Goal: Transaction & Acquisition: Purchase product/service

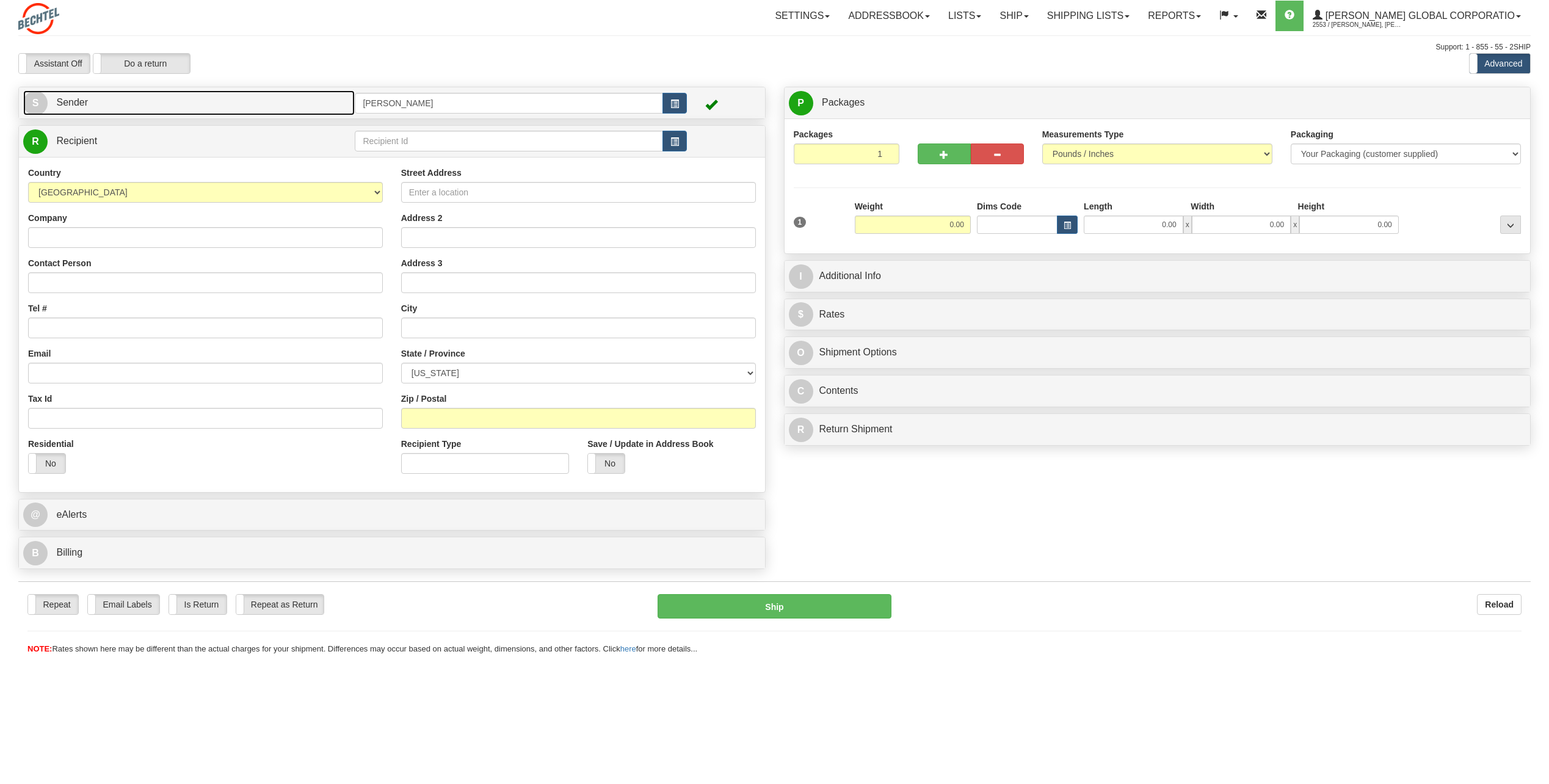
click at [43, 99] on span "S" at bounding box center [36, 103] width 25 height 25
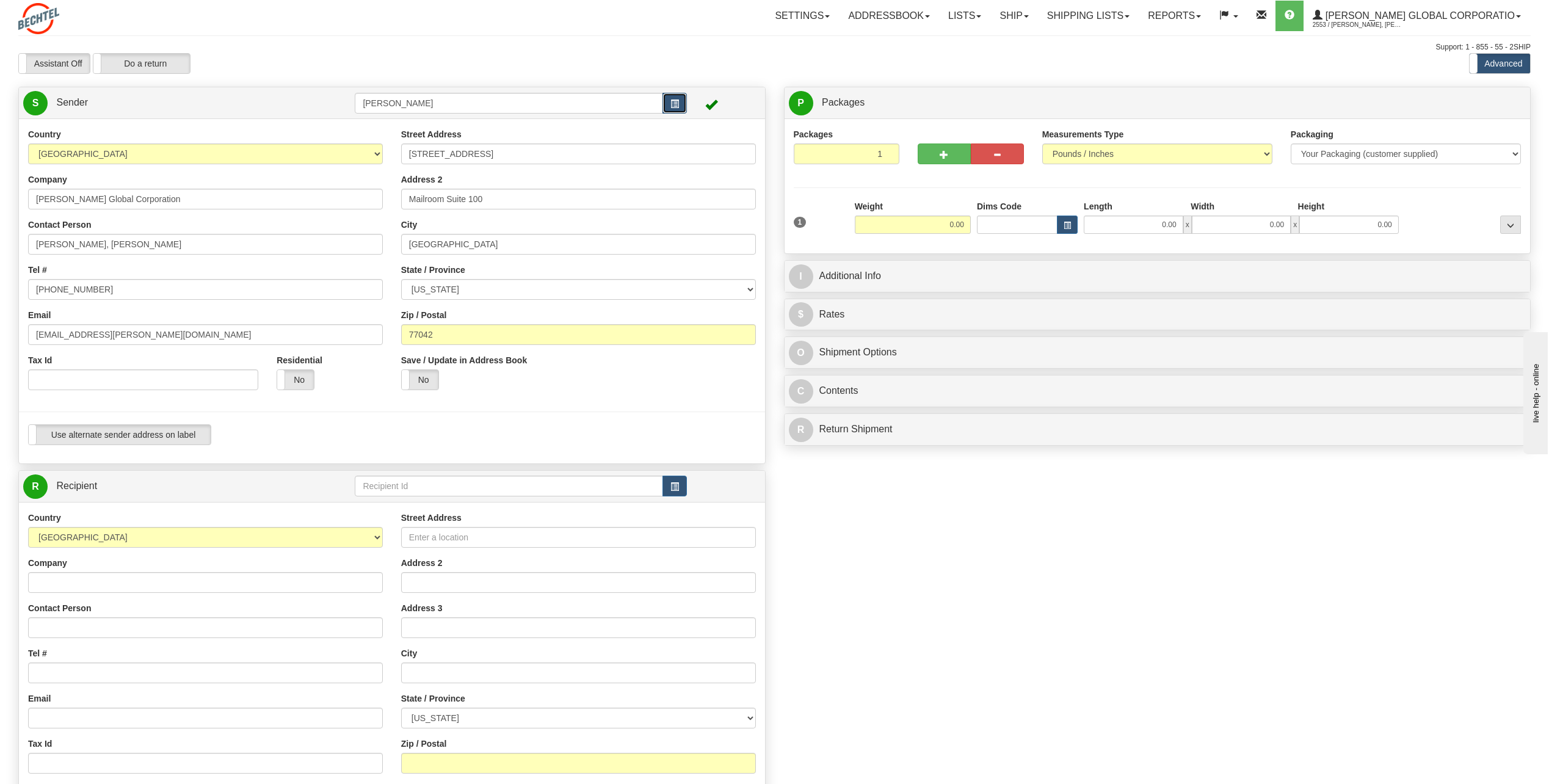
click at [684, 100] on button "button" at bounding box center [675, 103] width 25 height 21
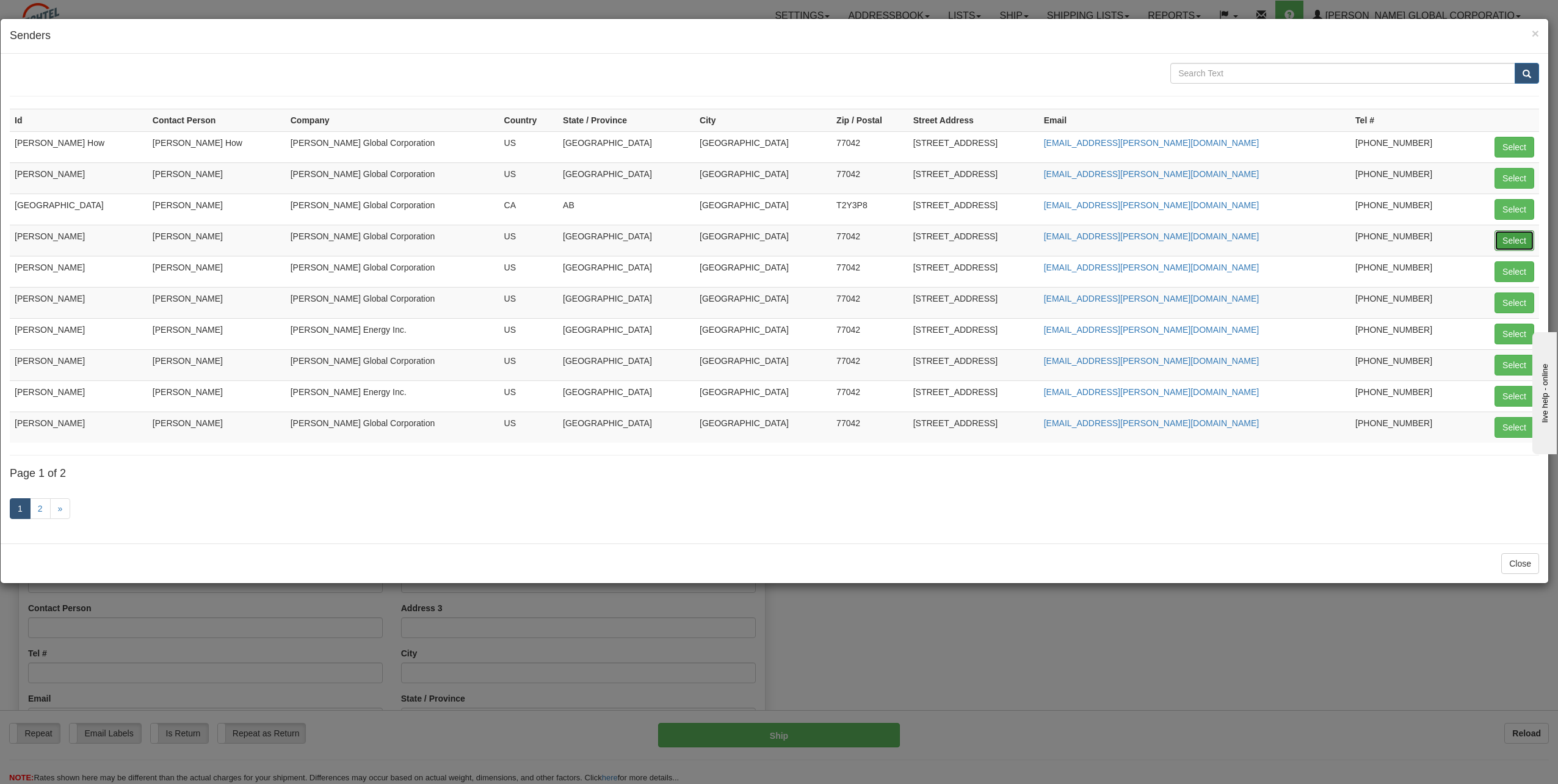
click at [1513, 239] on button "Select" at bounding box center [1514, 241] width 40 height 21
type input "[PERSON_NAME]"
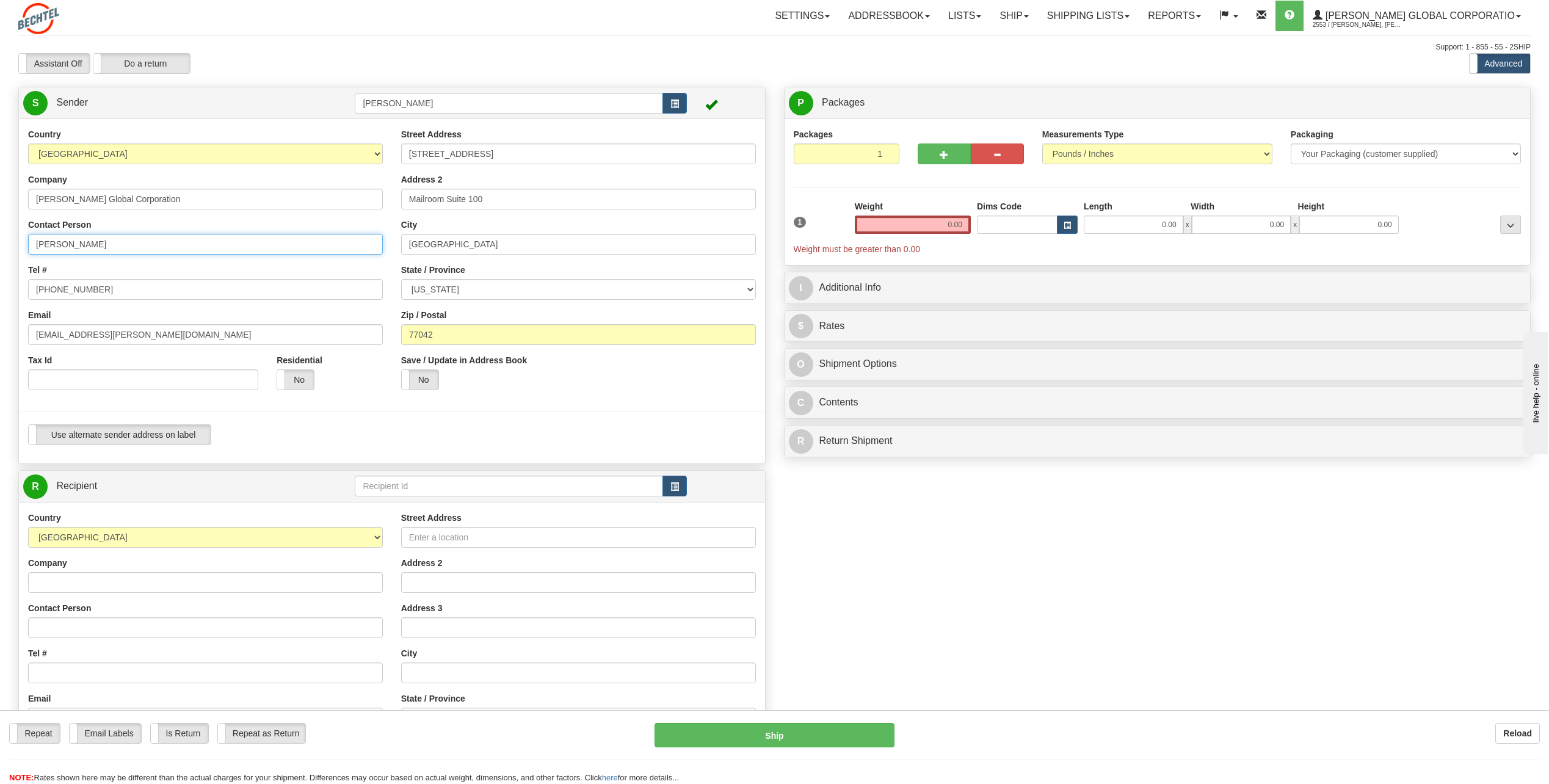
click at [142, 244] on input "[PERSON_NAME]" at bounding box center [205, 244] width 354 height 21
type input "C"
type input "[PERSON_NAME]"
click at [126, 289] on input "[PHONE_NUMBER]" at bounding box center [205, 289] width 354 height 21
type input "[PHONE_NUMBER]"
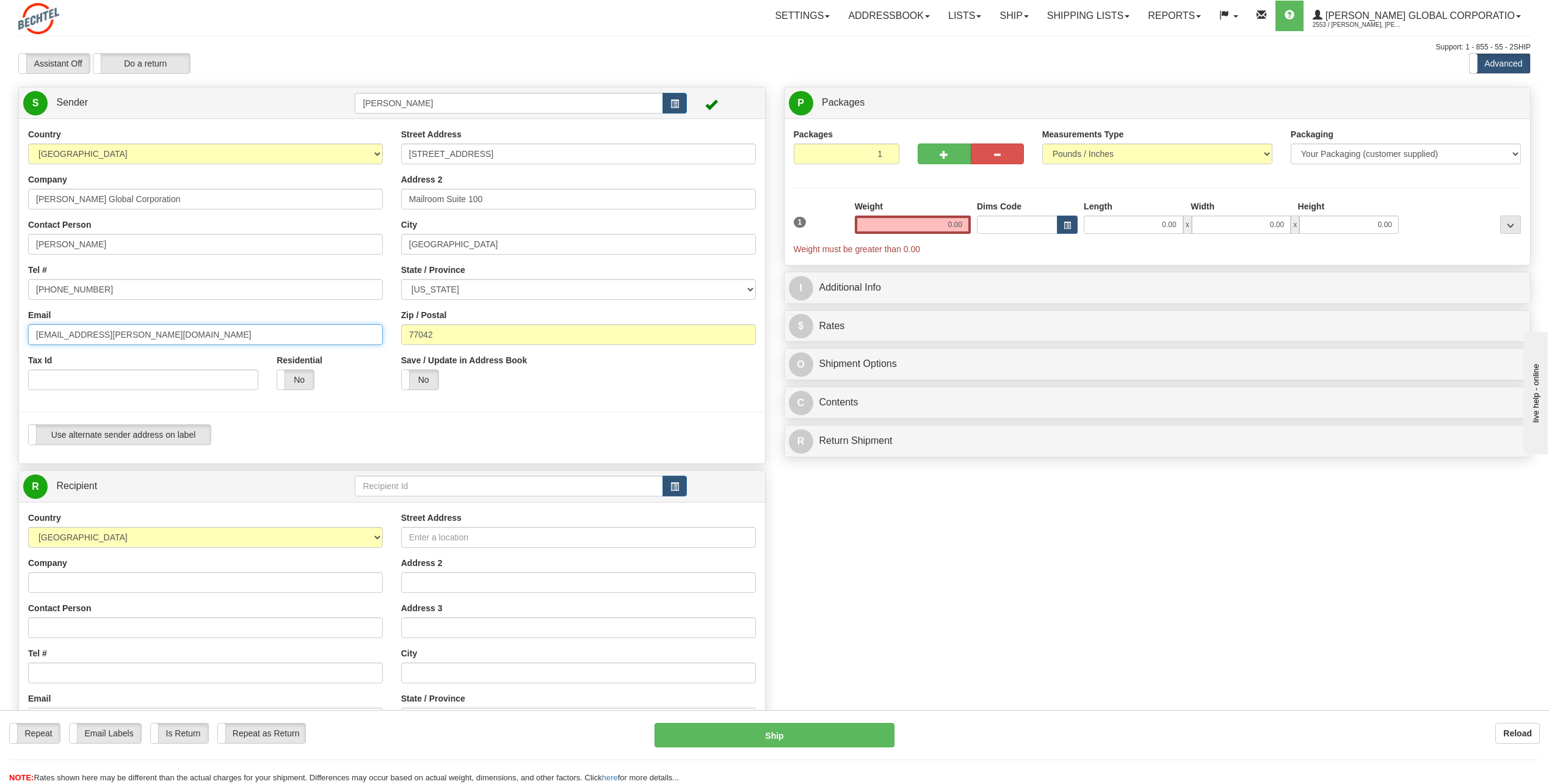
drag, startPoint x: 75, startPoint y: 333, endPoint x: 9, endPoint y: 332, distance: 66.0
click at [9, 332] on div "Create a label for the return Create Pickup Without Label S Sender CHARLIE NGUY…" at bounding box center [391, 503] width 765 height 833
type input "[EMAIL_ADDRESS][PERSON_NAME][DOMAIN_NAME]"
click at [503, 152] on input "[STREET_ADDRESS]" at bounding box center [578, 154] width 354 height 21
type input "2"
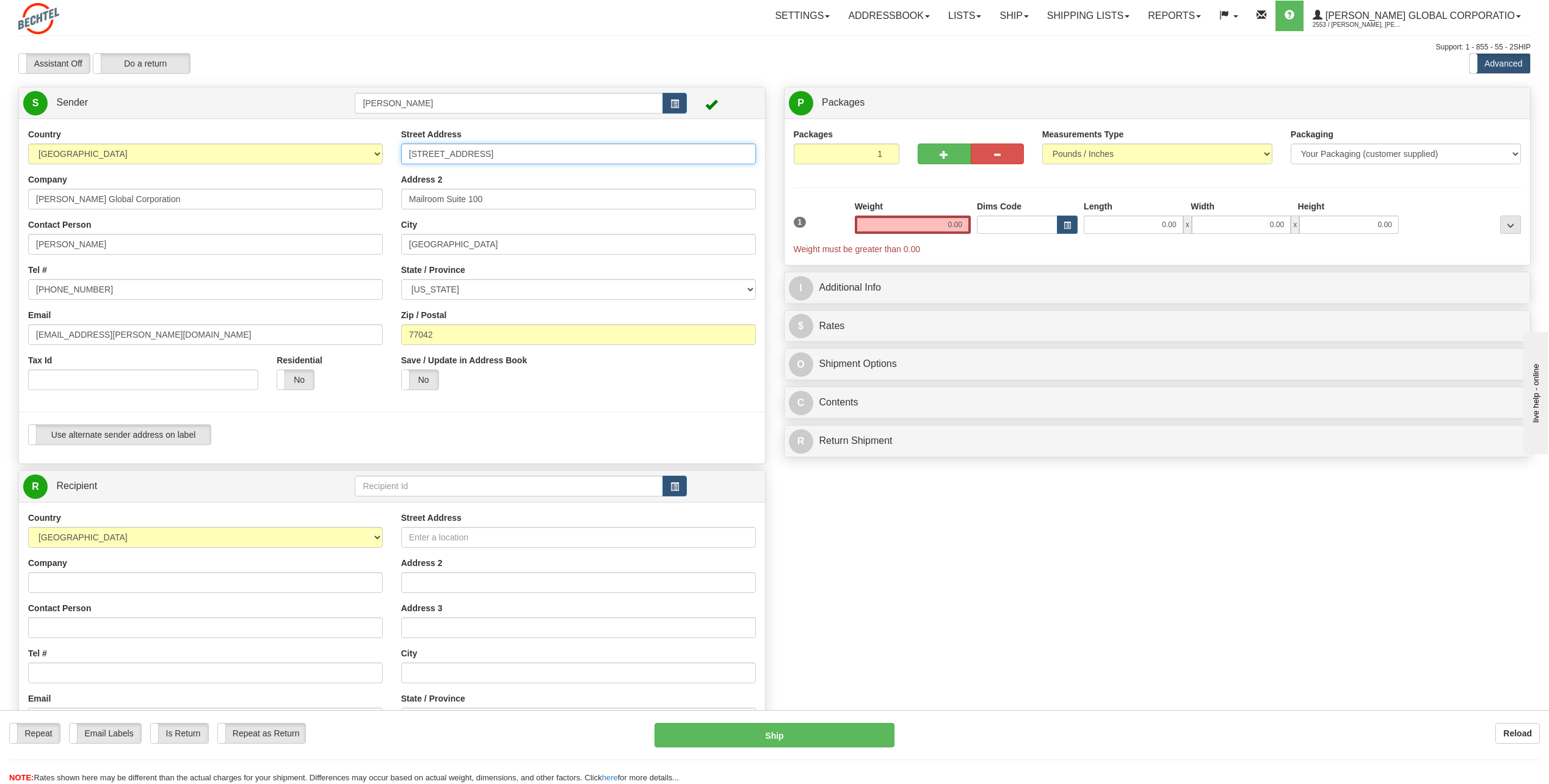
type input "[STREET_ADDRESS]"
select select "NV"
type input "[STREET_ADDRESS]"
click at [523, 197] on input "Mailroom Suite 100" at bounding box center [578, 199] width 354 height 21
type input "M"
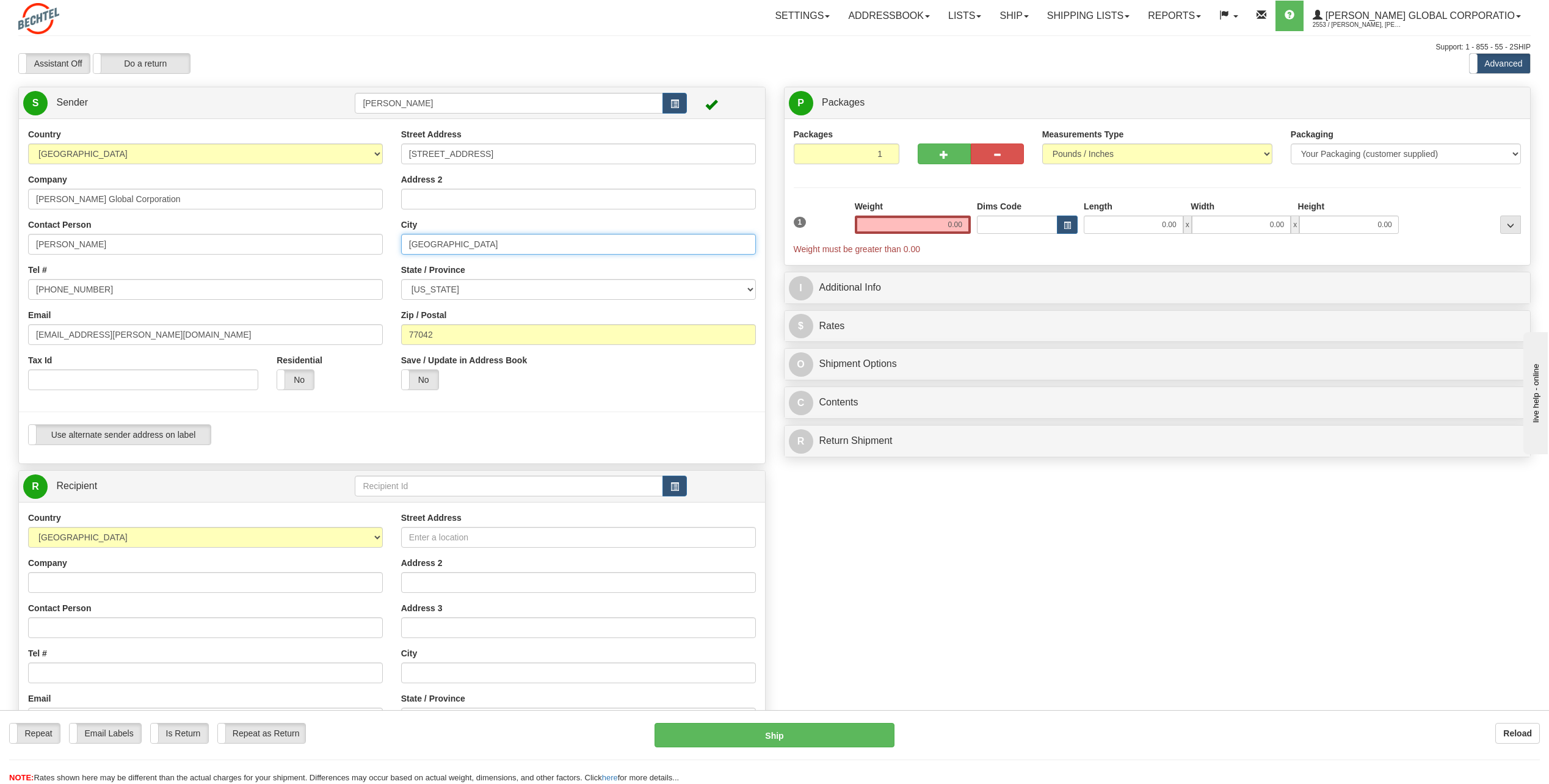
click at [464, 244] on input "[GEOGRAPHIC_DATA]" at bounding box center [578, 244] width 354 height 21
type input "H"
click at [475, 244] on input "Minn" at bounding box center [578, 244] width 354 height 21
click at [430, 244] on input "Minn" at bounding box center [578, 244] width 354 height 21
click at [483, 244] on input "Minn" at bounding box center [578, 244] width 354 height 21
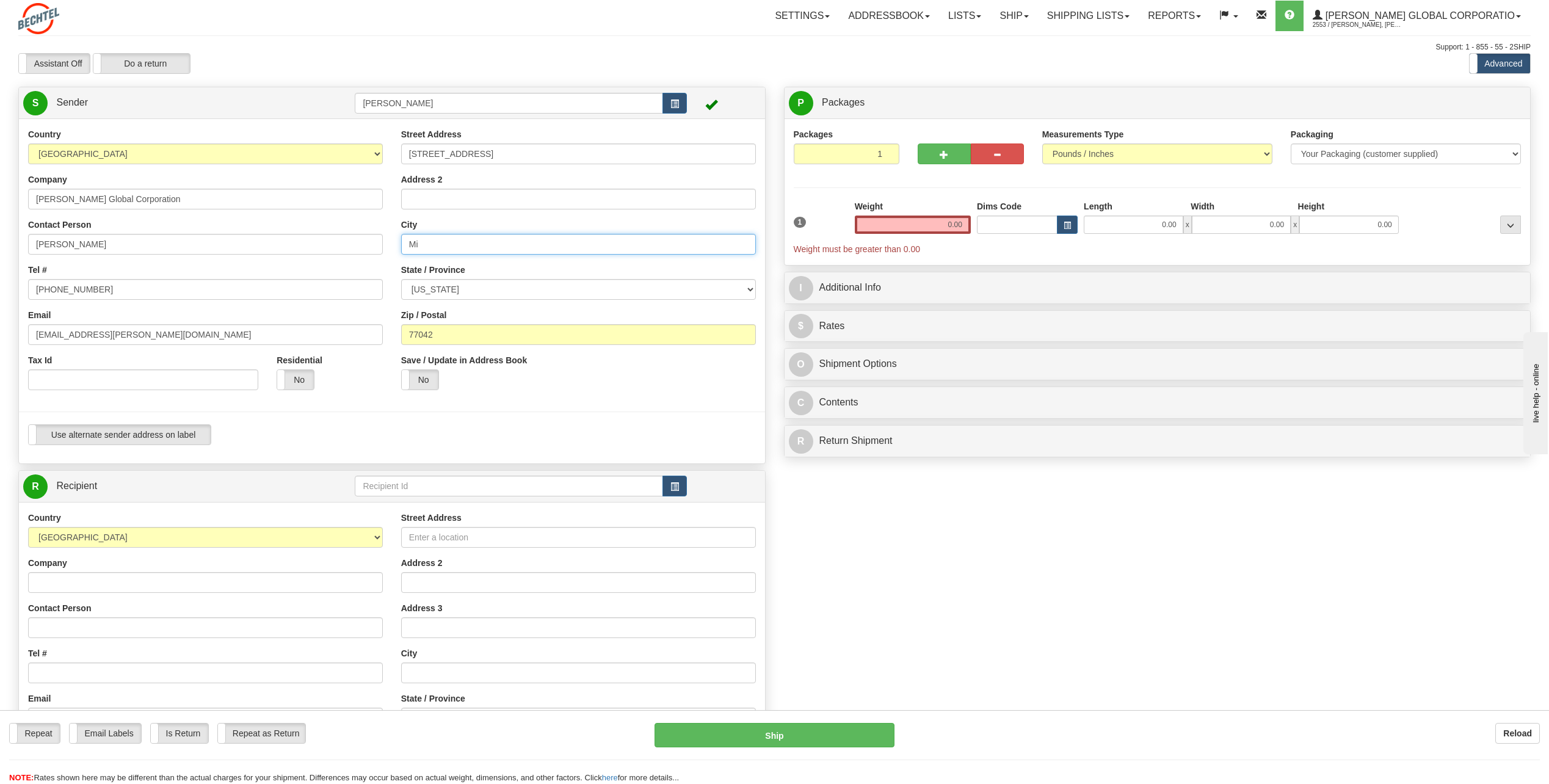
type input "M"
type input "Winnemucca"
click at [442, 332] on input "77042" at bounding box center [578, 335] width 354 height 21
type input "7"
type input "89445"
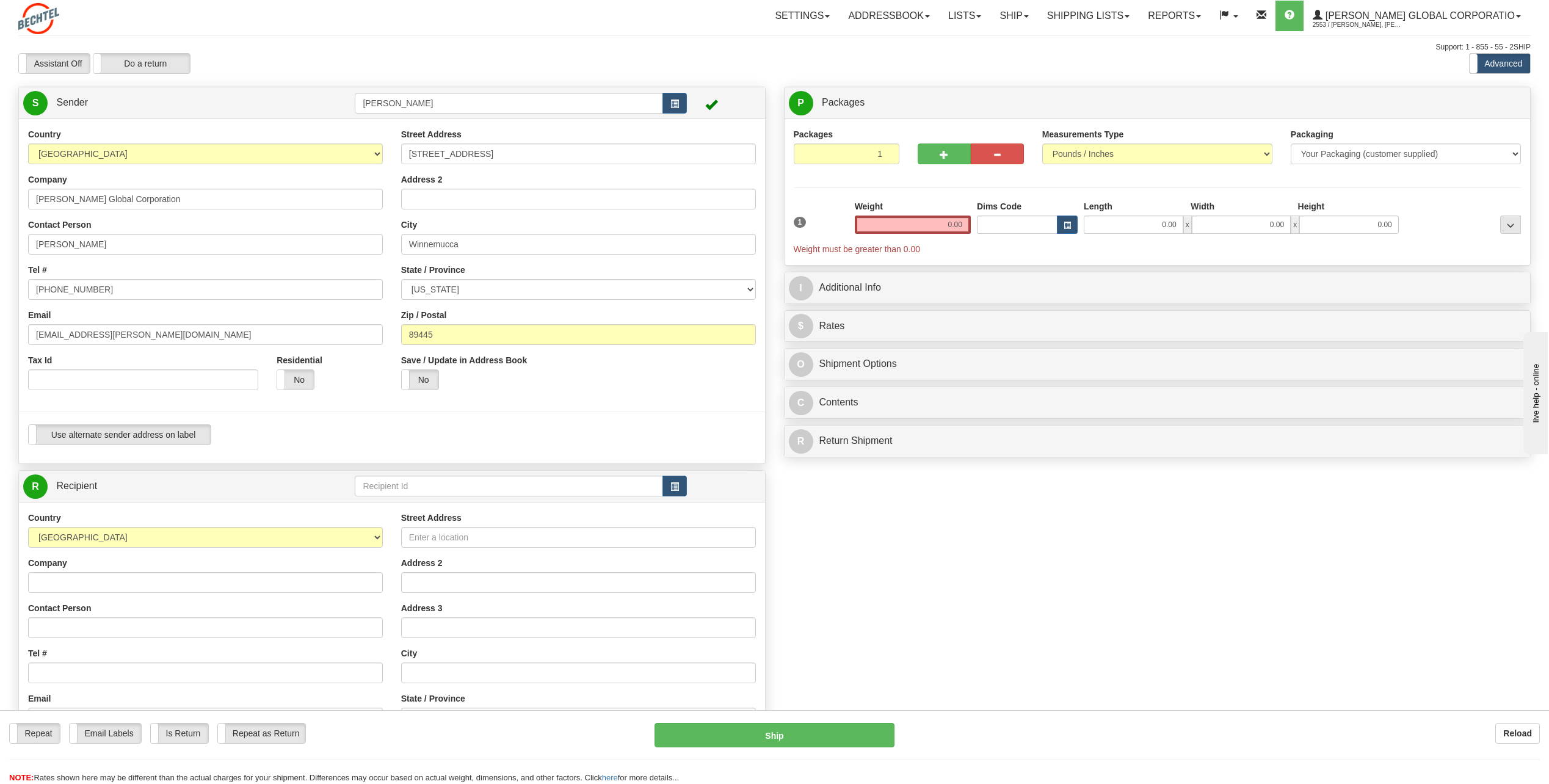
click at [652, 412] on hr at bounding box center [391, 412] width 746 height 1
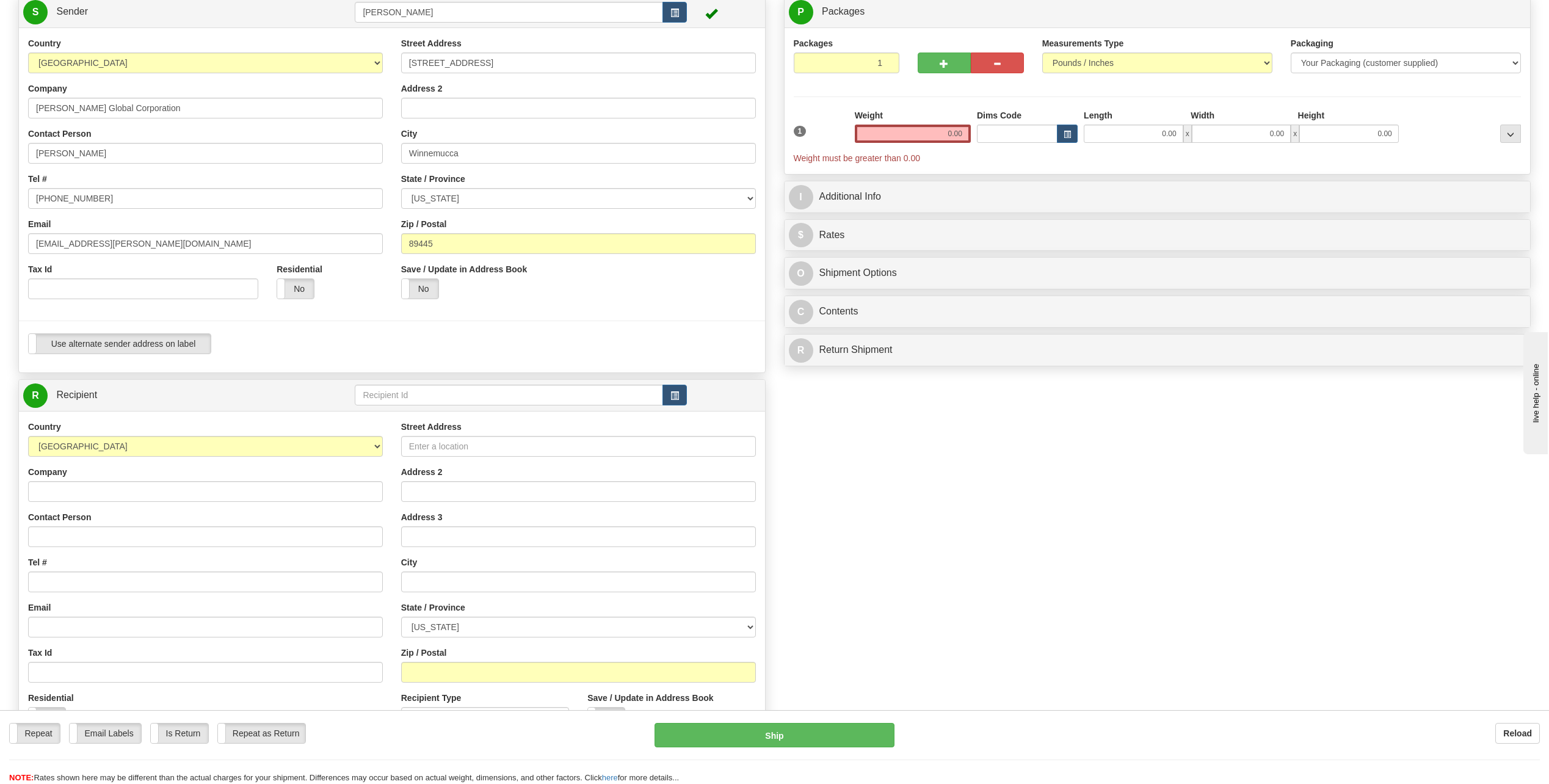
scroll to position [122, 0]
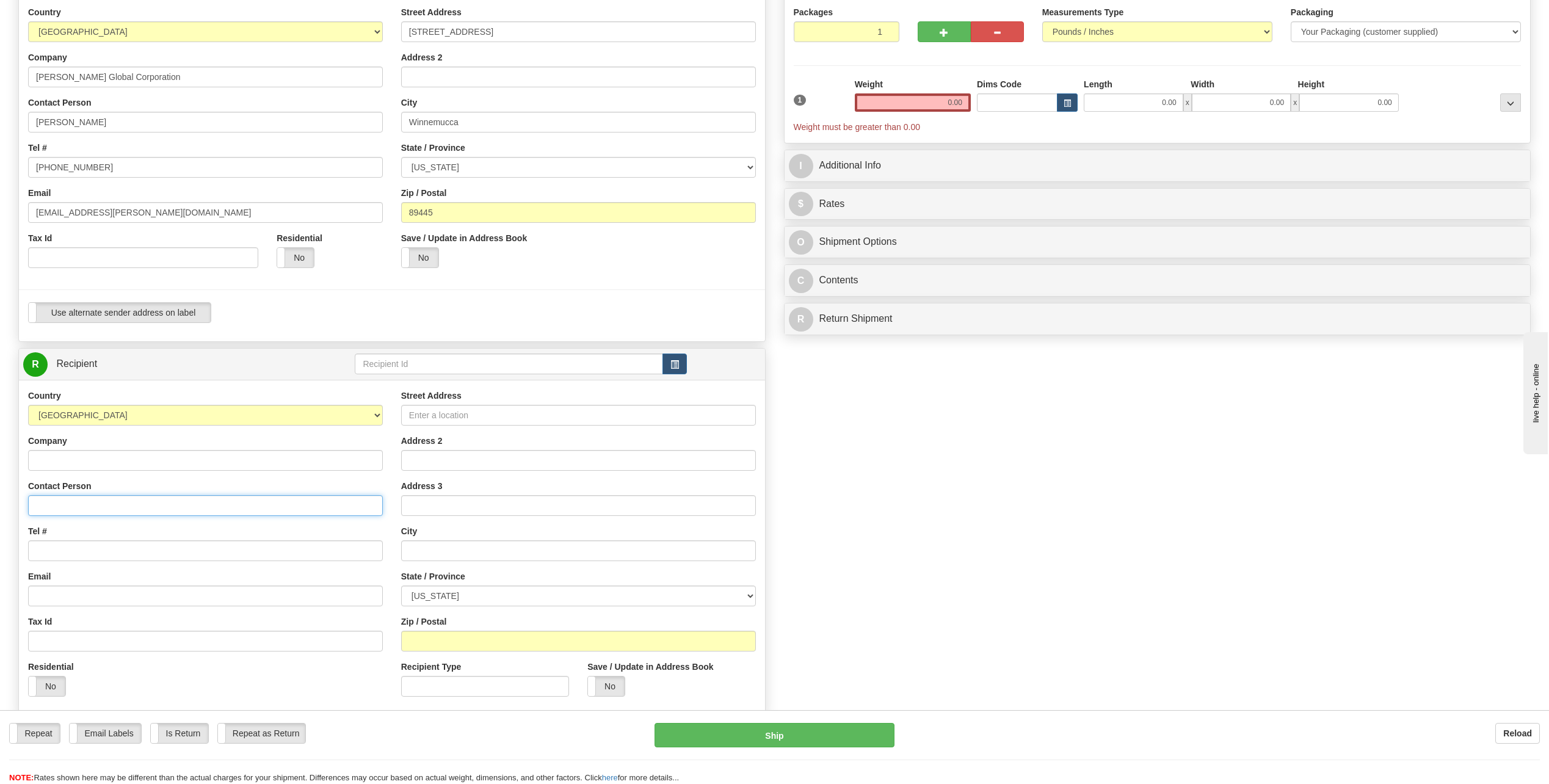
click at [67, 508] on input "Contact Person" at bounding box center [205, 505] width 354 height 21
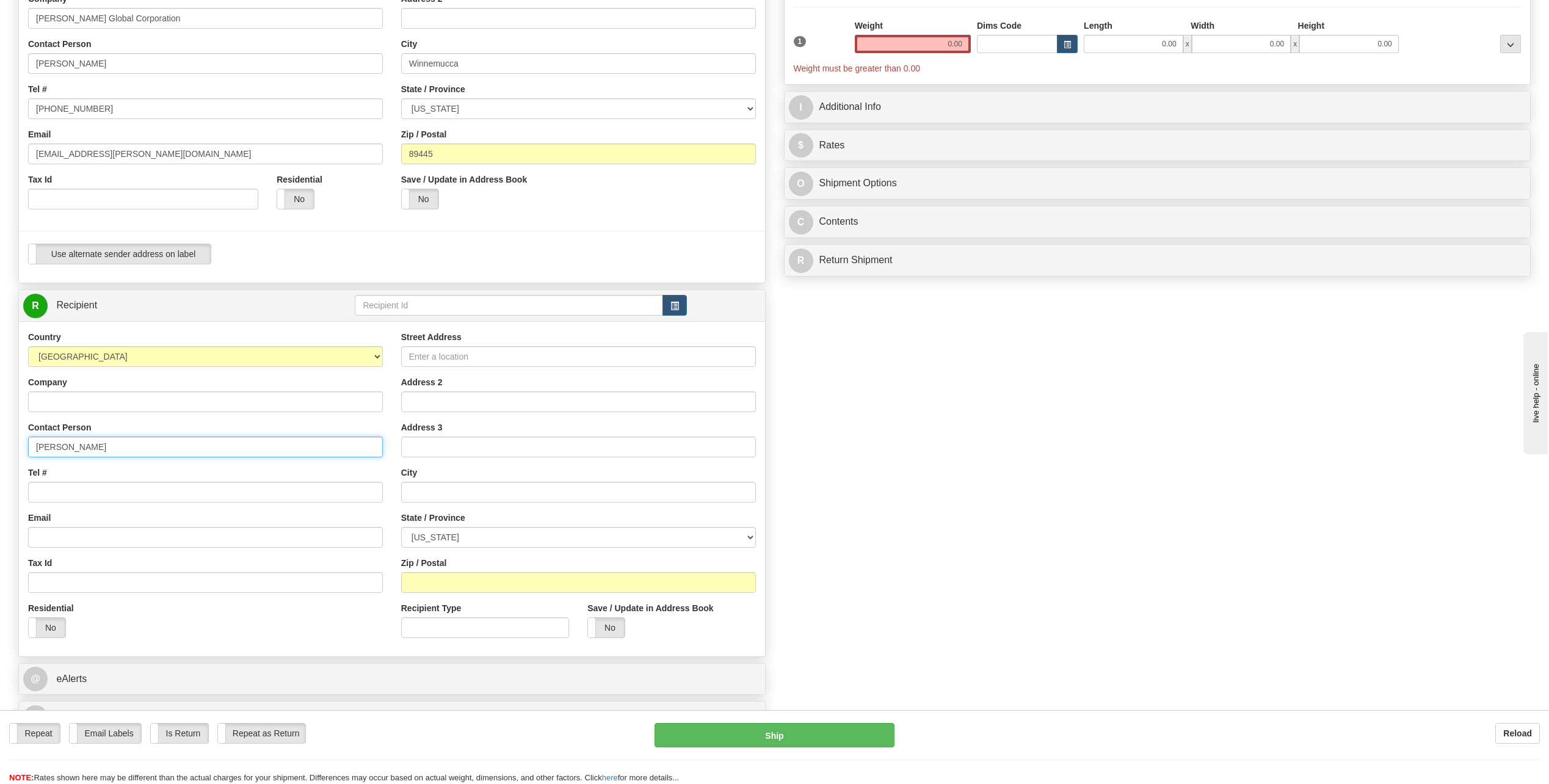
scroll to position [183, 0]
type input "David Page"
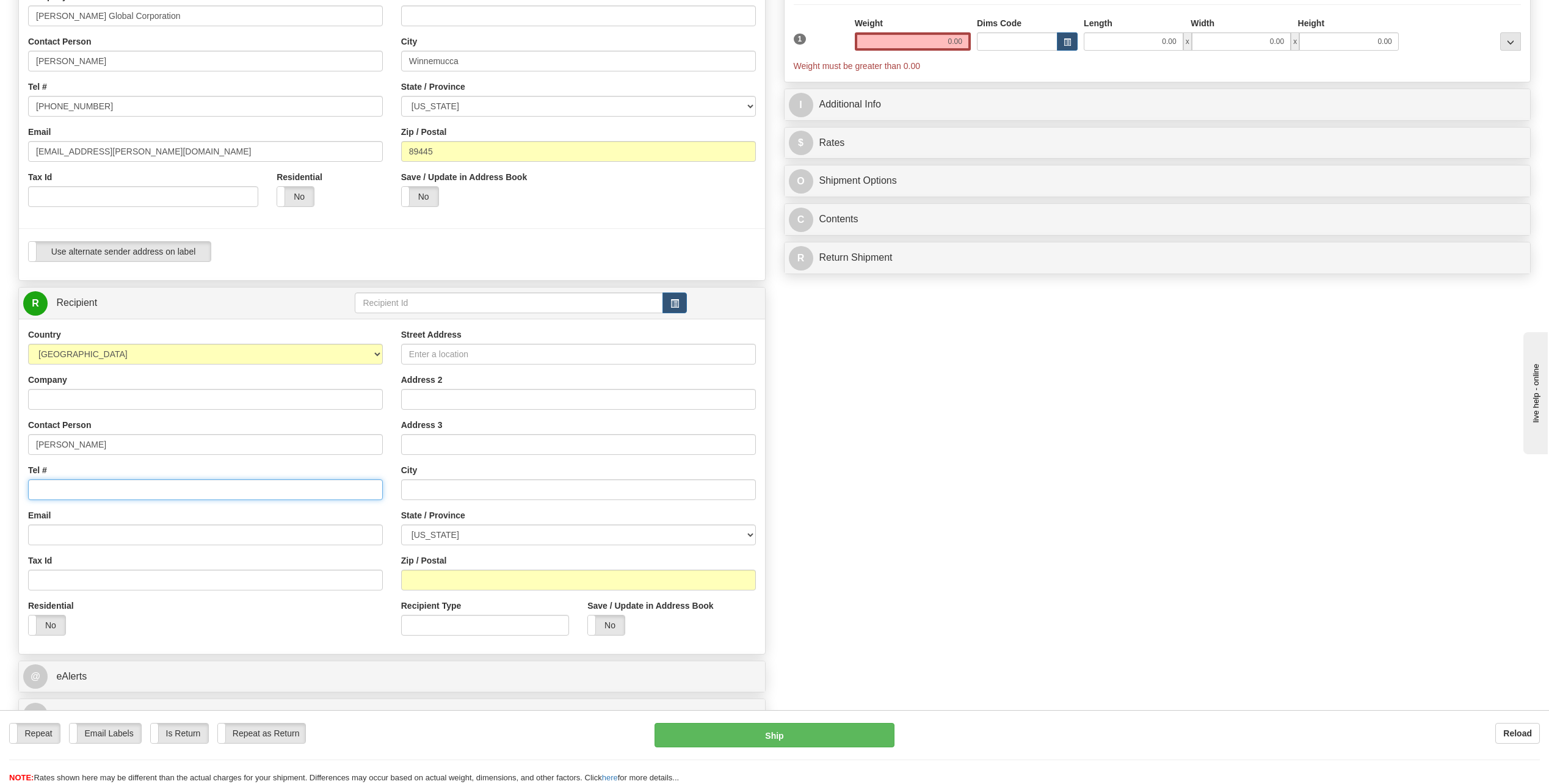
drag, startPoint x: 72, startPoint y: 495, endPoint x: 65, endPoint y: 495, distance: 7.0
click at [72, 495] on input "Tel #" at bounding box center [205, 490] width 354 height 21
type input "[PHONE_NUMBER]"
click at [501, 361] on input "Street Address" at bounding box center [578, 354] width 354 height 21
type input "4111 Clover Valley Road"
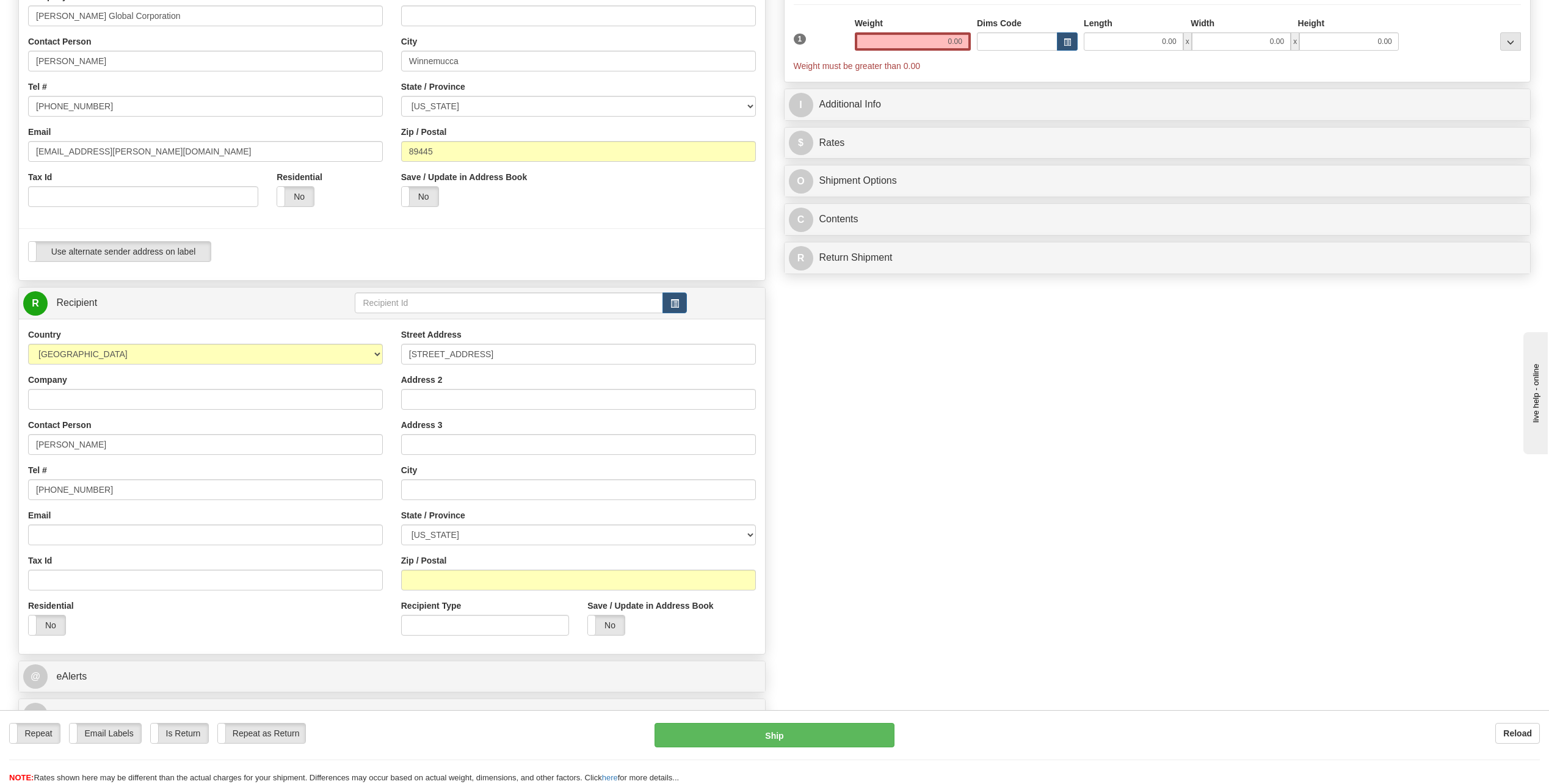
type input "Cardinal Project"
type input "afienco@bechtel.com"
type input "[GEOGRAPHIC_DATA]"
select select "OH"
type input "43031"
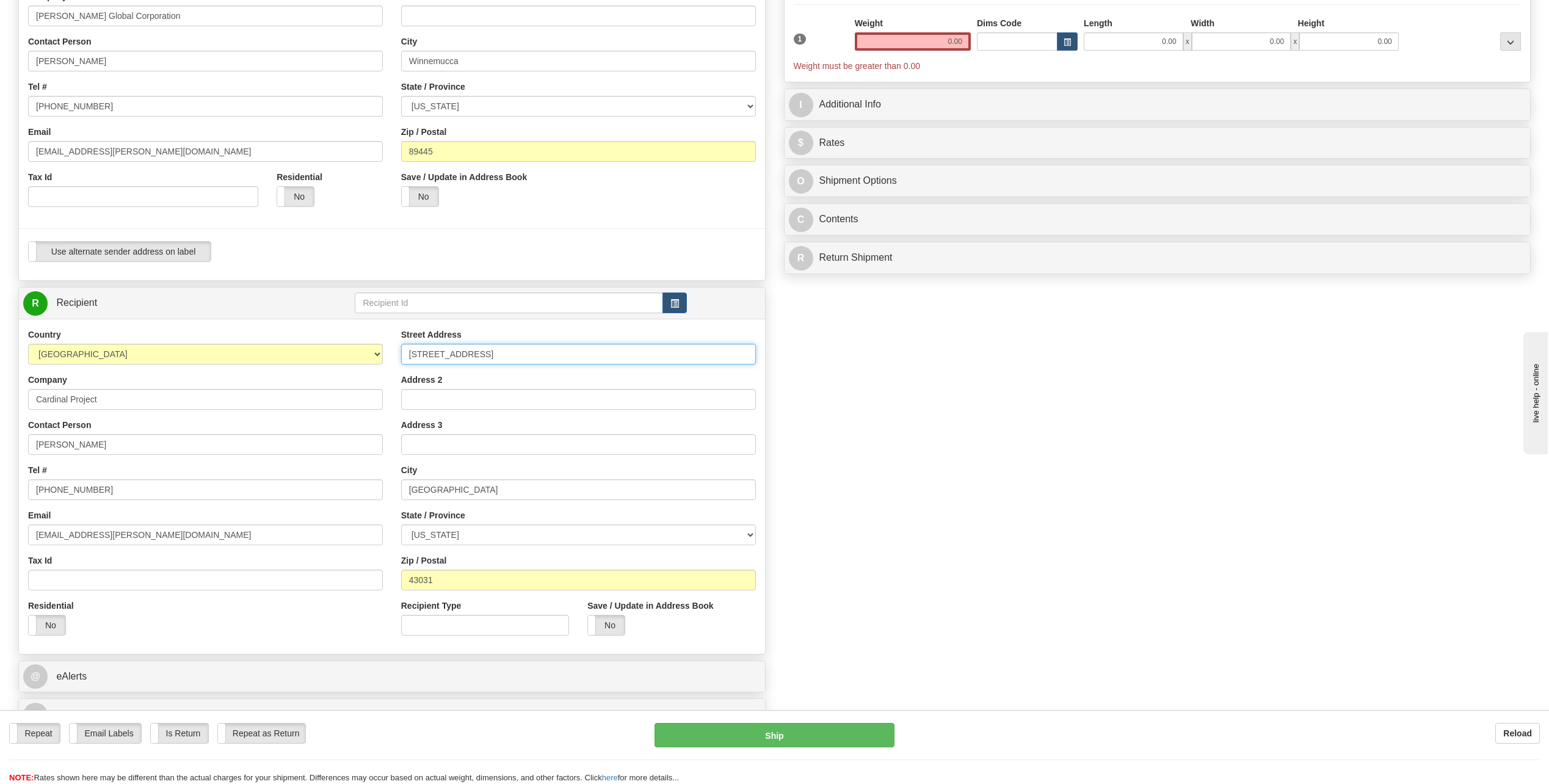
type input "[STREET_ADDRESS]"
drag, startPoint x: 136, startPoint y: 537, endPoint x: -36, endPoint y: 529, distance: 172.2
click at [0, 529] on html "Training Course Close Toggle navigation Settings Shipping Preferences New Sende…" at bounding box center [774, 209] width 1549 height 784
drag, startPoint x: 942, startPoint y: 39, endPoint x: 1172, endPoint y: 62, distance: 231.1
click at [1134, 59] on div "1 Weight 0.00 Dims Code 0.00" at bounding box center [1158, 44] width 734 height 55
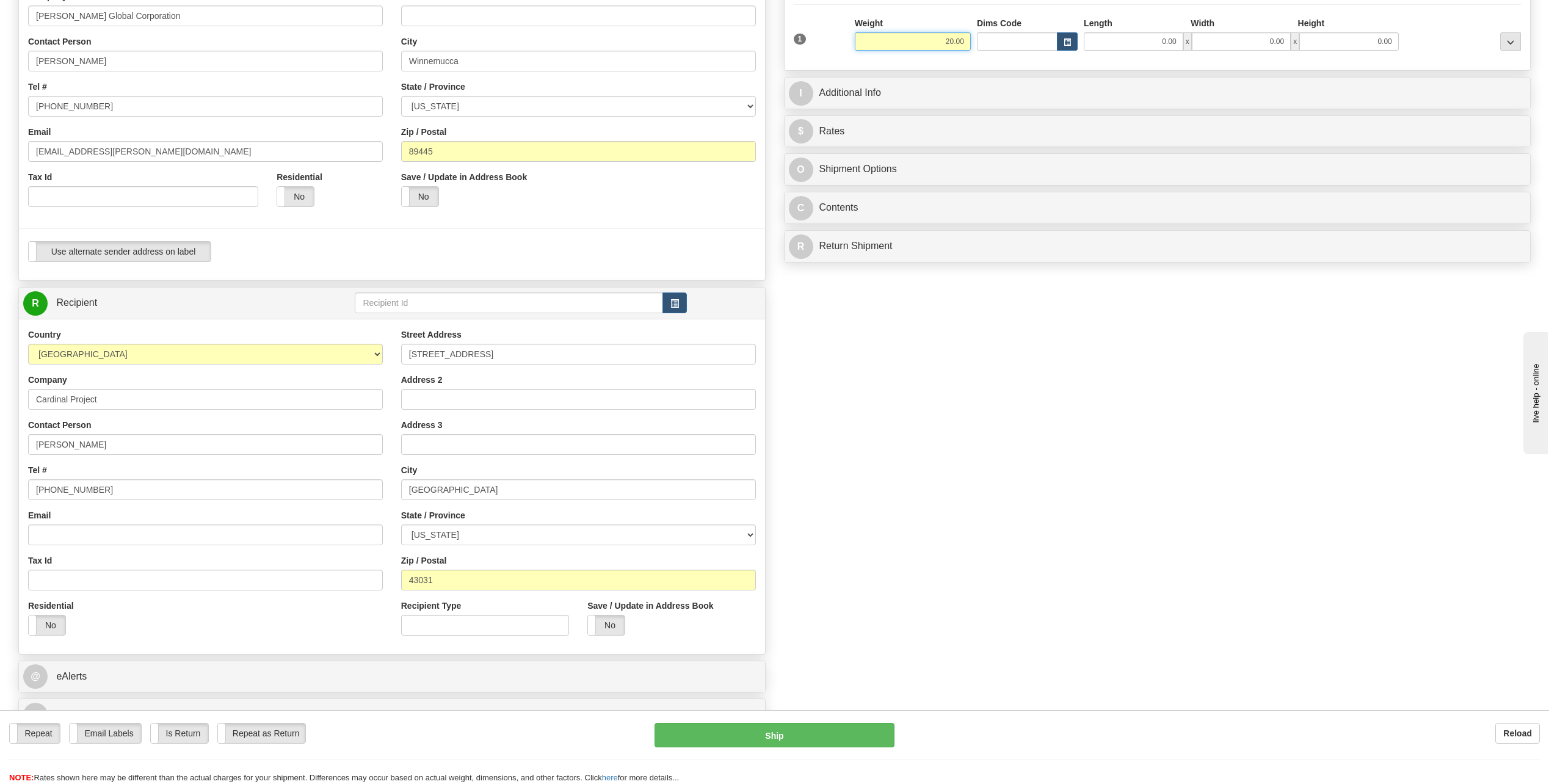
type input "20.00"
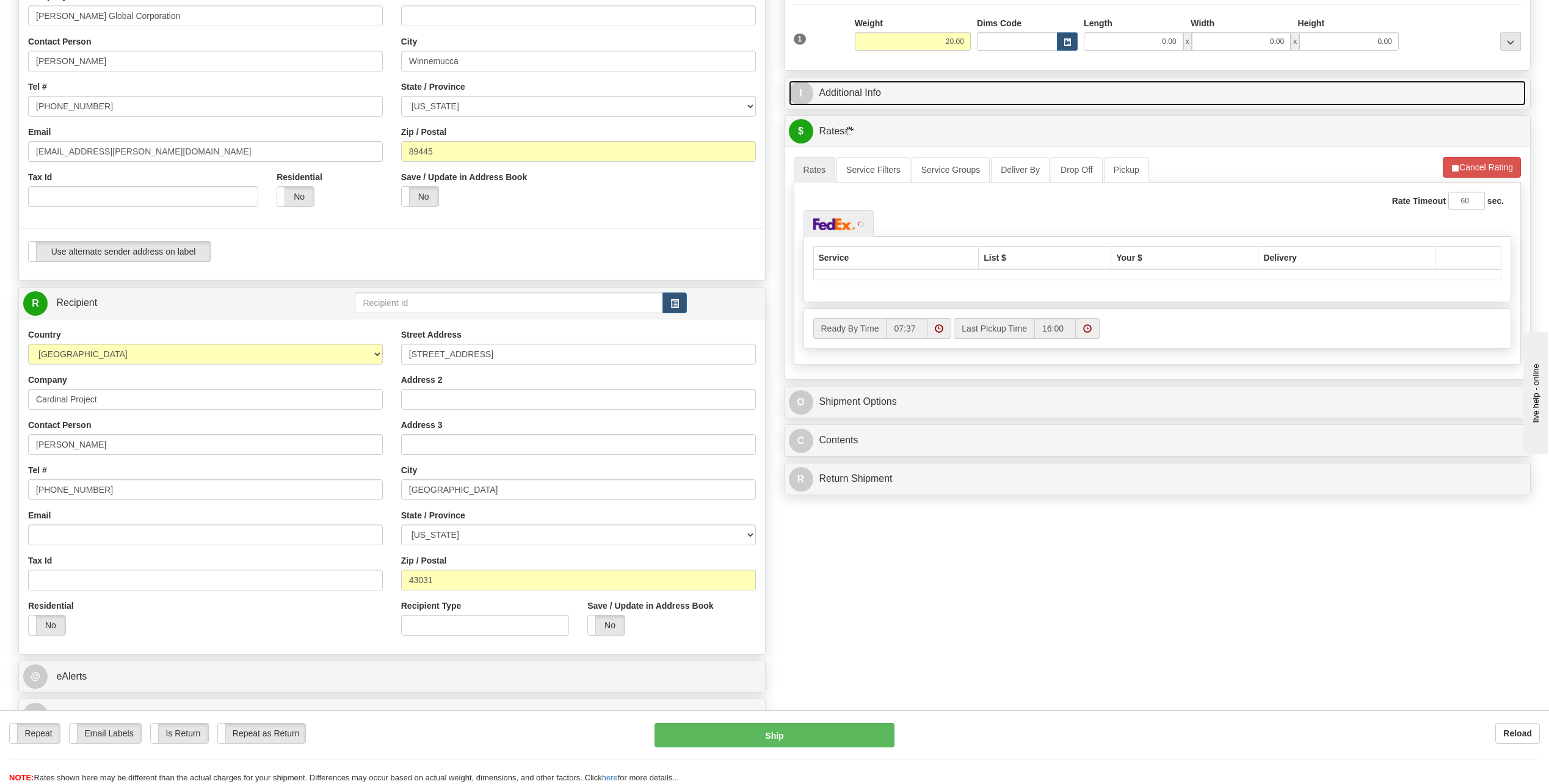
click at [799, 88] on span "I" at bounding box center [801, 94] width 25 height 25
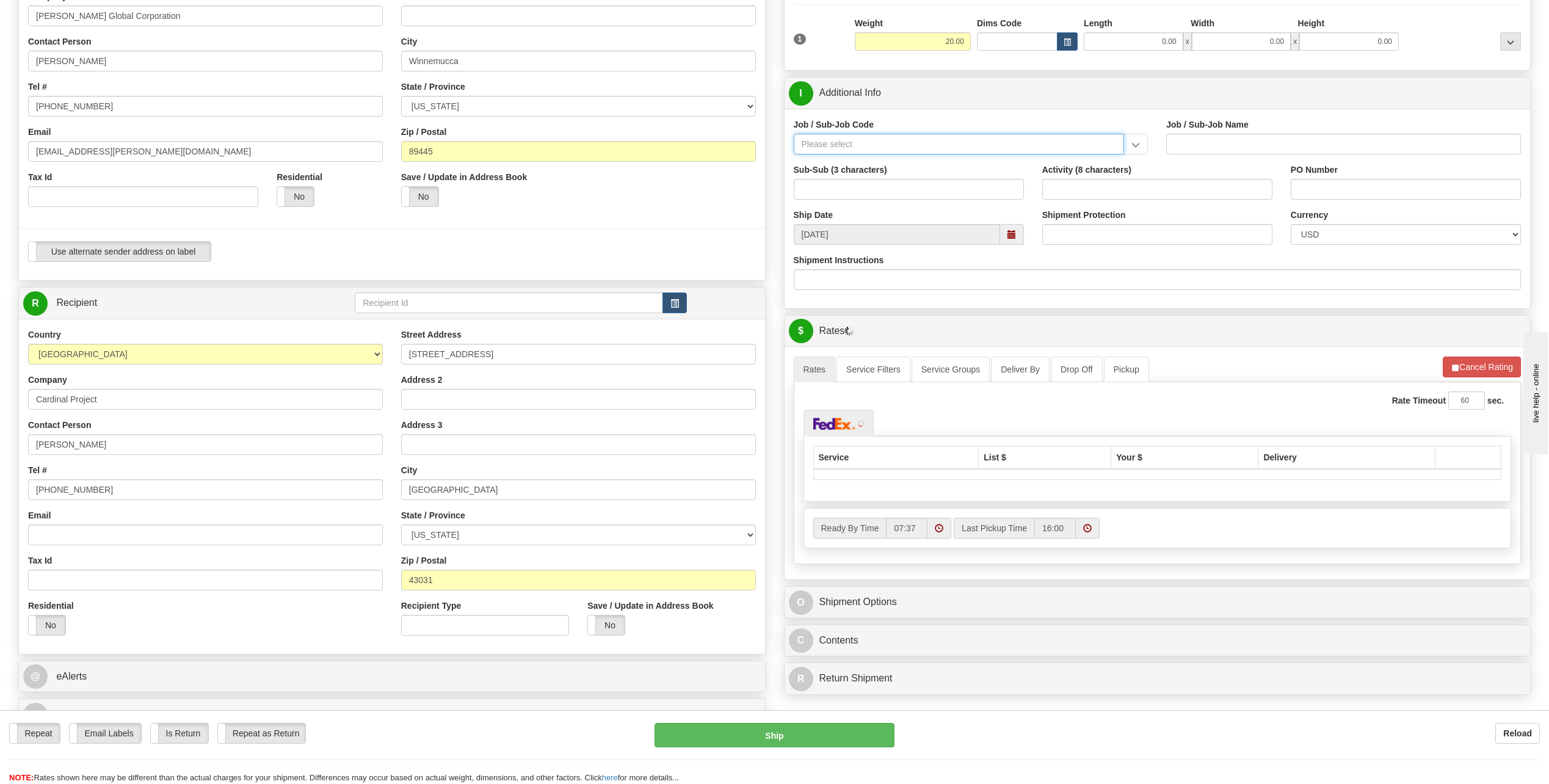
click at [833, 145] on input "Job / Sub-Job Code" at bounding box center [959, 144] width 331 height 21
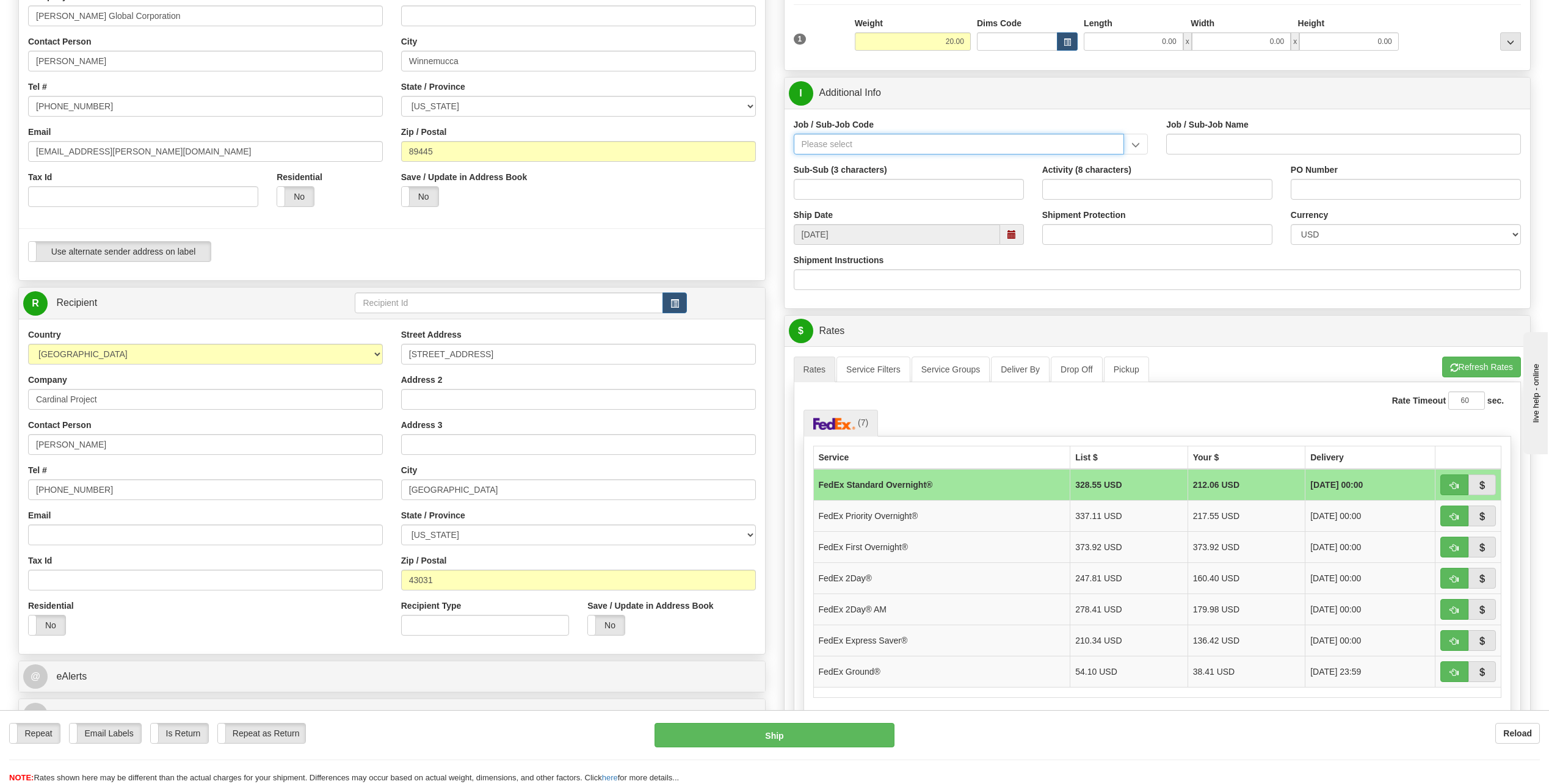
click at [834, 144] on input "Job / Sub-Job Code" at bounding box center [959, 144] width 331 height 21
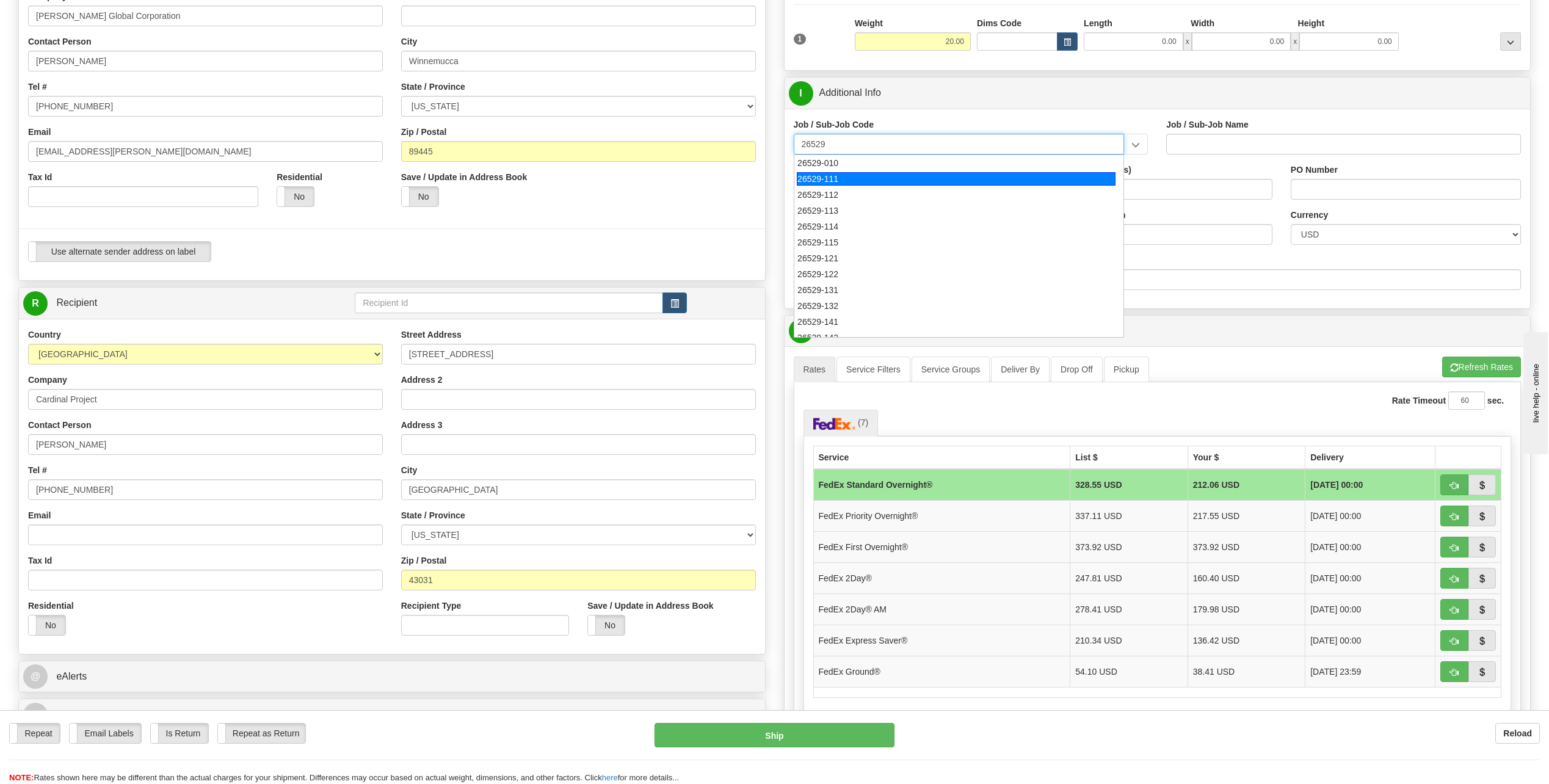
click at [805, 172] on div "26529-111" at bounding box center [956, 179] width 319 height 14
type input "26529-111"
type input "[PERSON_NAME] PASS PROJECT - HOME OFFICES USA NATIONALS"
type input "26529-111"
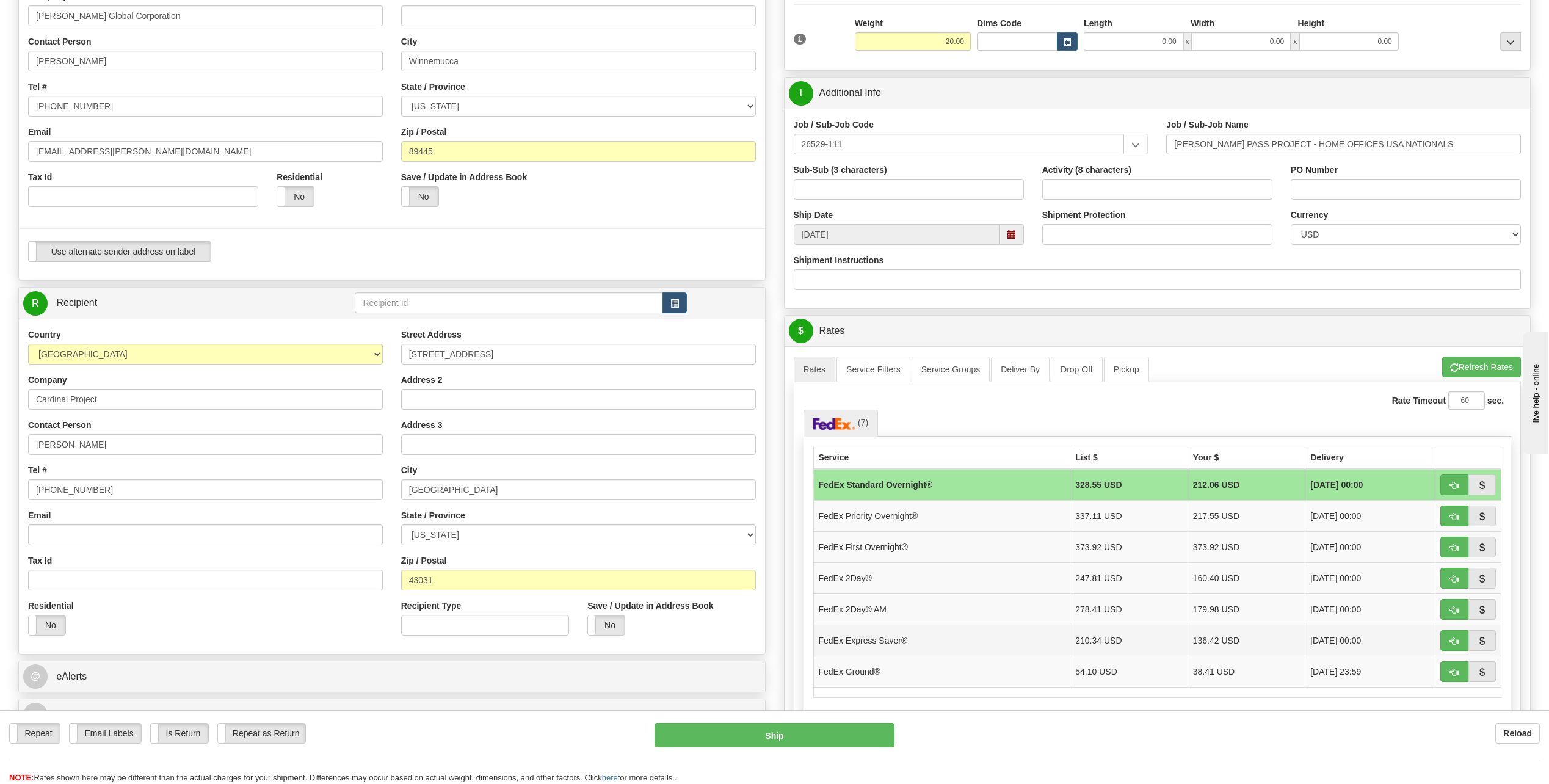
click at [875, 641] on td "FedEx Express Saver®" at bounding box center [942, 640] width 257 height 31
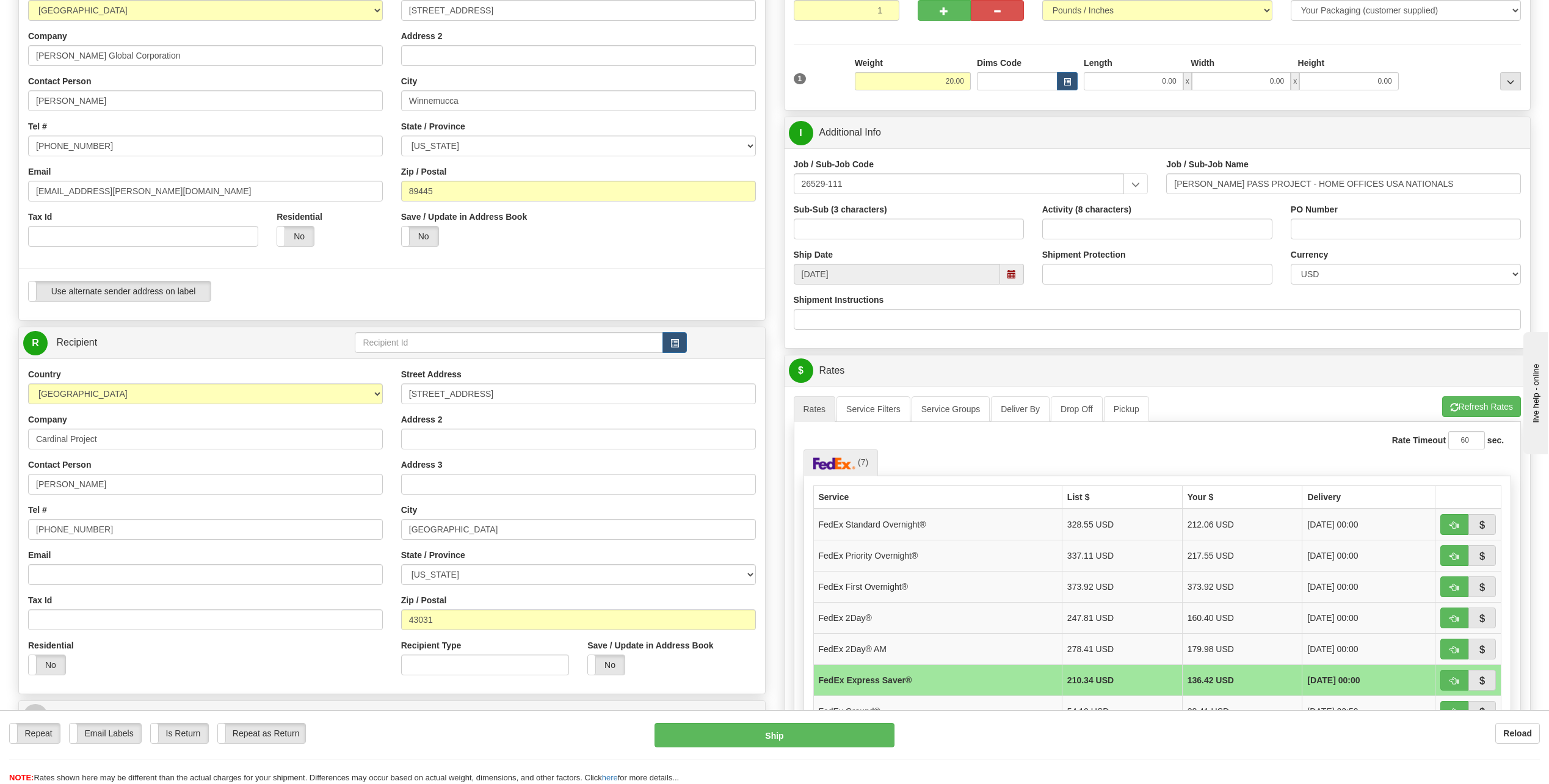
scroll to position [122, 0]
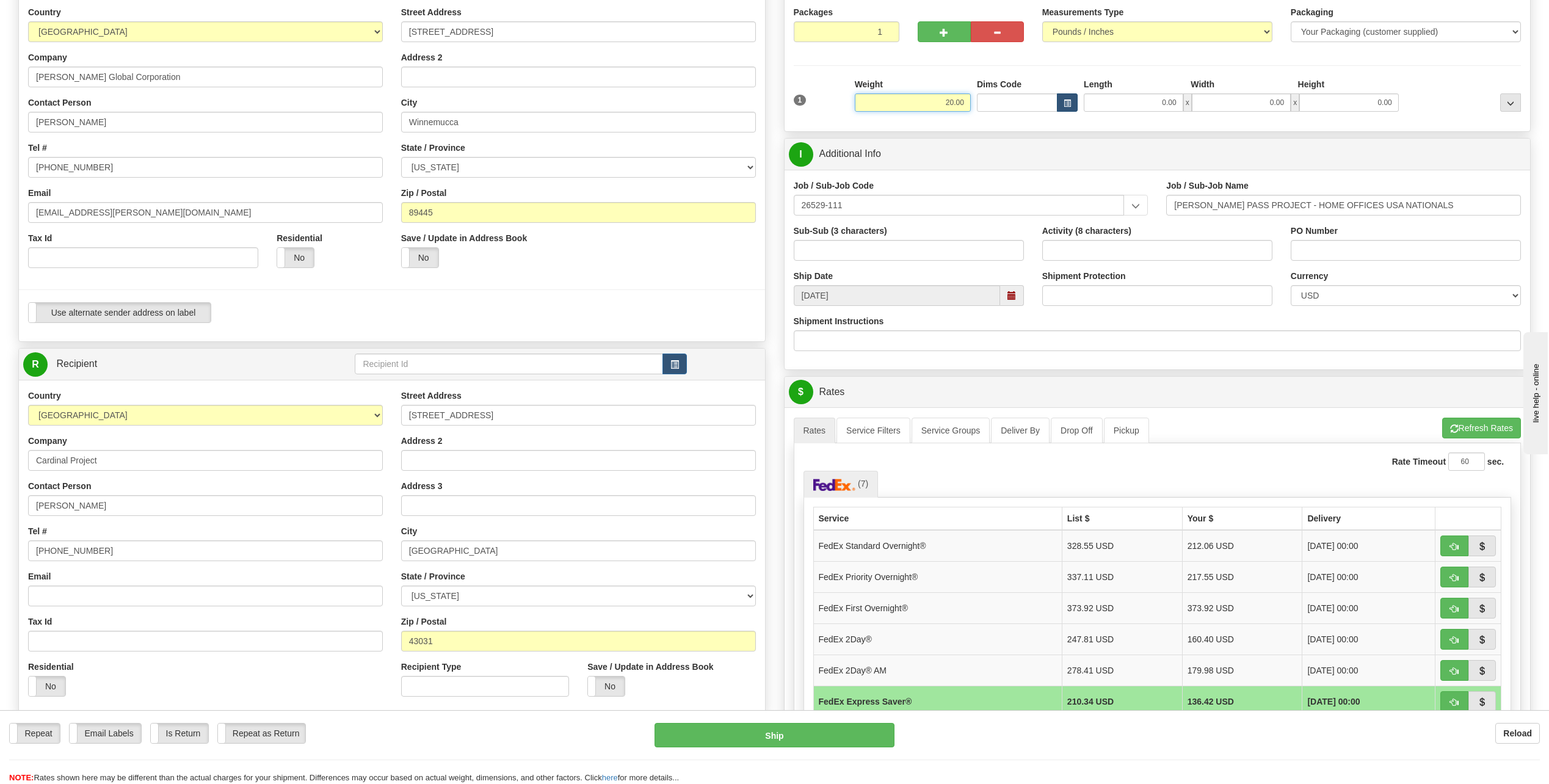
drag, startPoint x: 943, startPoint y: 103, endPoint x: 1059, endPoint y: 99, distance: 116.1
click at [1059, 99] on div "1 Weight 20.00 Dims Code x x" at bounding box center [1158, 99] width 734 height 44
type input "18.00"
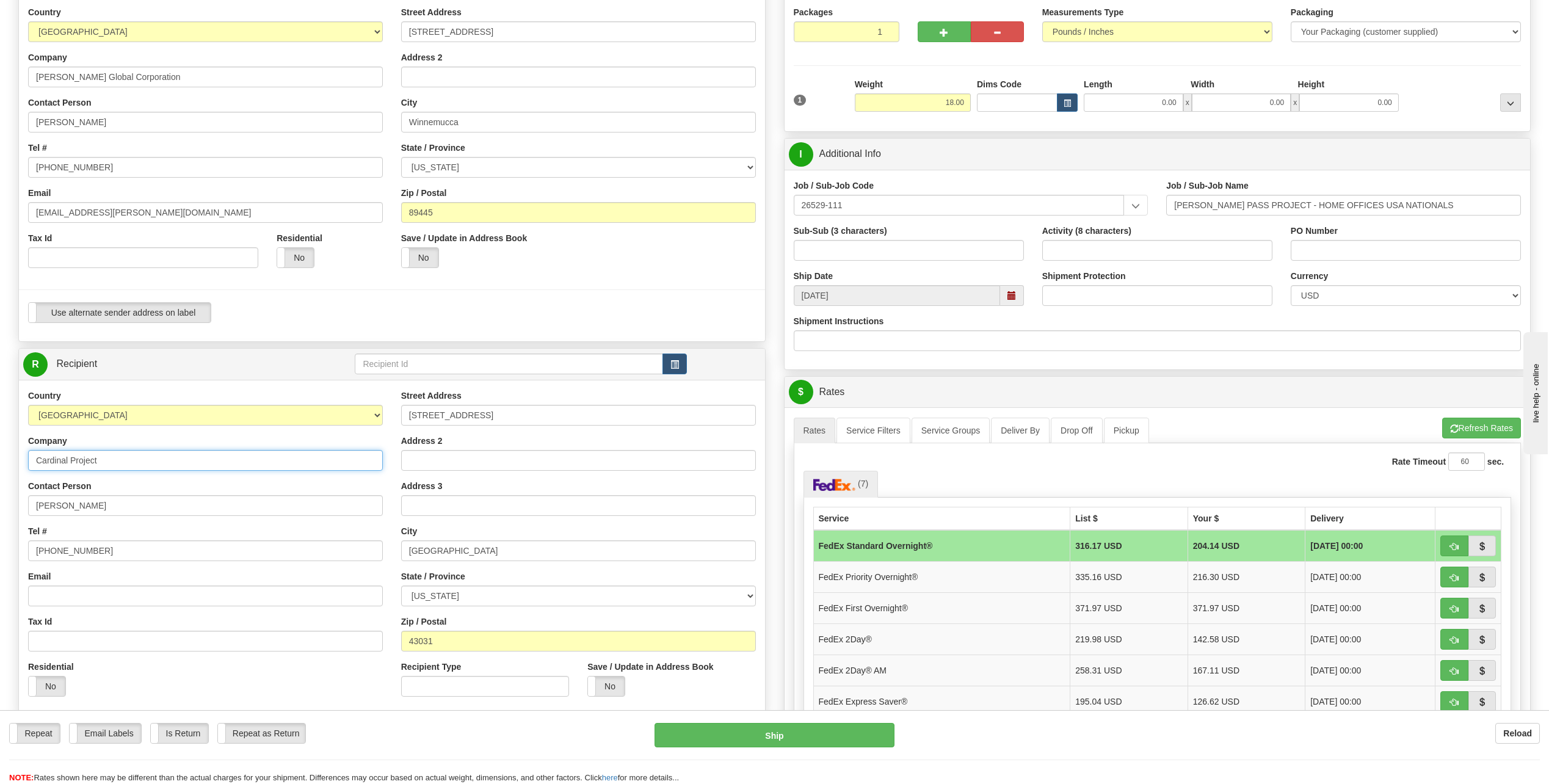
click at [107, 461] on input "Cardinal Project" at bounding box center [205, 460] width 354 height 21
click at [211, 635] on input "Tax Id" at bounding box center [205, 641] width 354 height 21
click at [97, 507] on input "David Page" at bounding box center [205, 505] width 354 height 21
type input "[PERSON_NAME]"
click at [112, 461] on input "Cardinal Project" at bounding box center [205, 460] width 354 height 21
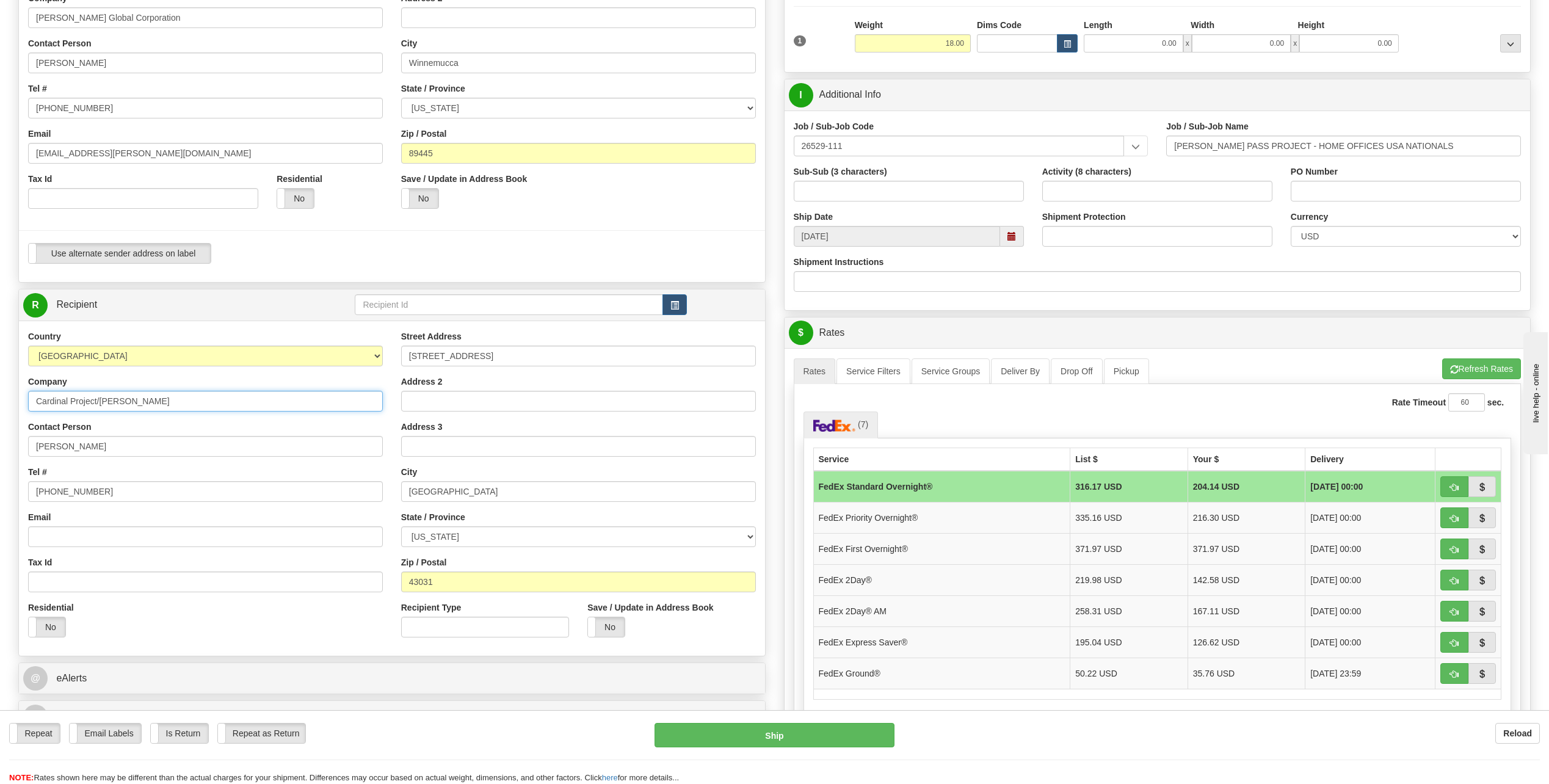
scroll to position [244, 0]
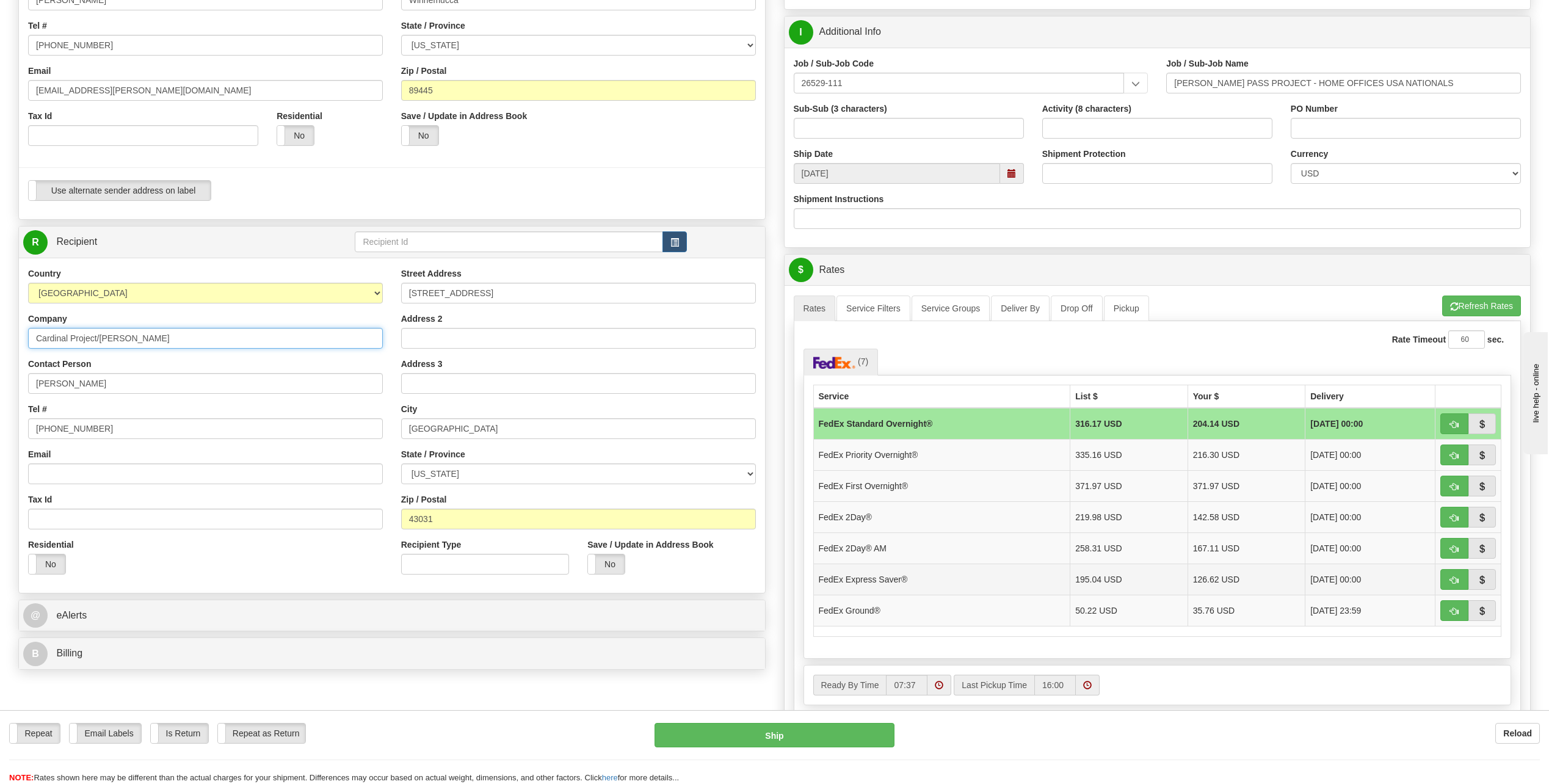
type input "Cardinal Project/[PERSON_NAME]"
click at [884, 582] on td "FedEx Express Saver®" at bounding box center [942, 579] width 257 height 31
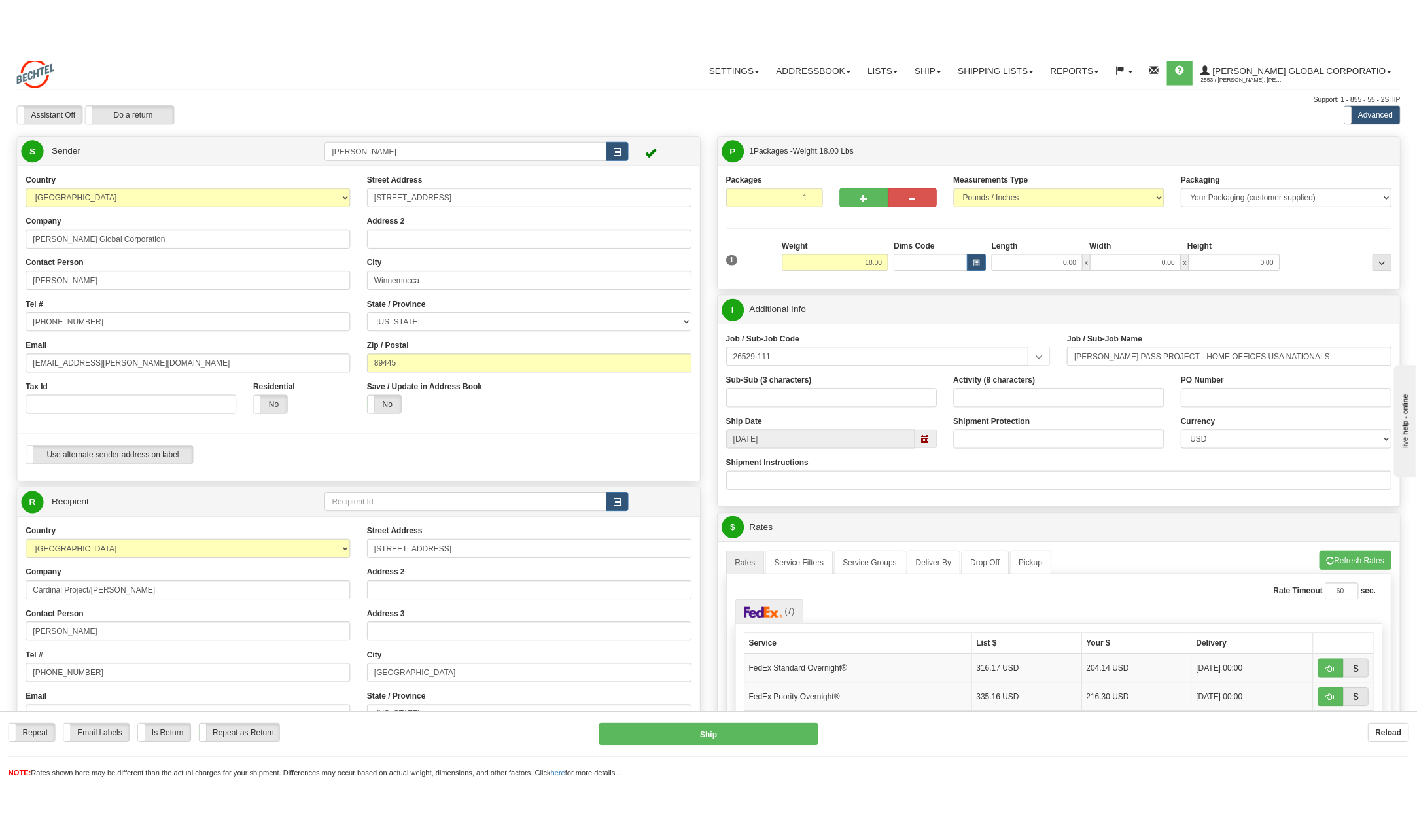
scroll to position [0, 0]
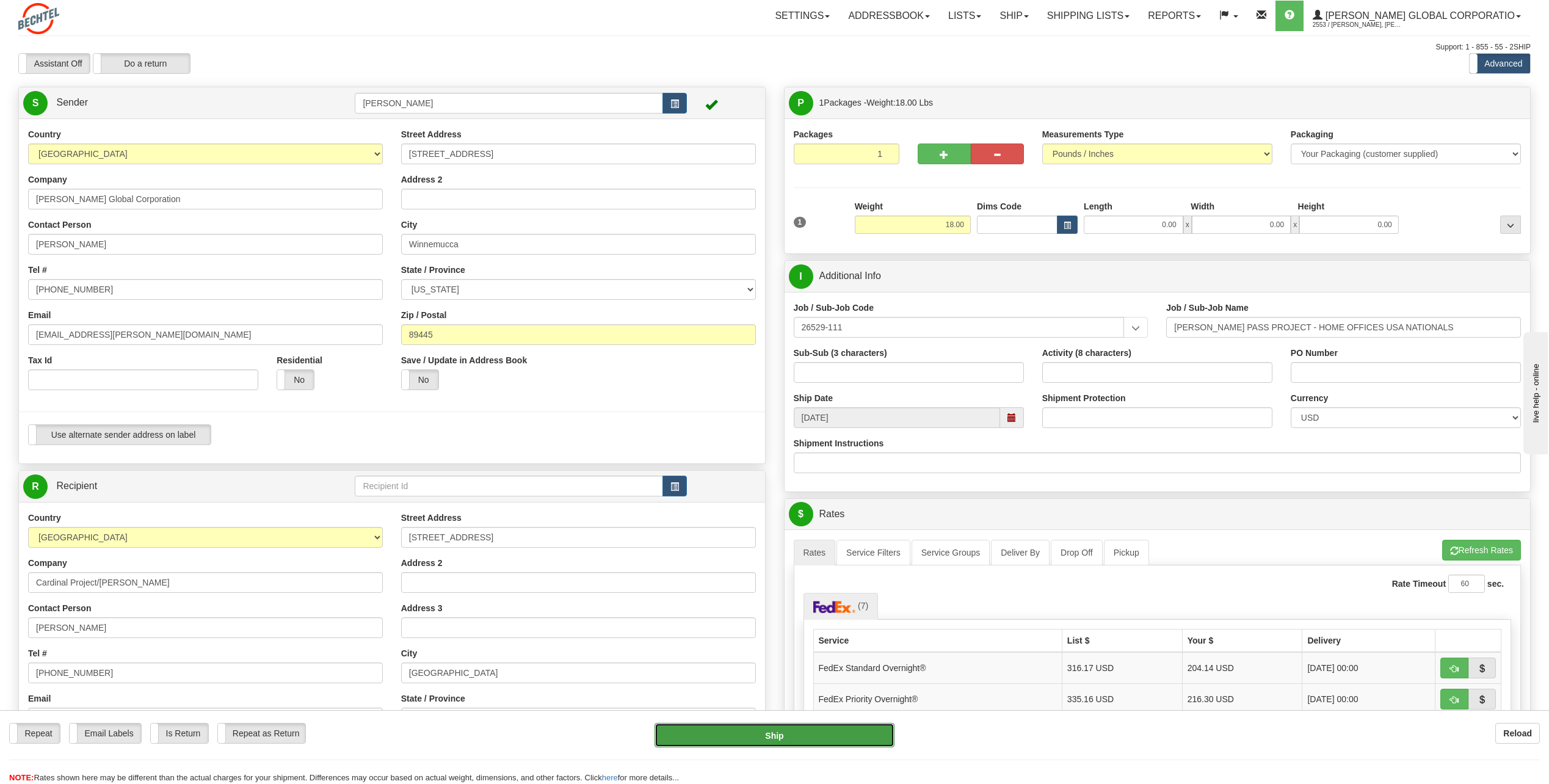
click at [793, 730] on button "Ship" at bounding box center [774, 735] width 240 height 25
type input "20"
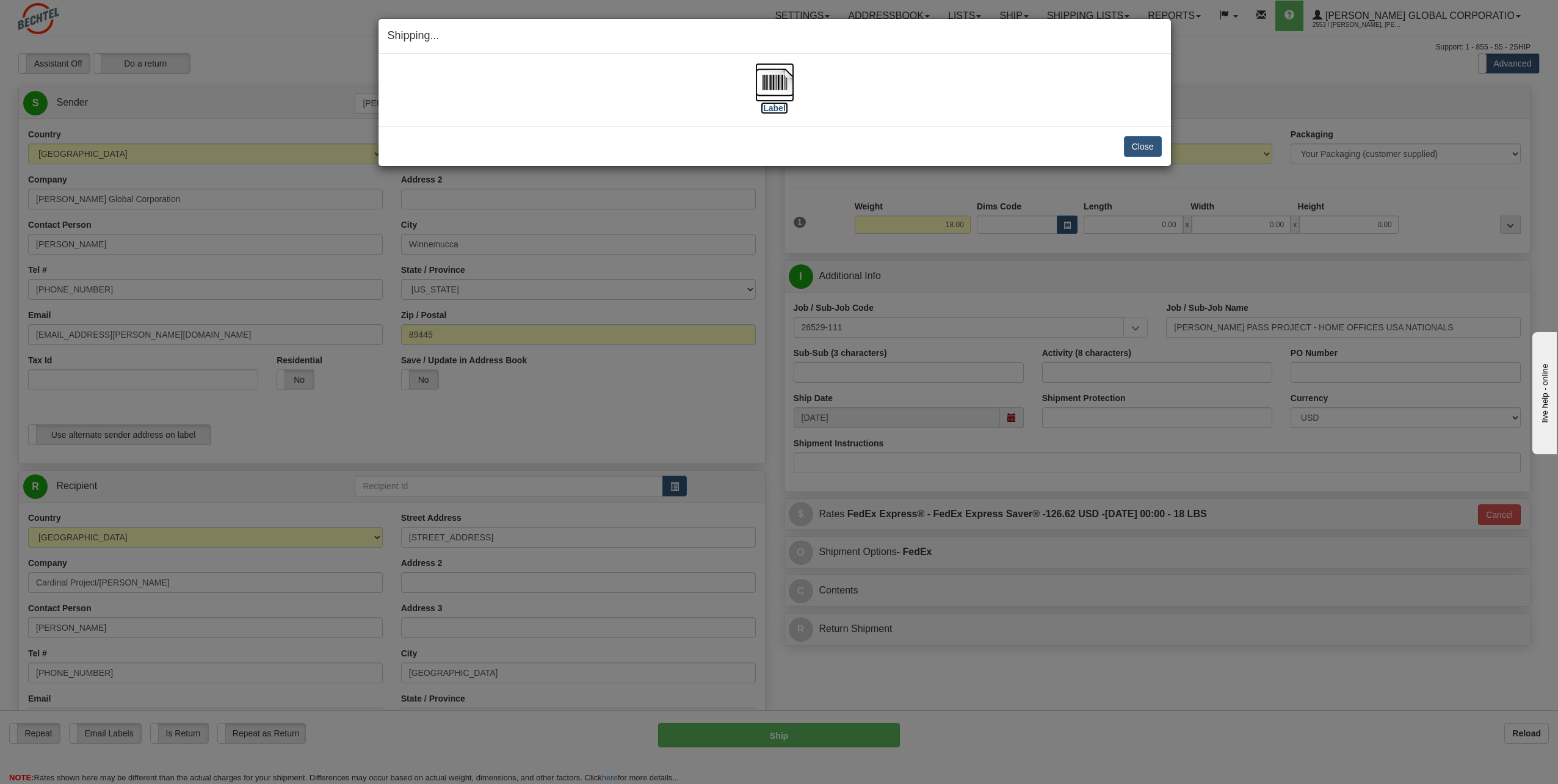
click at [765, 83] on img at bounding box center [774, 83] width 39 height 39
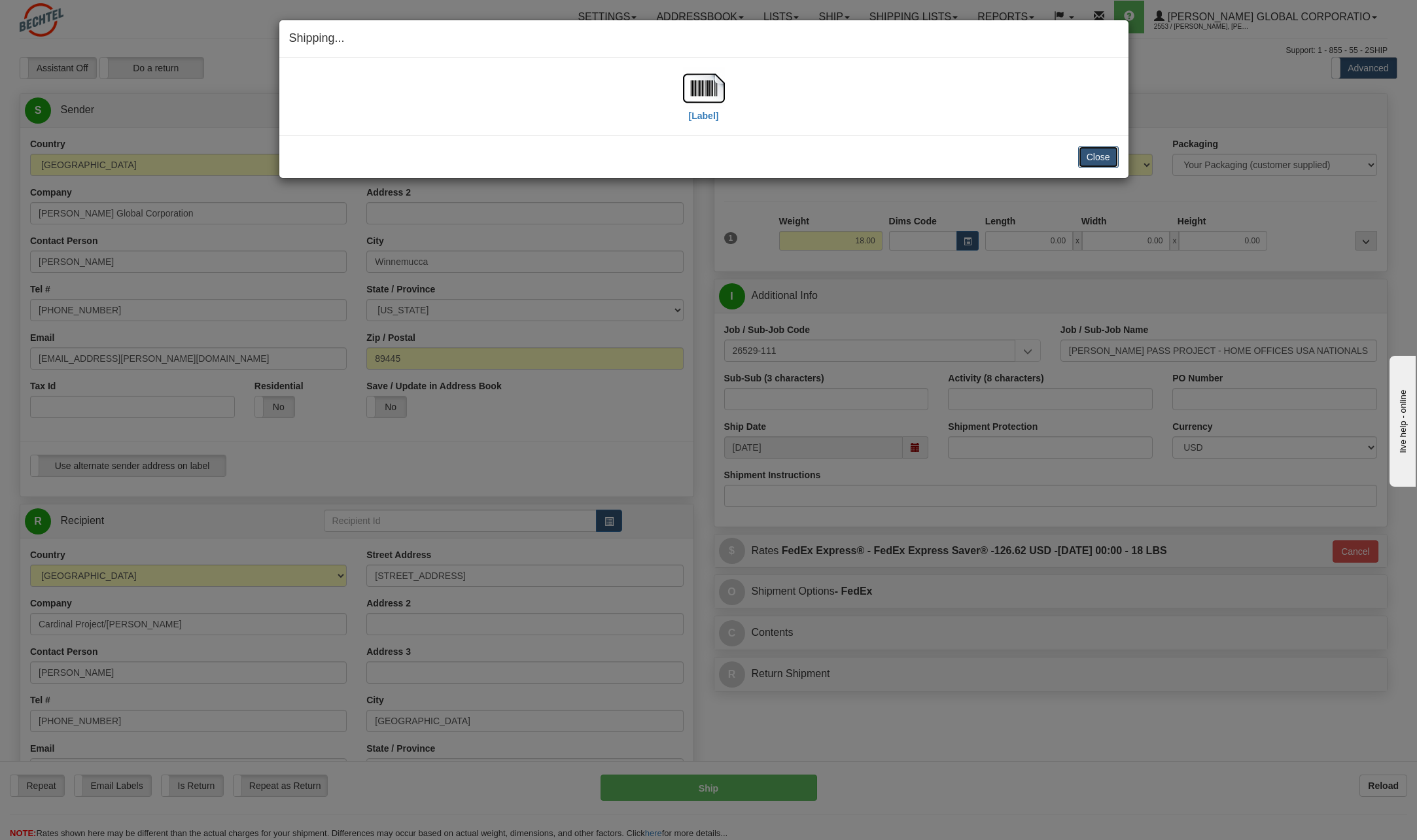
click at [1093, 156] on button "Close" at bounding box center [1098, 157] width 40 height 22
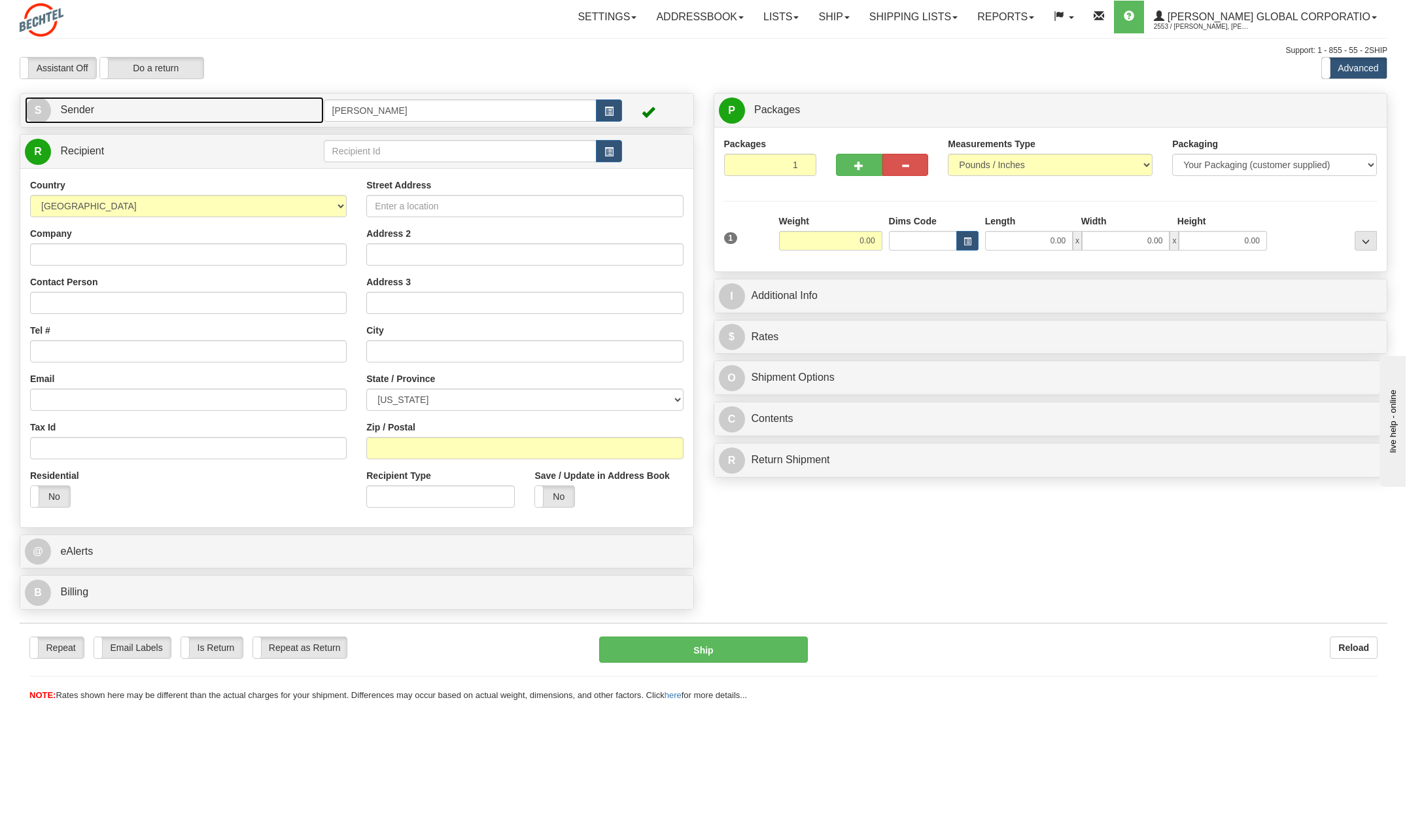
click at [34, 108] on span "S" at bounding box center [38, 111] width 26 height 26
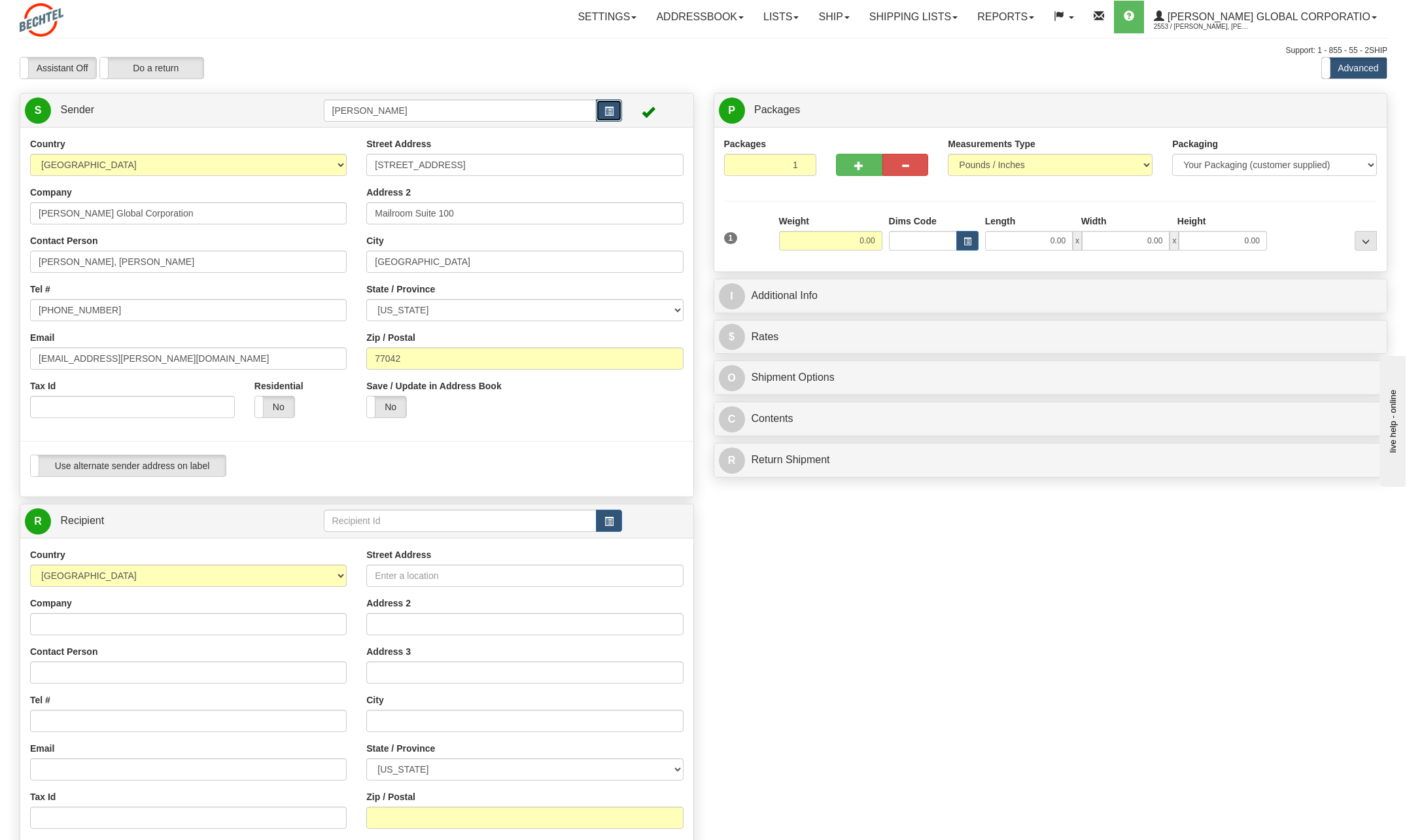
click at [610, 112] on span "button" at bounding box center [609, 111] width 9 height 8
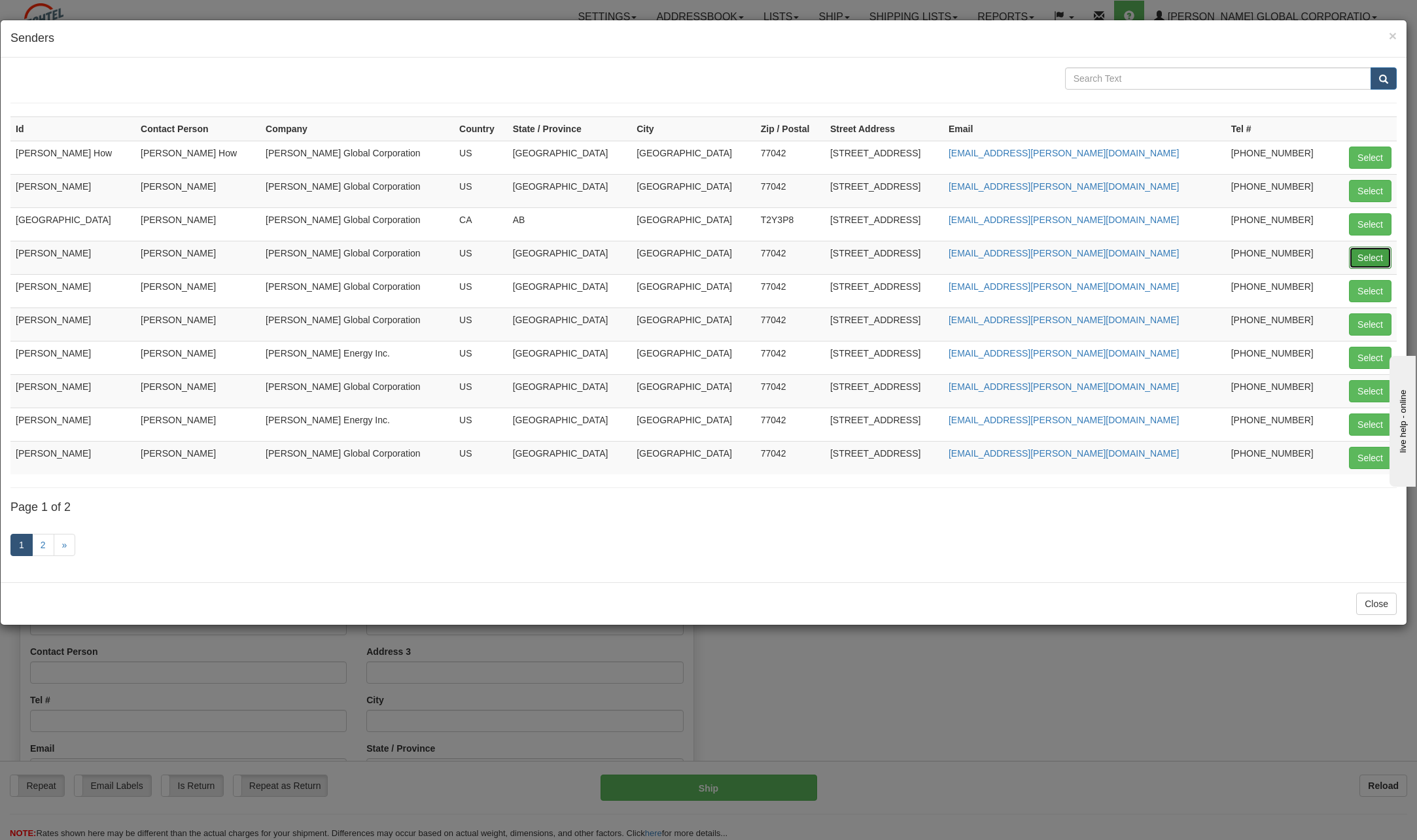
click at [1372, 258] on button "Select" at bounding box center [1370, 258] width 42 height 22
type input "[PERSON_NAME]"
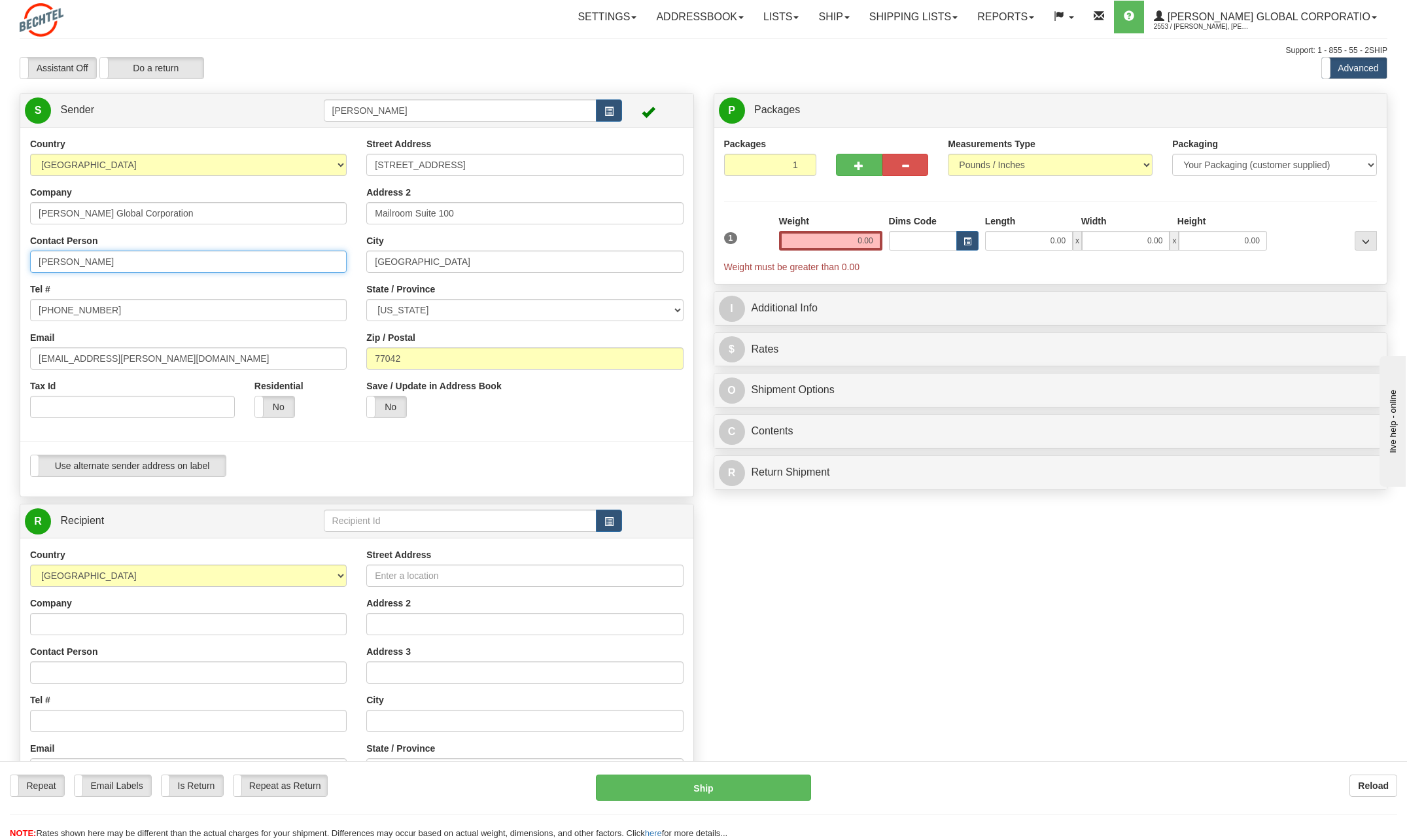
click at [141, 255] on input "[PERSON_NAME]" at bounding box center [188, 262] width 316 height 22
type input "C"
type input "[PERSON_NAME]"
select select "NV"
type input "Cardinal Project/[PERSON_NAME]"
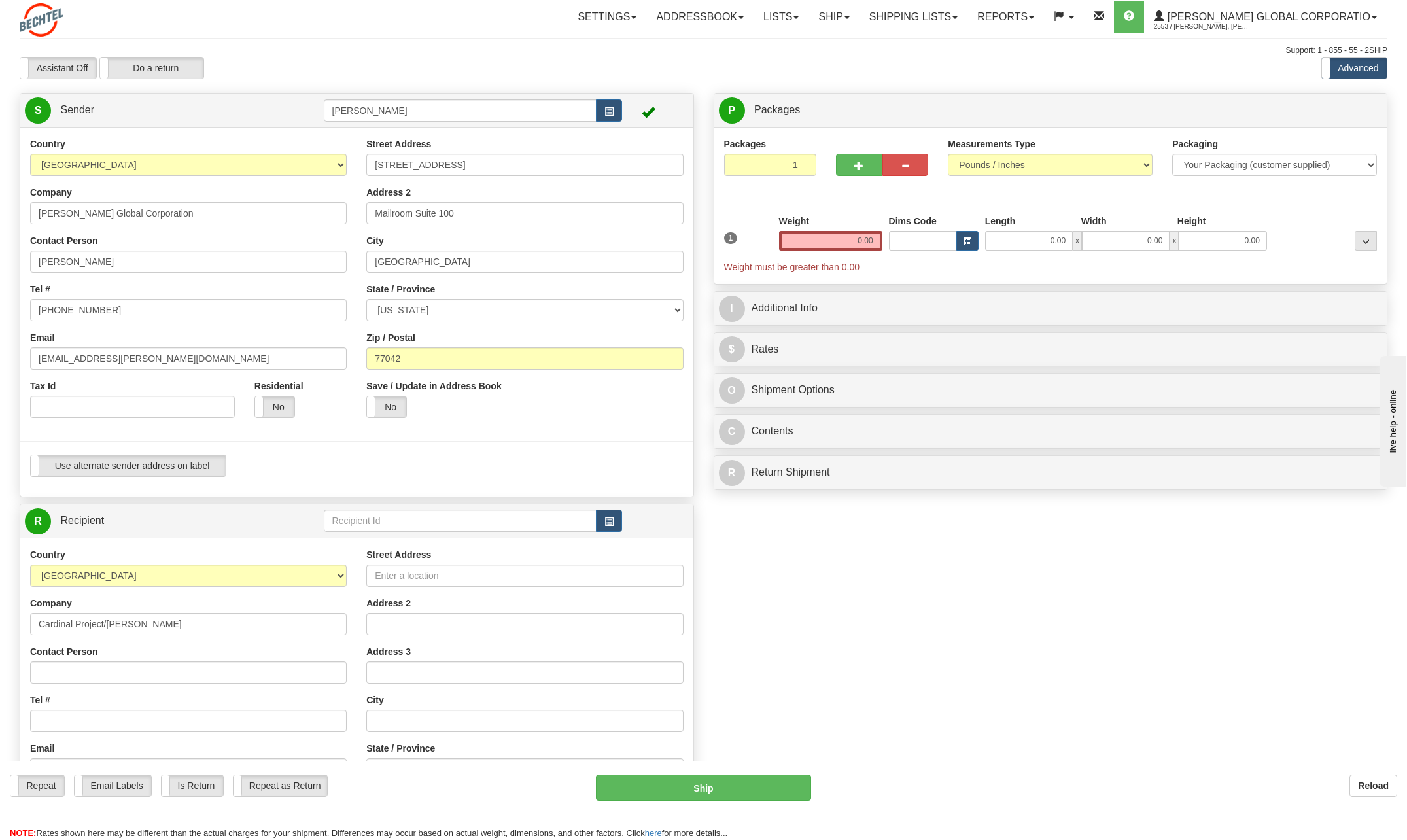
type input "[PERSON_NAME]"
type input "[PHONE_NUMBER]"
type input "[STREET_ADDRESS]"
type input "[GEOGRAPHIC_DATA]"
select select "OH"
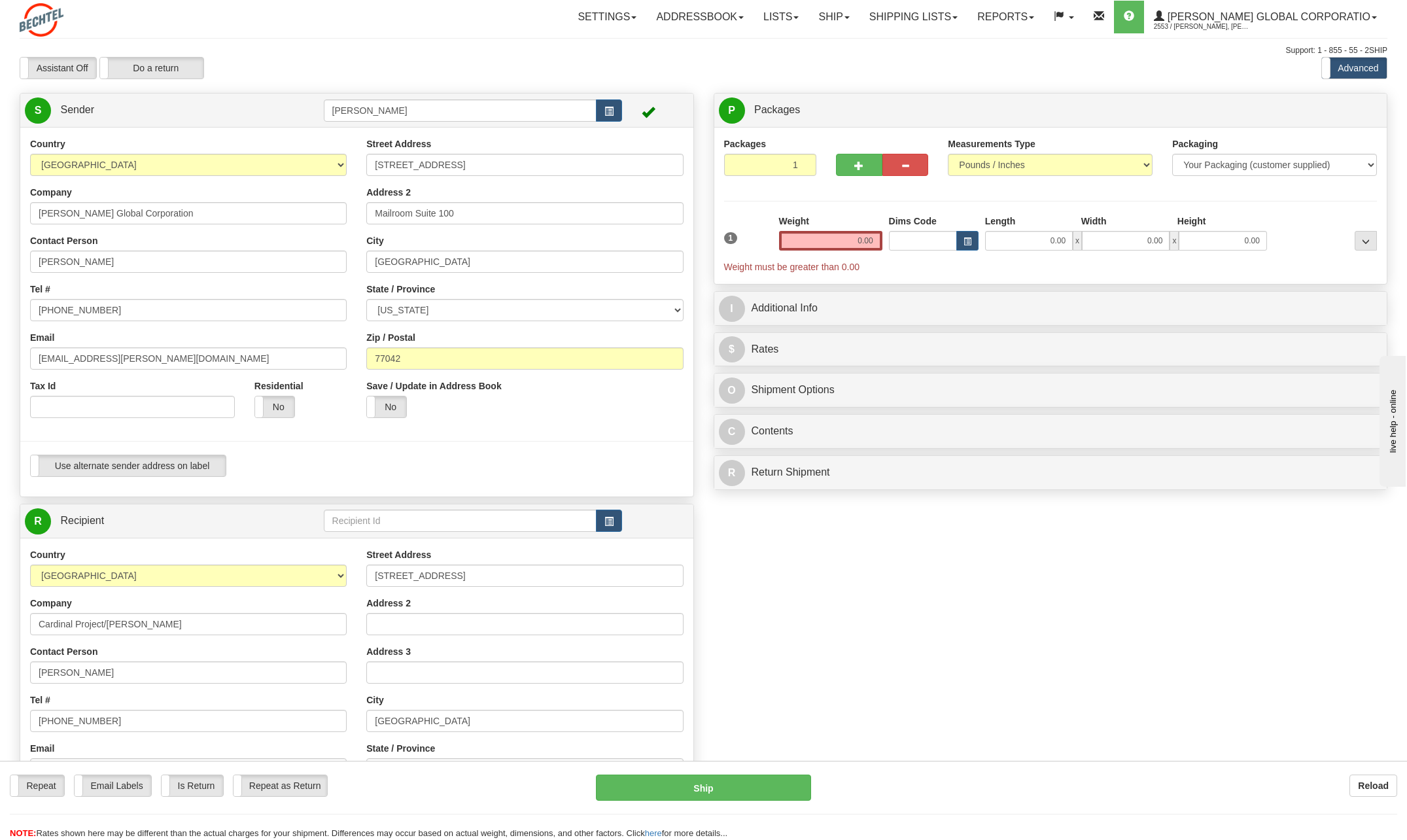
type input "43031"
click at [104, 309] on input "[PHONE_NUMBER]" at bounding box center [188, 310] width 316 height 22
click at [107, 309] on input "[PHONE_NUMBER]" at bounding box center [188, 310] width 316 height 22
type input "[PHONE_NUMBER]"
drag, startPoint x: 81, startPoint y: 359, endPoint x: 16, endPoint y: 359, distance: 65.0
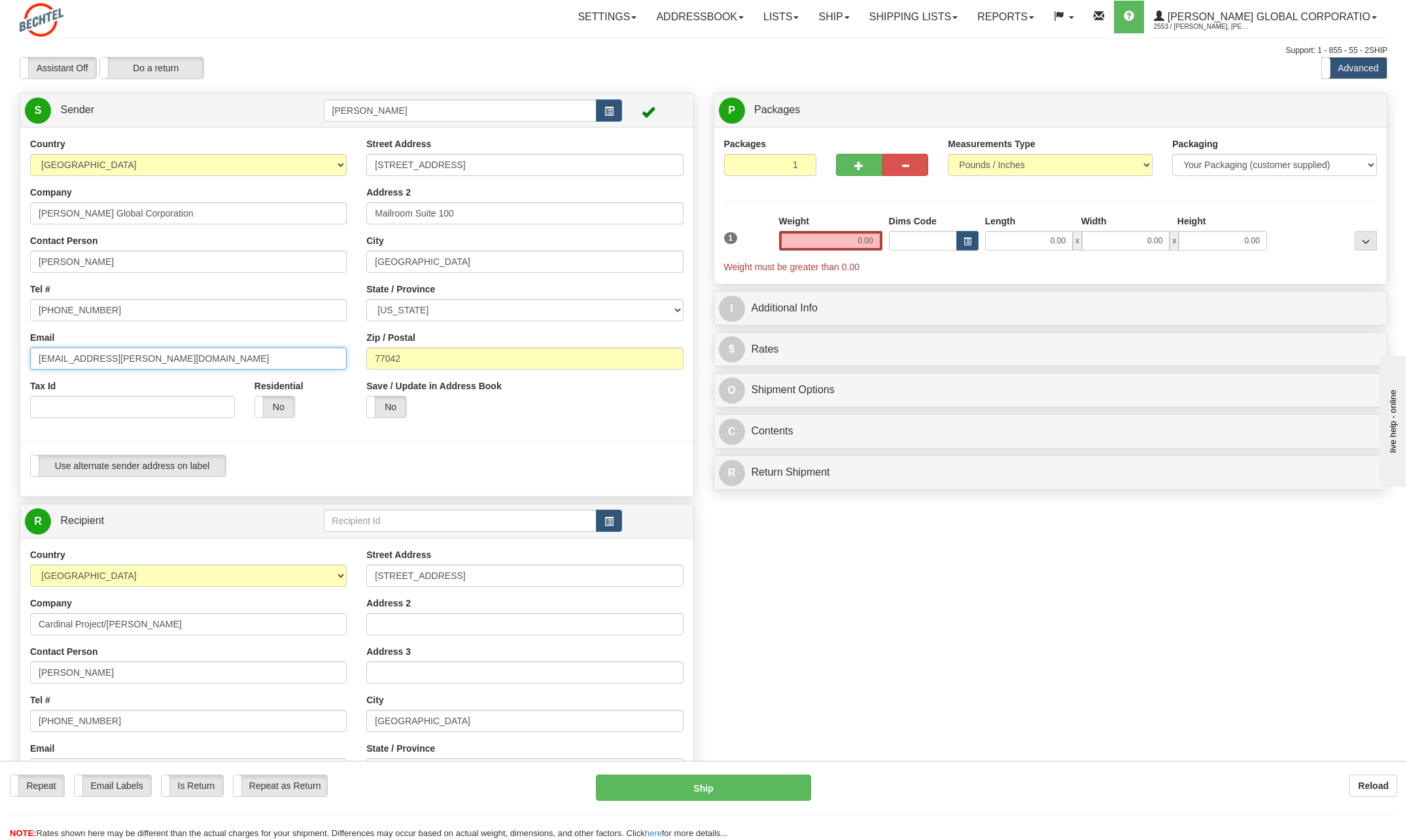
click at [20, 359] on div "Country [GEOGRAPHIC_DATA] [GEOGRAPHIC_DATA] [GEOGRAPHIC_DATA] [GEOGRAPHIC_DATA]…" at bounding box center [357, 311] width 673 height 349
type input "[EMAIL_ADDRESS][PERSON_NAME][DOMAIN_NAME]"
click at [487, 146] on div "Street Address [STREET_ADDRESS]" at bounding box center [524, 156] width 316 height 38
click at [479, 160] on input "[STREET_ADDRESS]" at bounding box center [524, 165] width 316 height 22
type input "2"
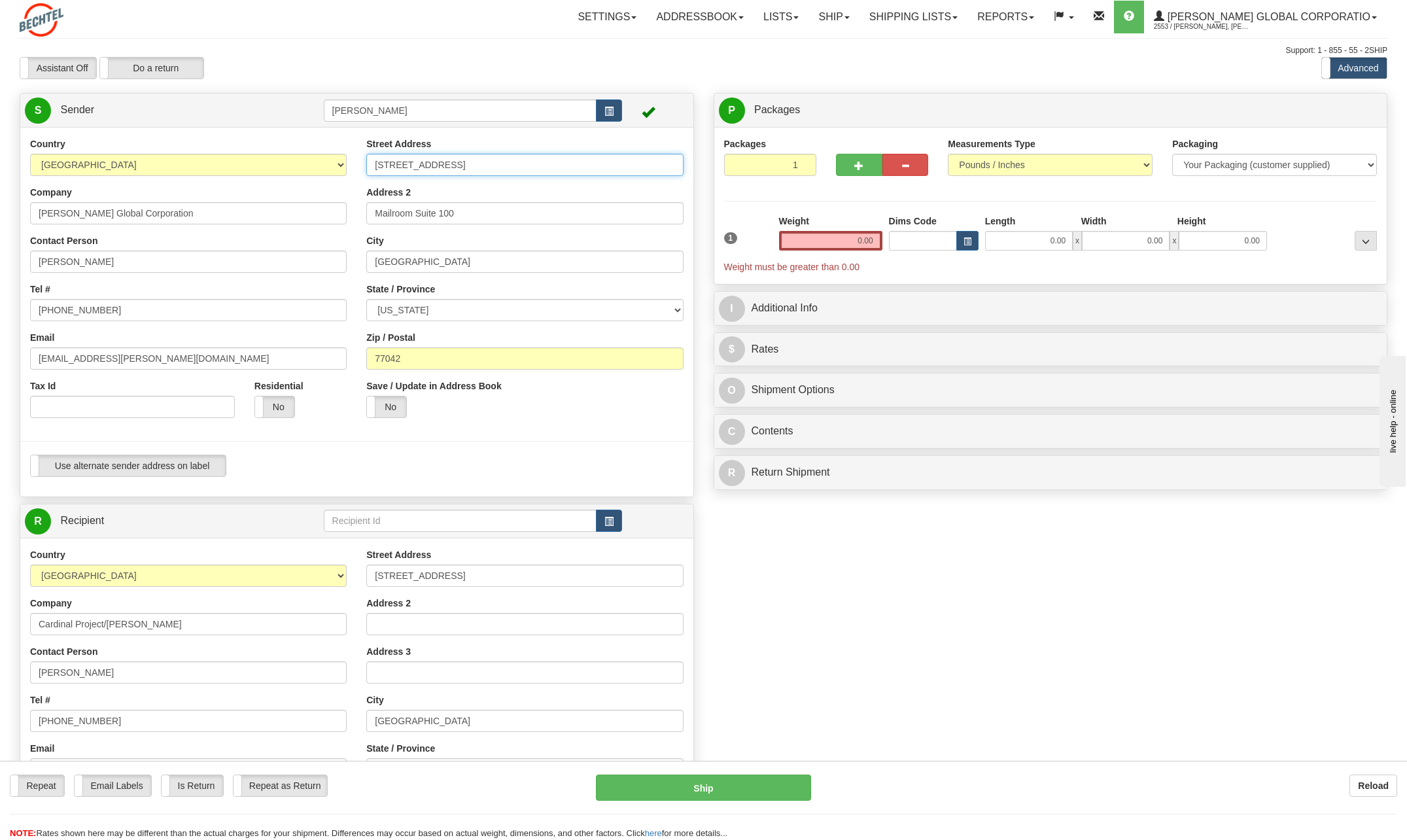
type input "[STREET_ADDRESS]"
click at [573, 290] on div "State / Province [US_STATE] [US_STATE] [US_STATE] [US_STATE] Armed Forces Ameri…" at bounding box center [524, 302] width 316 height 38
click at [453, 263] on input "[GEOGRAPHIC_DATA]" at bounding box center [524, 262] width 316 height 22
type input "H"
type input "Winnemucca"
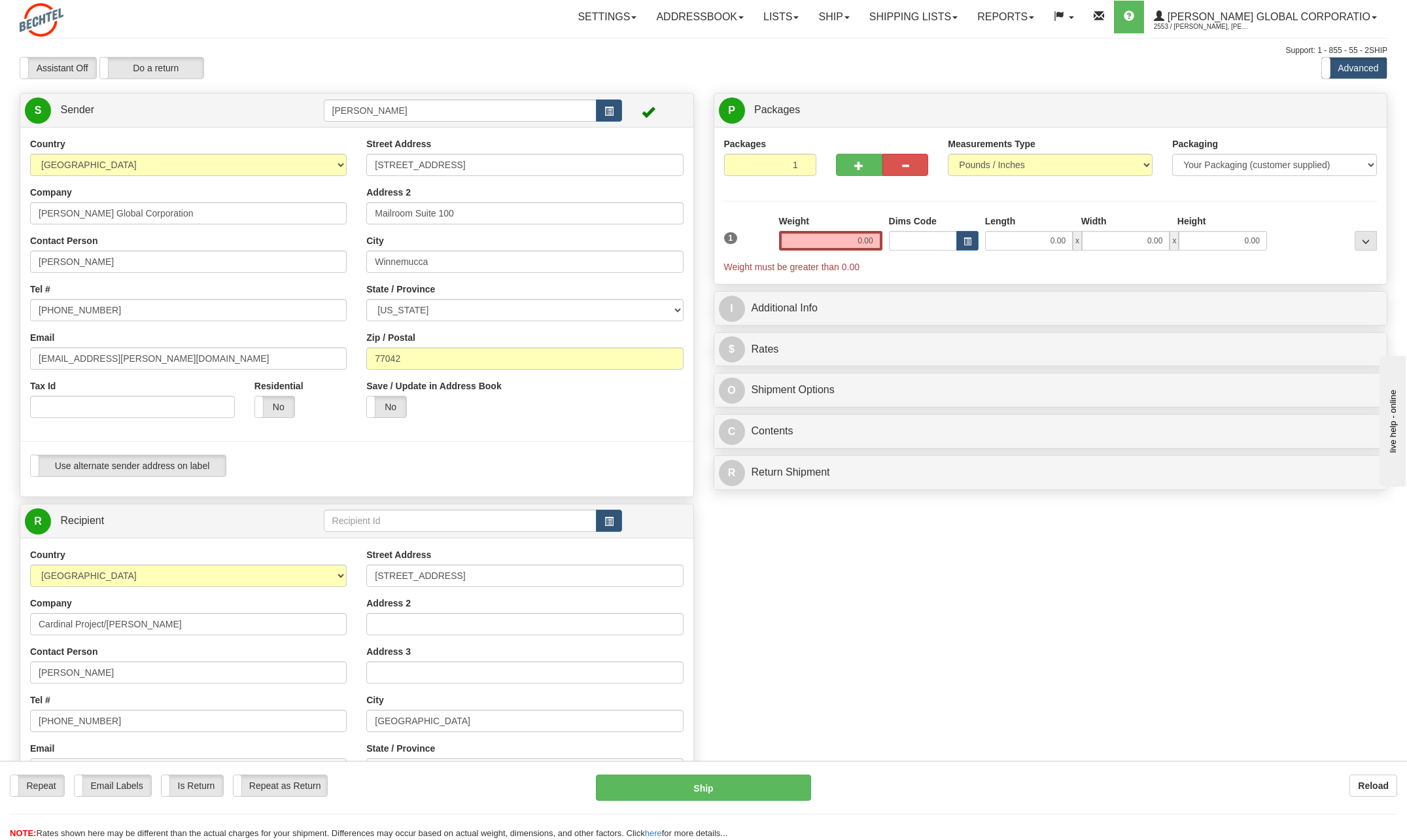
type input "[EMAIL_ADDRESS][PERSON_NAME][DOMAIN_NAME]"
type input "Suite 113"
click at [423, 361] on input "77042" at bounding box center [524, 359] width 316 height 22
type input "7"
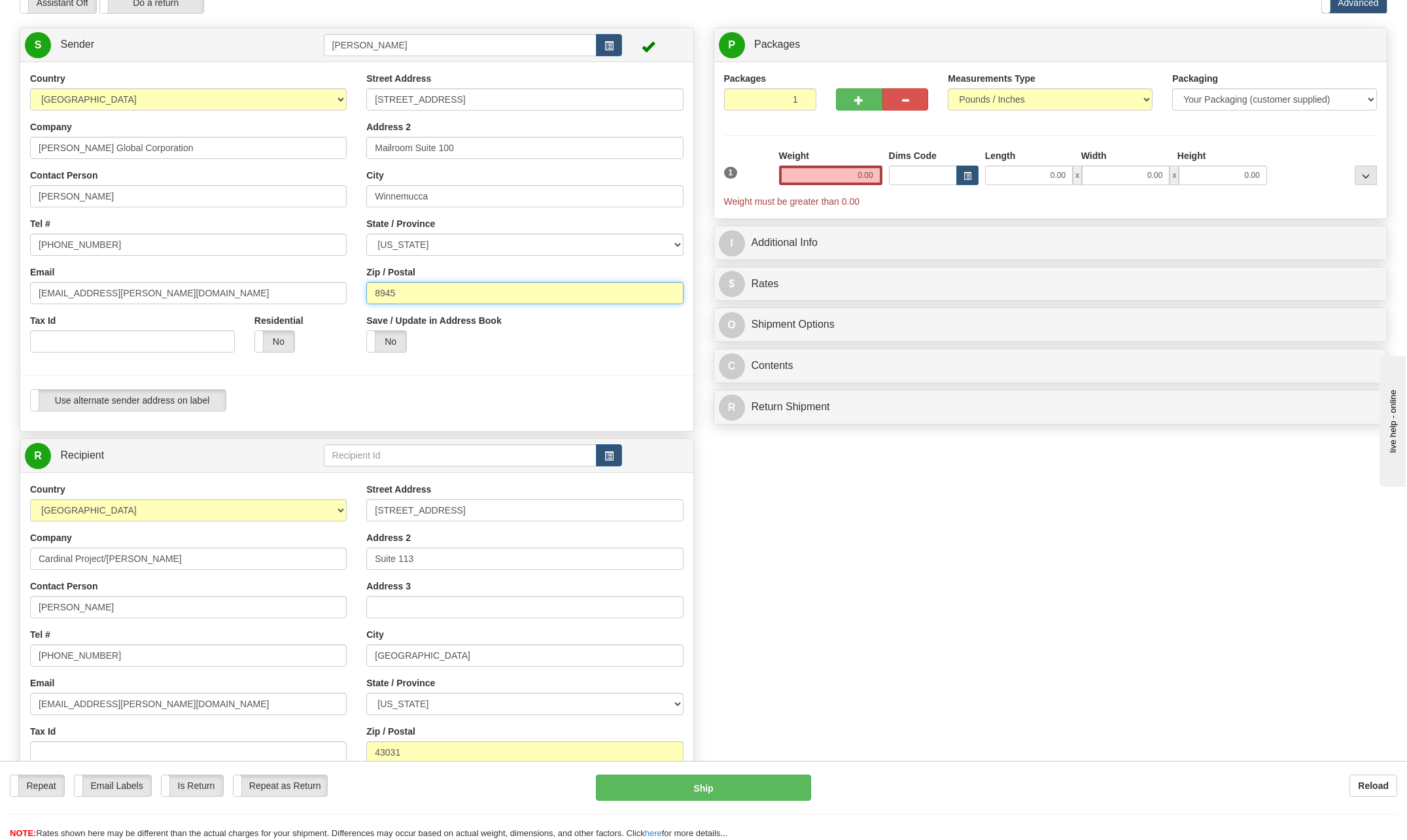
type input "8945"
drag, startPoint x: 855, startPoint y: 173, endPoint x: 938, endPoint y: 178, distance: 83.2
click at [936, 177] on div "1 Weight 0.00 Dims Code 0.00" at bounding box center [1050, 178] width 660 height 59
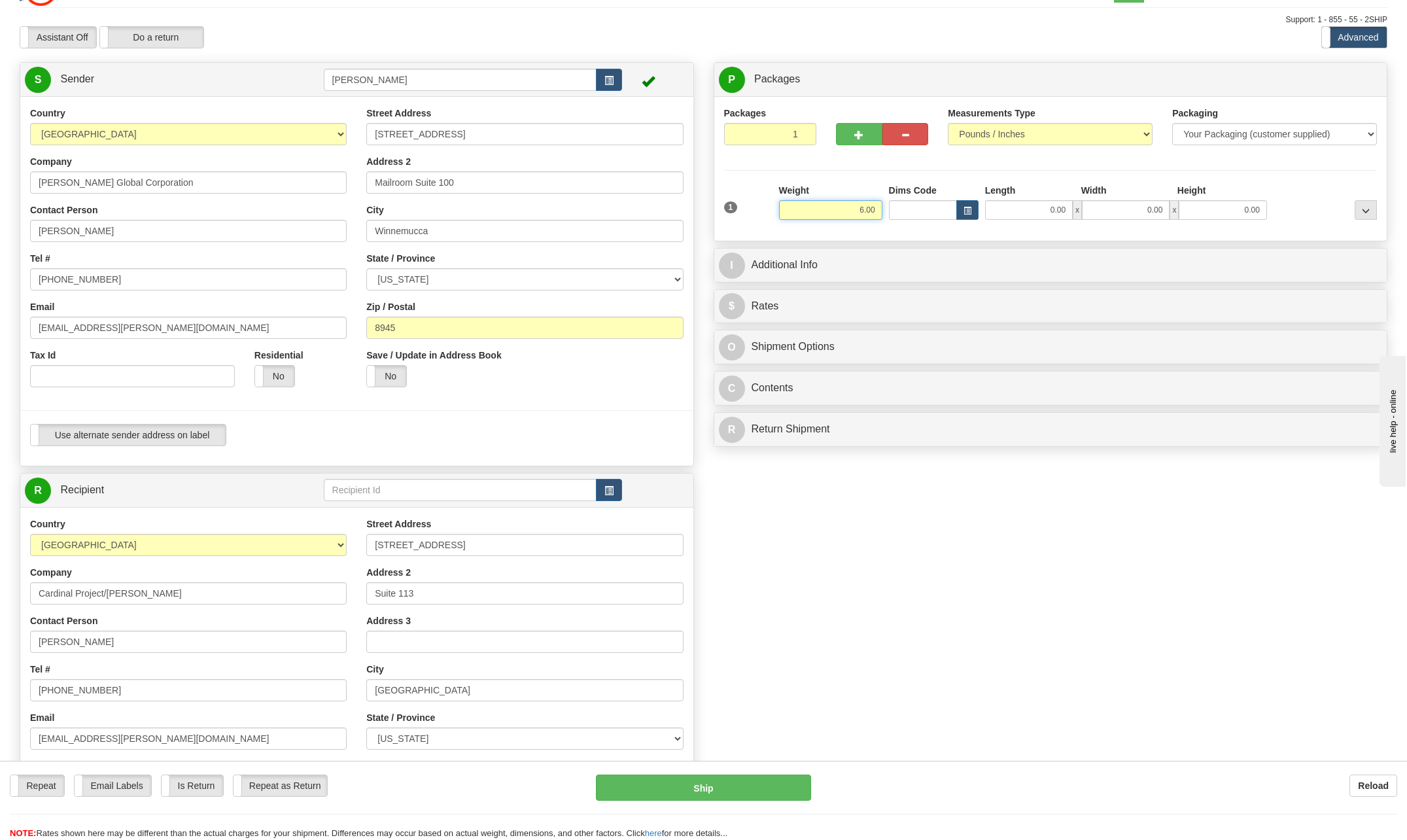
scroll to position [0, 0]
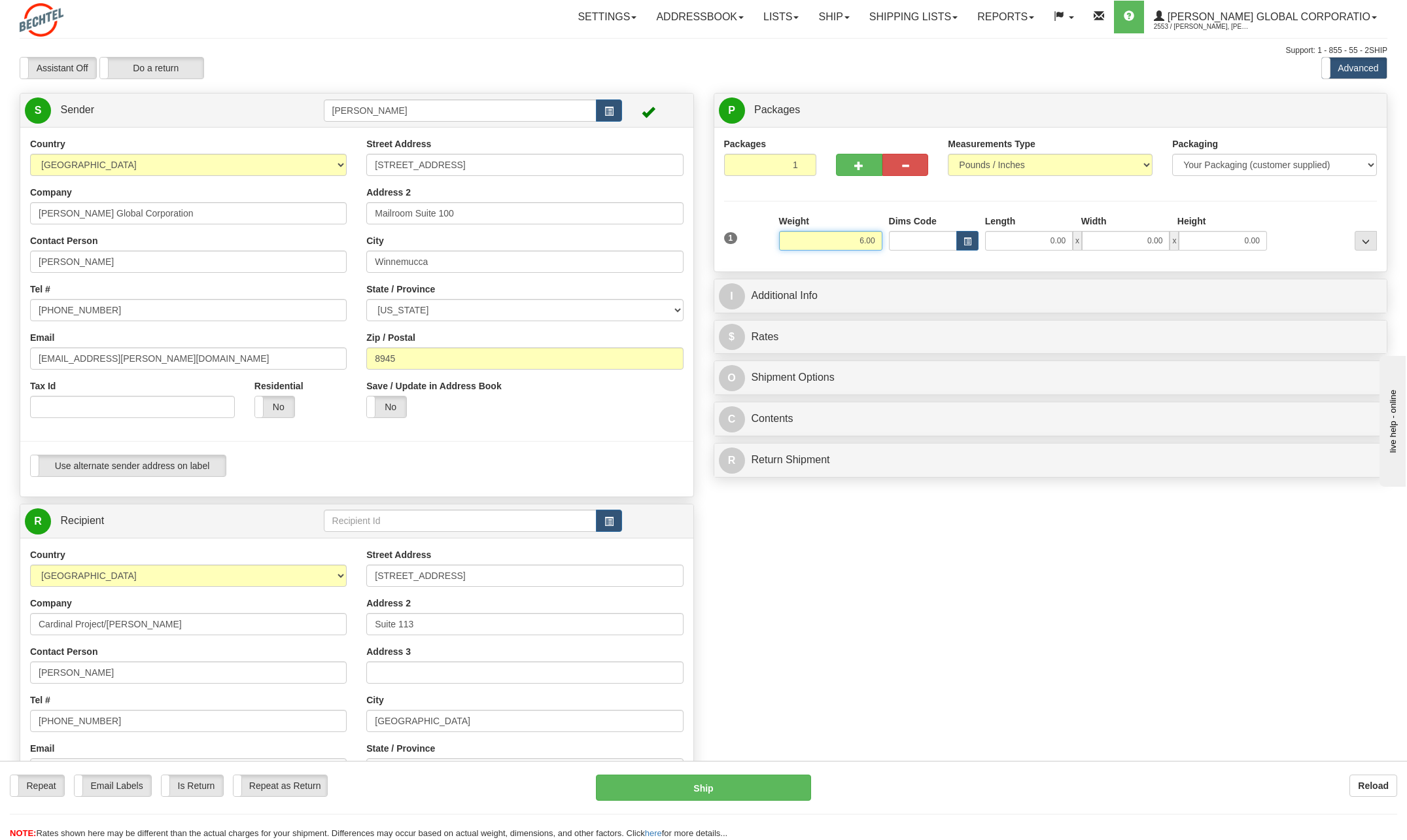
type input "6.00"
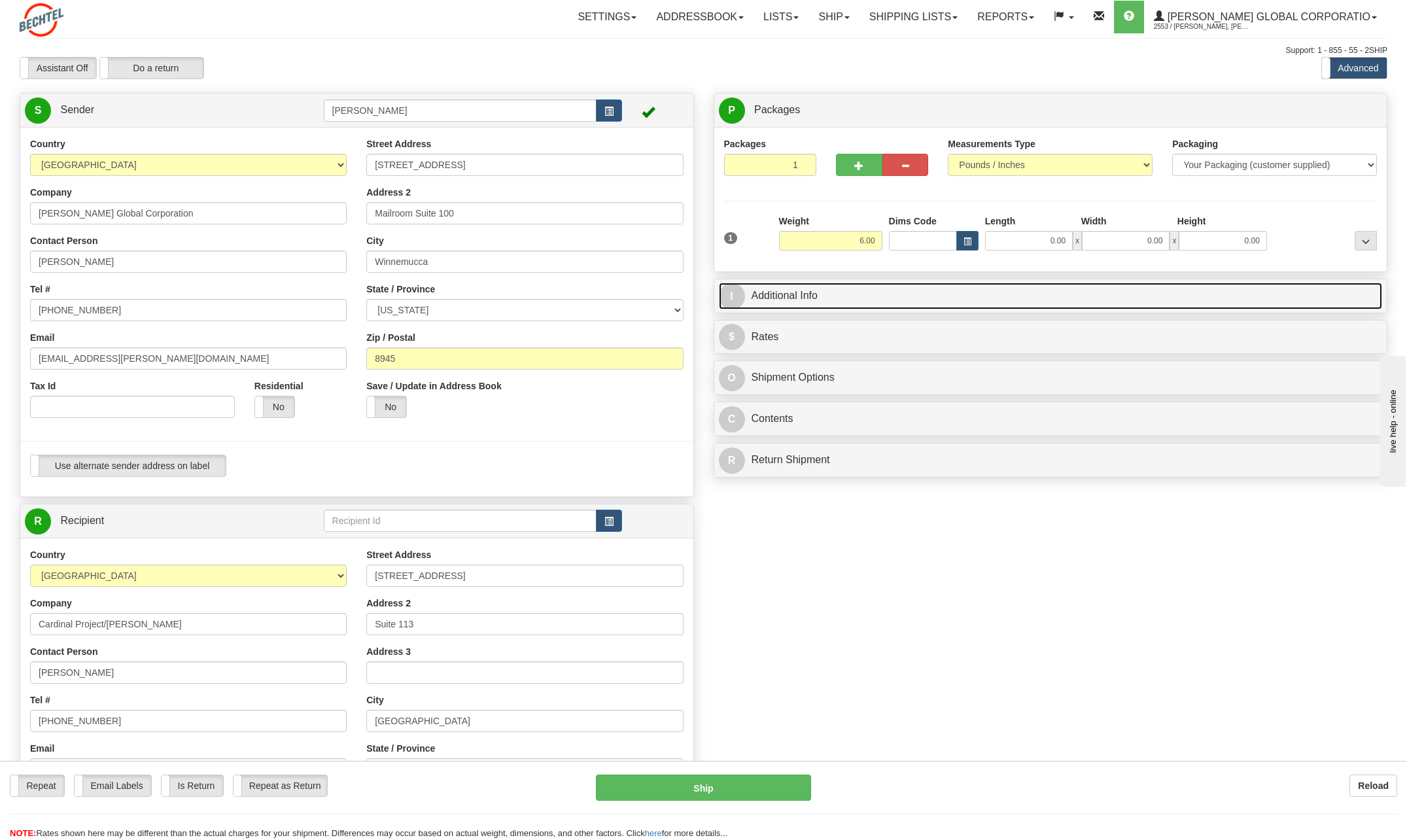
click at [738, 293] on span "I" at bounding box center [732, 297] width 26 height 26
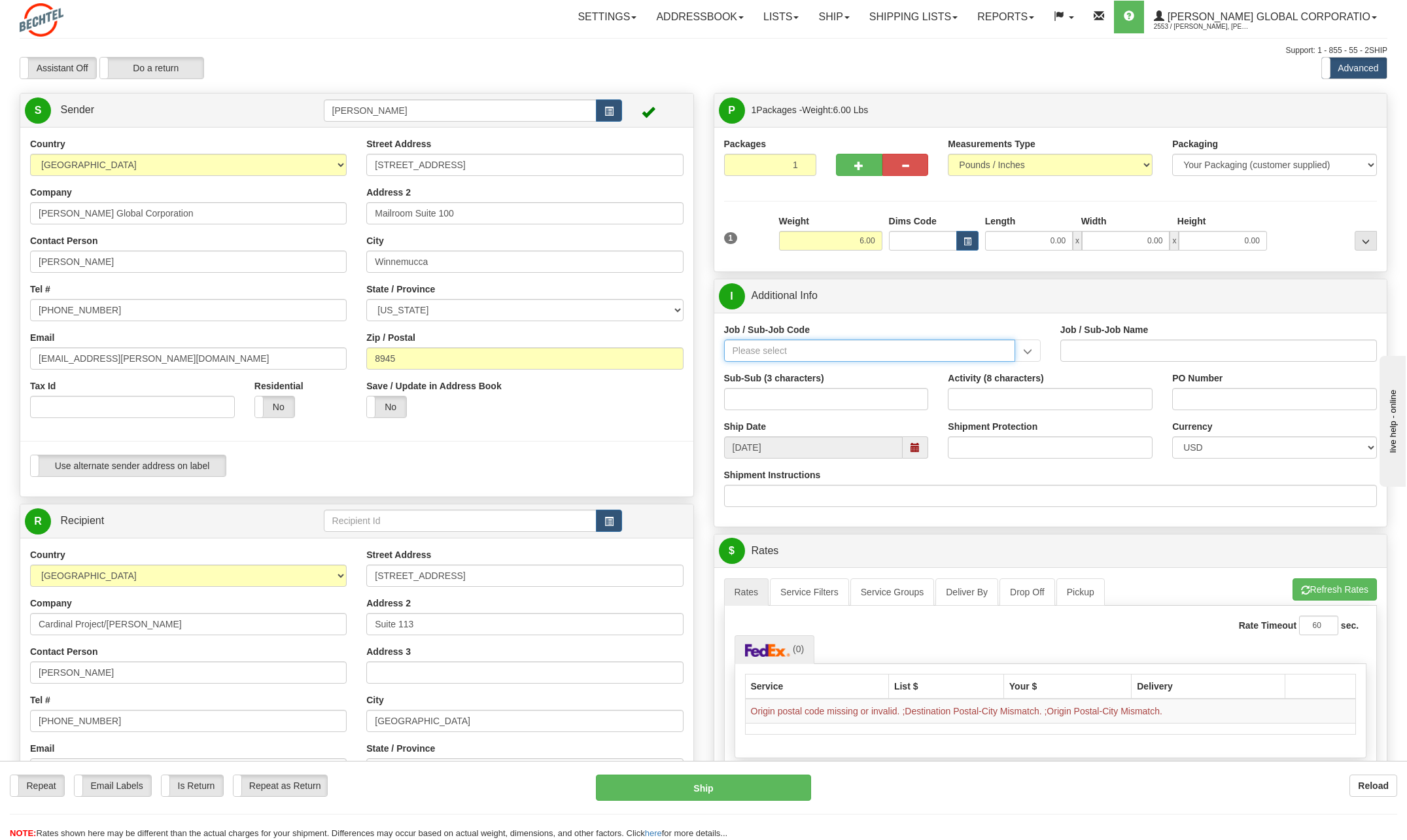
click at [785, 350] on input "Job / Sub-Job Code" at bounding box center [869, 350] width 291 height 22
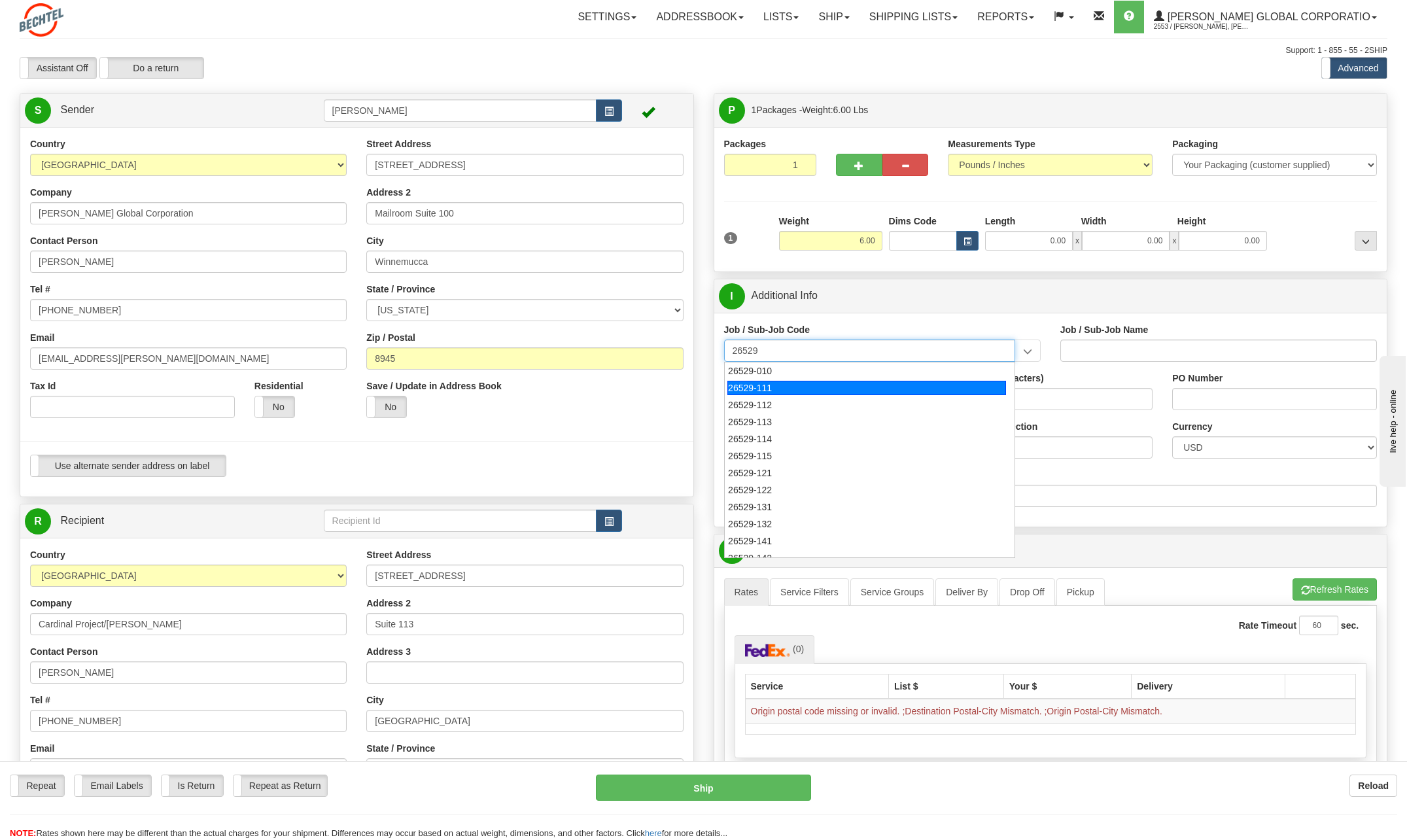
click at [772, 389] on div "26529-111" at bounding box center [866, 387] width 279 height 15
type input "26529-111"
type input "[PERSON_NAME] PASS PROJECT - HOME OFFICES USA NATIONALS"
type input "26529-111"
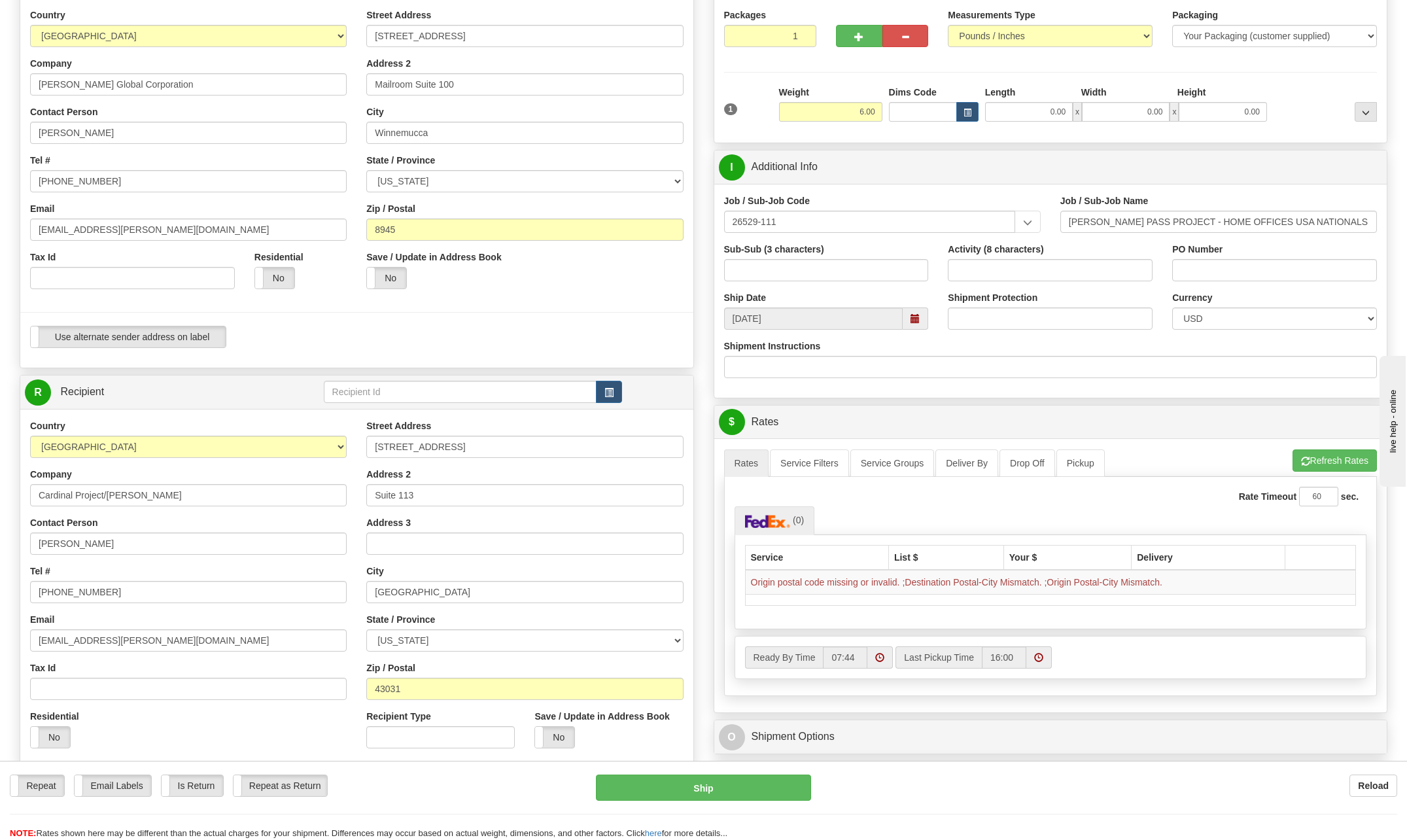
scroll to position [131, 0]
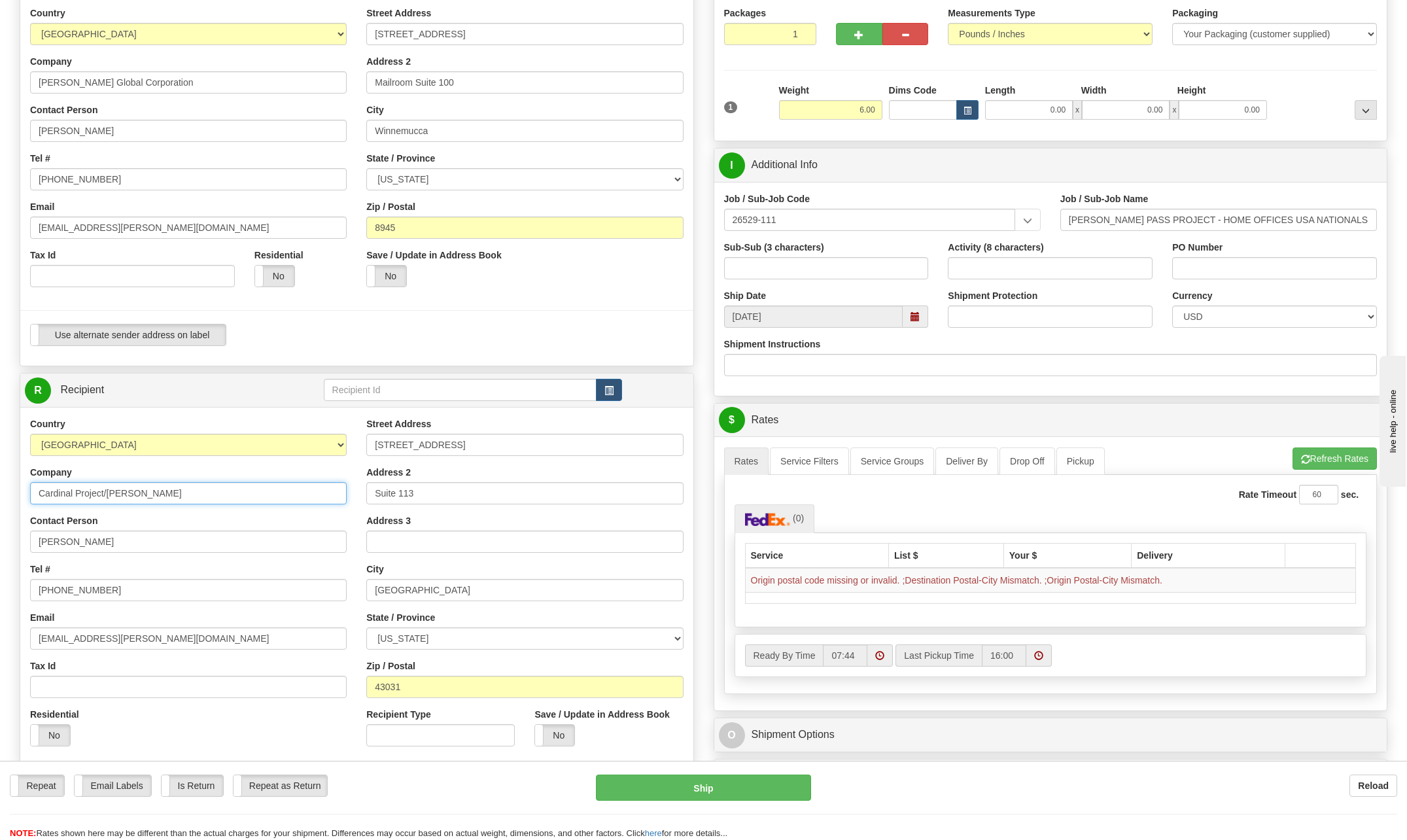
click at [153, 498] on input "Cardinal Project/[PERSON_NAME]" at bounding box center [188, 493] width 316 height 22
type input "C"
type input "Driftwood Project"
click at [107, 549] on input "[PERSON_NAME]" at bounding box center [188, 541] width 316 height 22
type input "D"
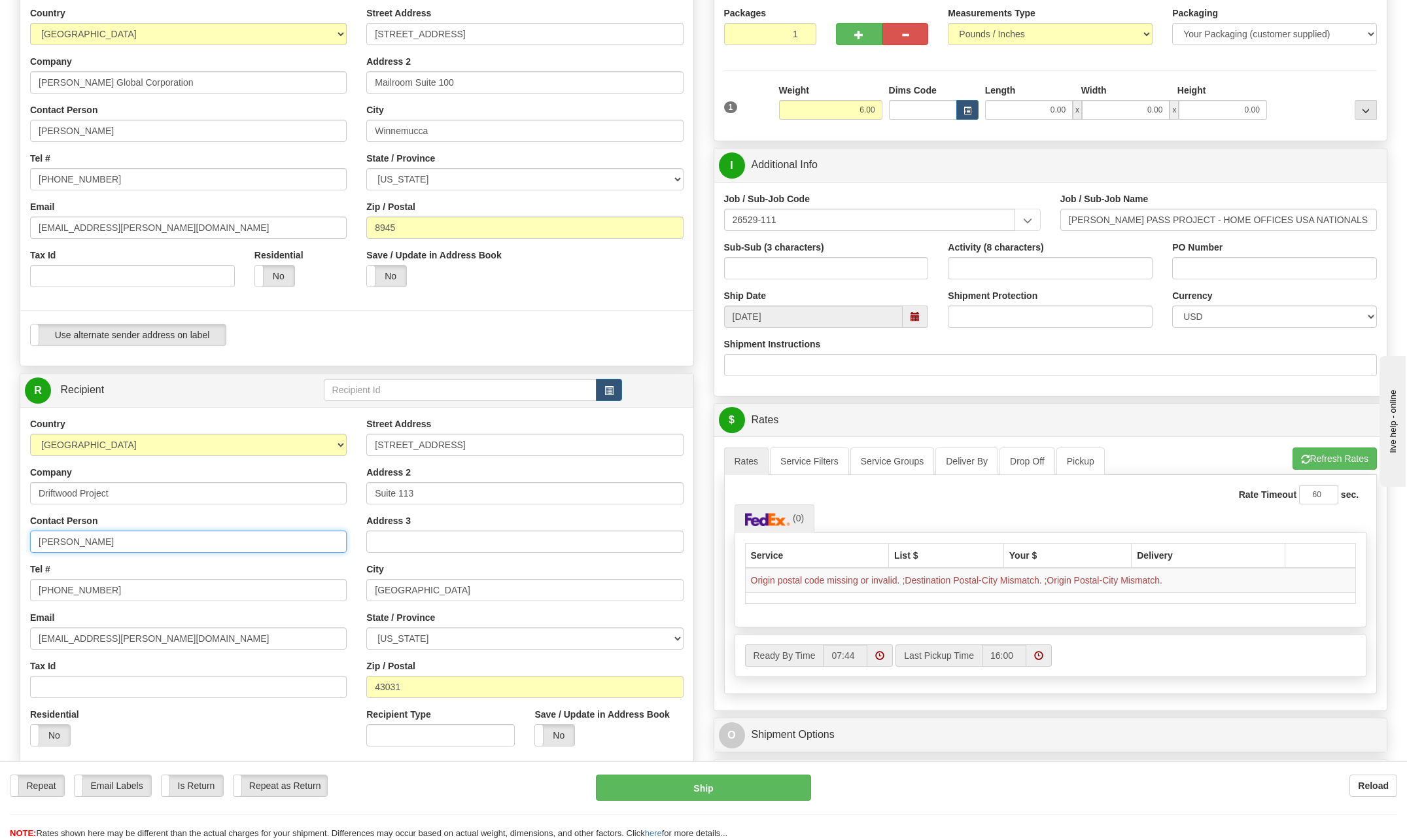
type input "[PERSON_NAME]"
click at [109, 591] on input "[PHONE_NUMBER]" at bounding box center [188, 590] width 316 height 22
drag, startPoint x: 132, startPoint y: 637, endPoint x: -33, endPoint y: 637, distance: 165.0
click at [0, 637] on html "Training Course Close Toggle navigation Settings Shipping Preferences New Sende…" at bounding box center [704, 289] width 1407 height 840
drag, startPoint x: 493, startPoint y: 442, endPoint x: 481, endPoint y: 437, distance: 13.0
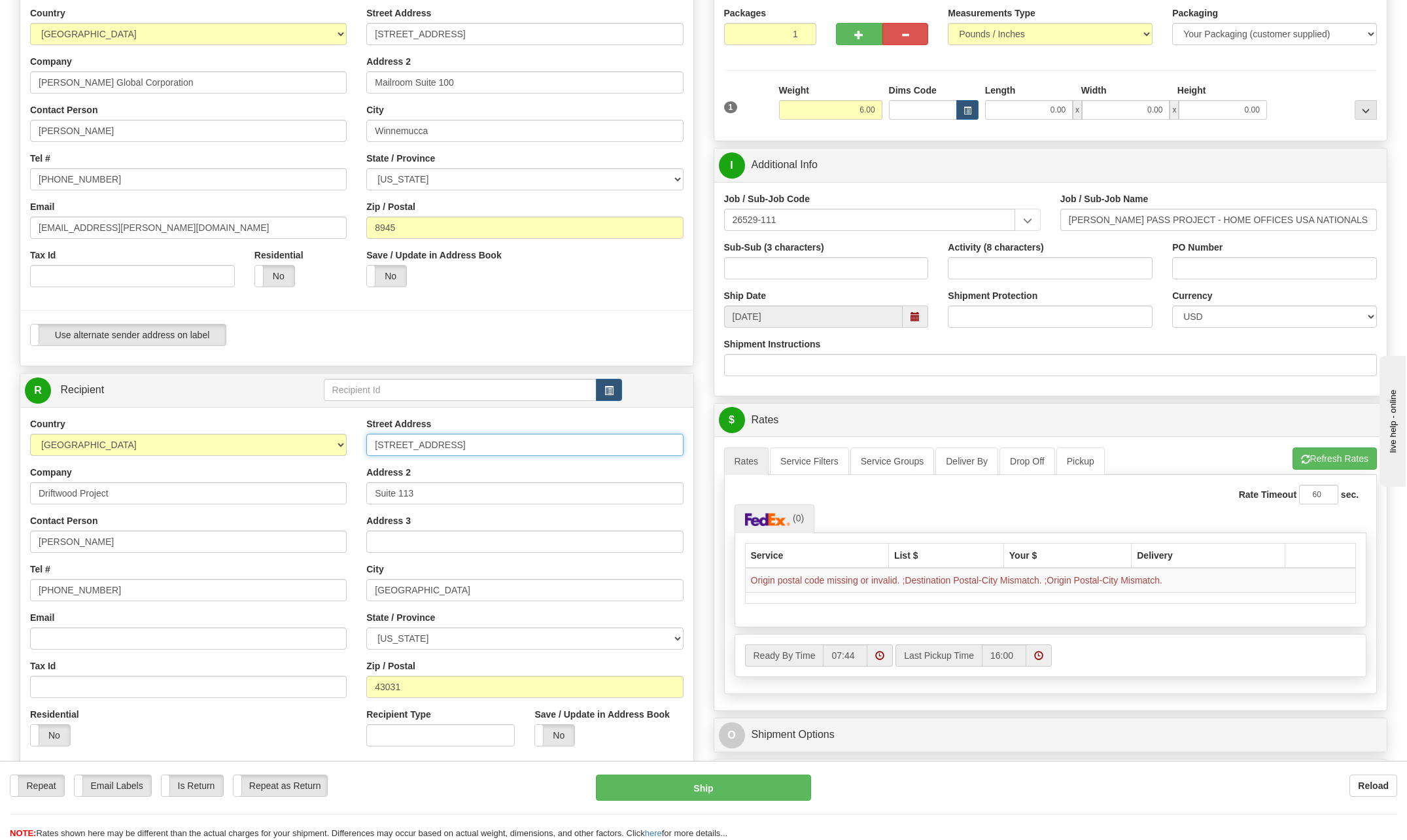
click at [494, 443] on input "[STREET_ADDRESS]" at bounding box center [524, 444] width 316 height 22
type input "1"
type input "[STREET_ADDRESS]"
click at [528, 423] on div "Street Address [STREET_ADDRESS]" at bounding box center [524, 436] width 316 height 38
click at [437, 492] on input "Suite 113" at bounding box center [524, 493] width 316 height 22
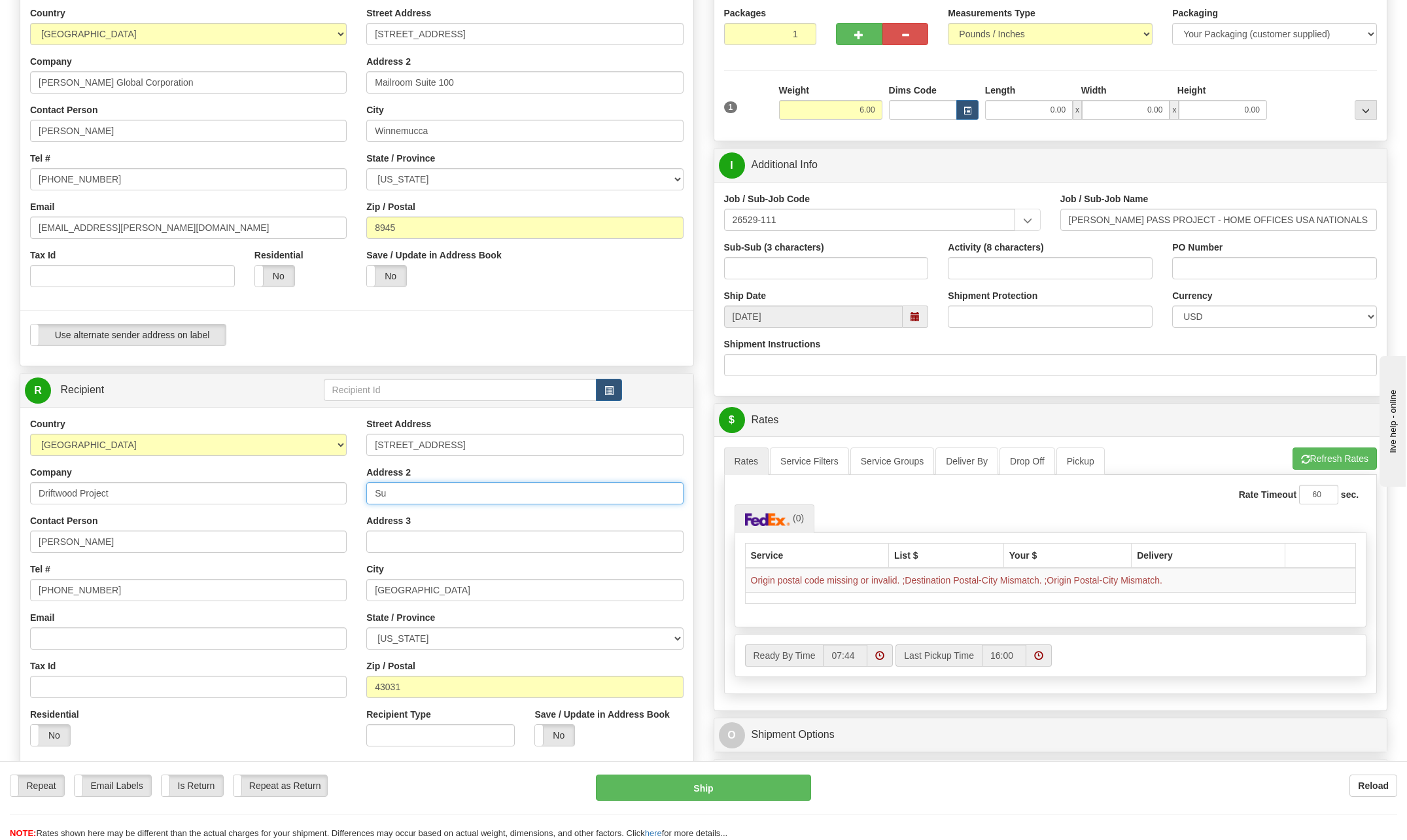
type input "S"
click at [444, 594] on input "[GEOGRAPHIC_DATA]" at bounding box center [524, 590] width 316 height 22
type input "N"
type input "Sulpher"
click at [679, 637] on select "[US_STATE] [US_STATE] [US_STATE] [US_STATE] Armed Forces America Armed Forces E…" at bounding box center [524, 638] width 316 height 22
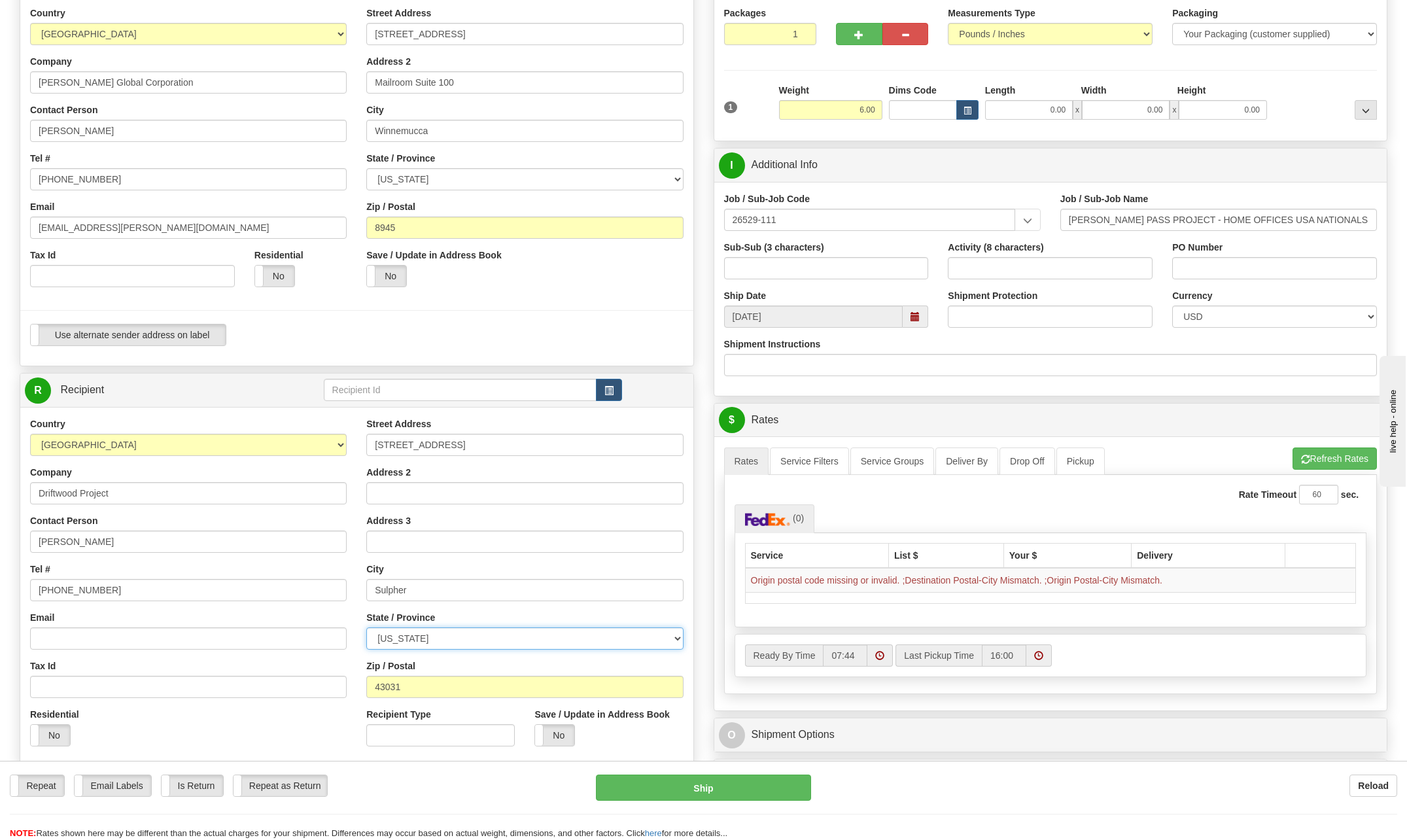
select select "LA"
click at [366, 627] on select "[US_STATE] [US_STATE] [US_STATE] [US_STATE] Armed Forces America Armed Forces E…" at bounding box center [524, 638] width 316 height 22
click at [419, 690] on input "43031" at bounding box center [524, 687] width 316 height 22
type input "4"
type input "70665"
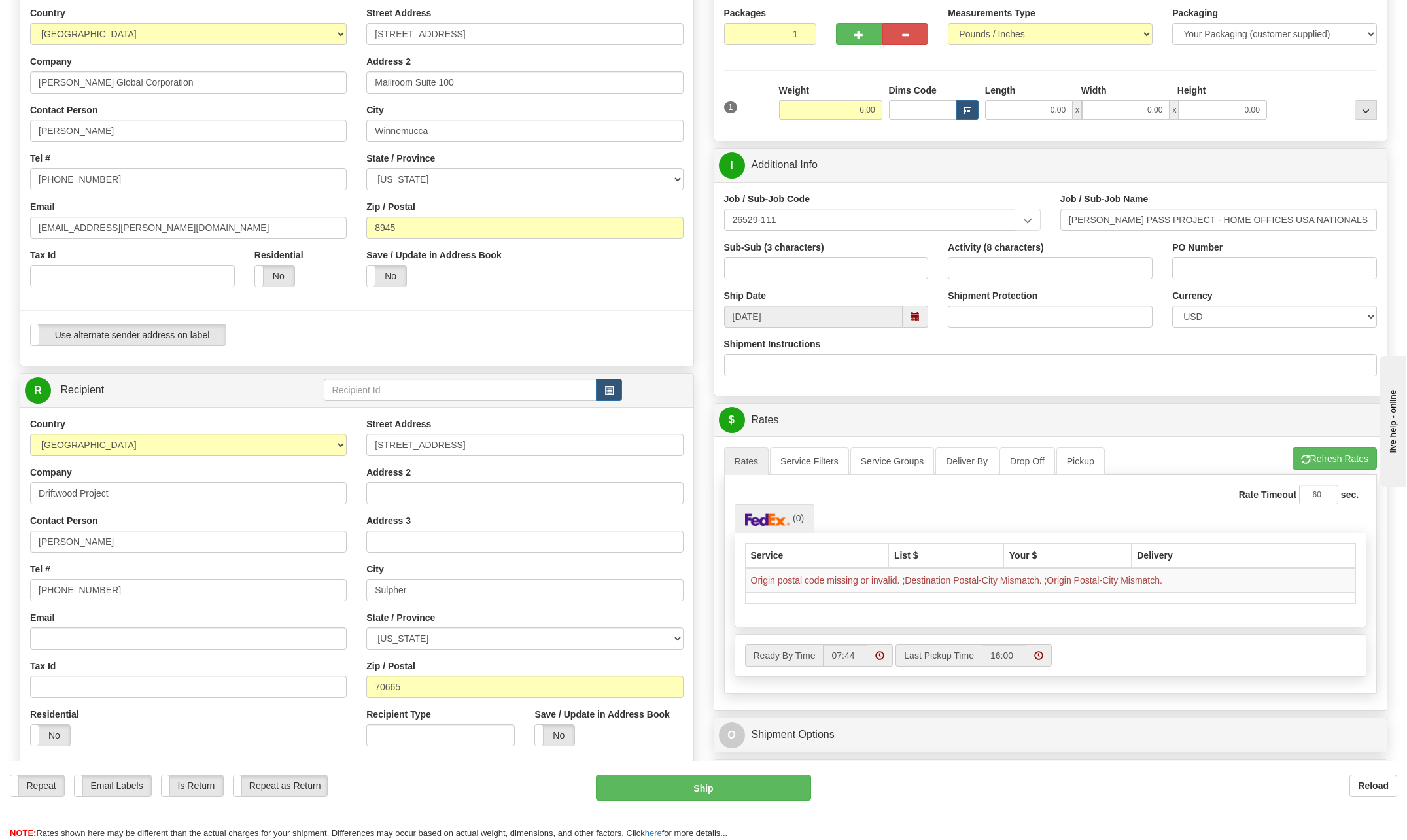
click at [265, 660] on div "Tax Id" at bounding box center [188, 678] width 316 height 38
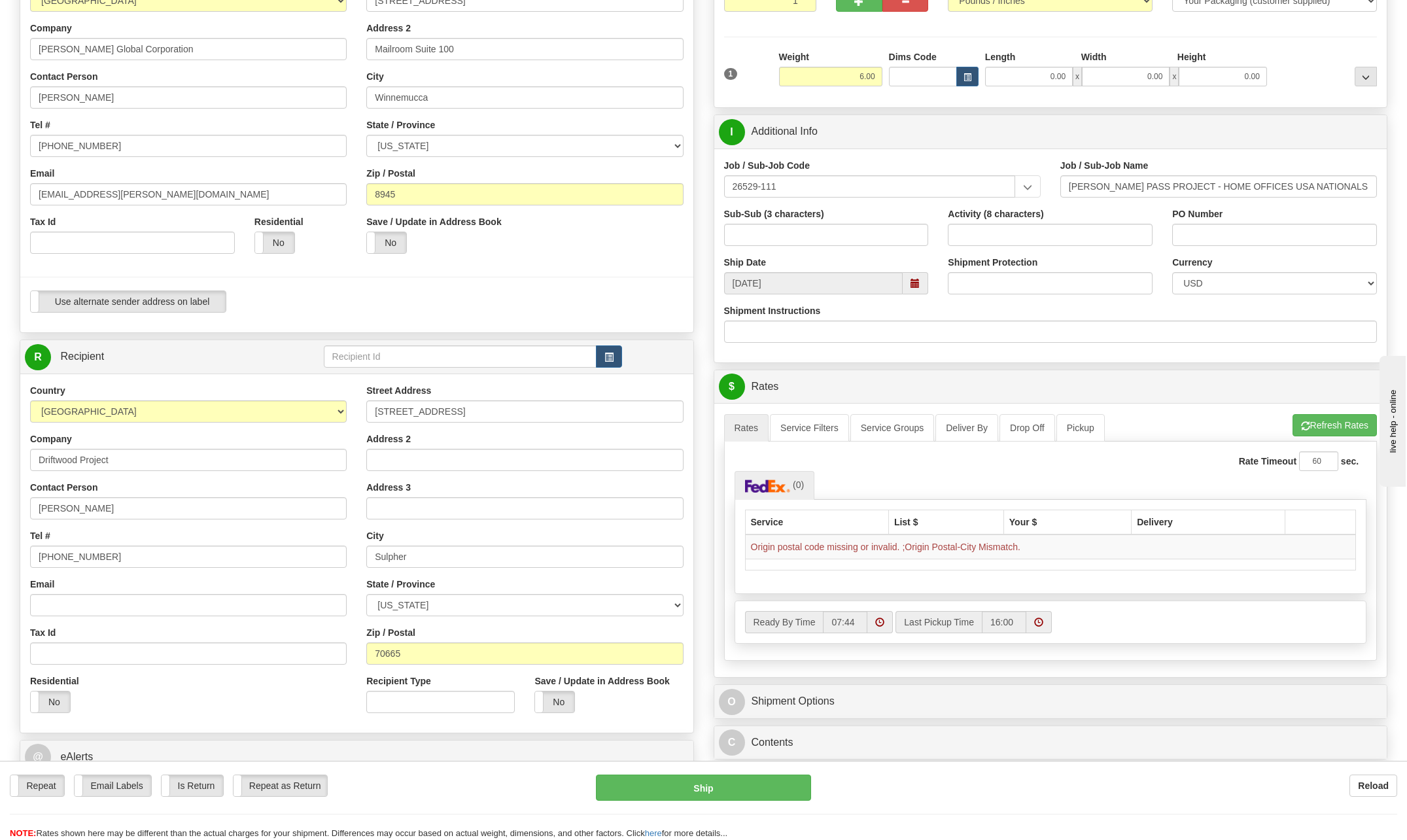
scroll to position [196, 0]
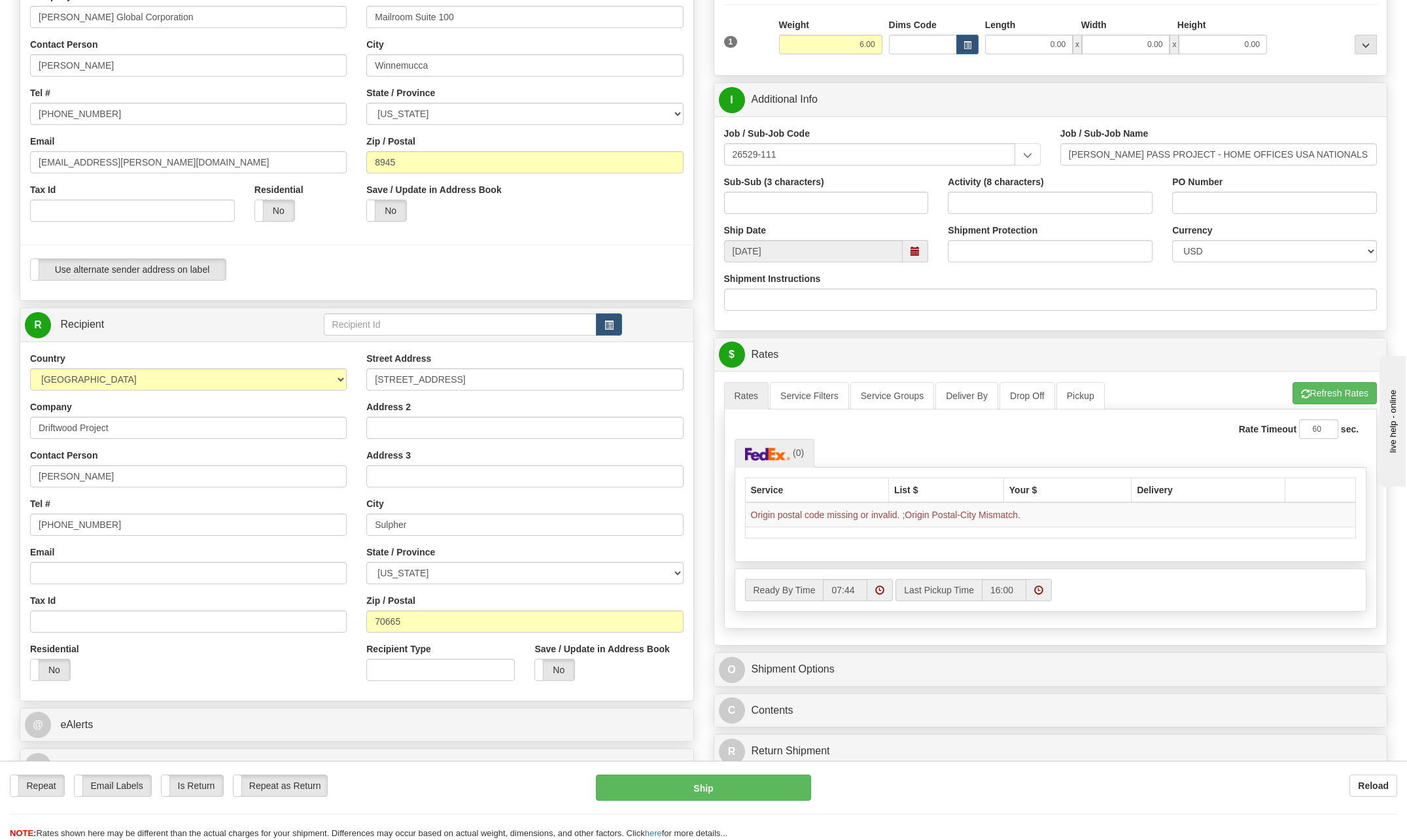
click at [661, 449] on div "Address 3" at bounding box center [524, 467] width 316 height 38
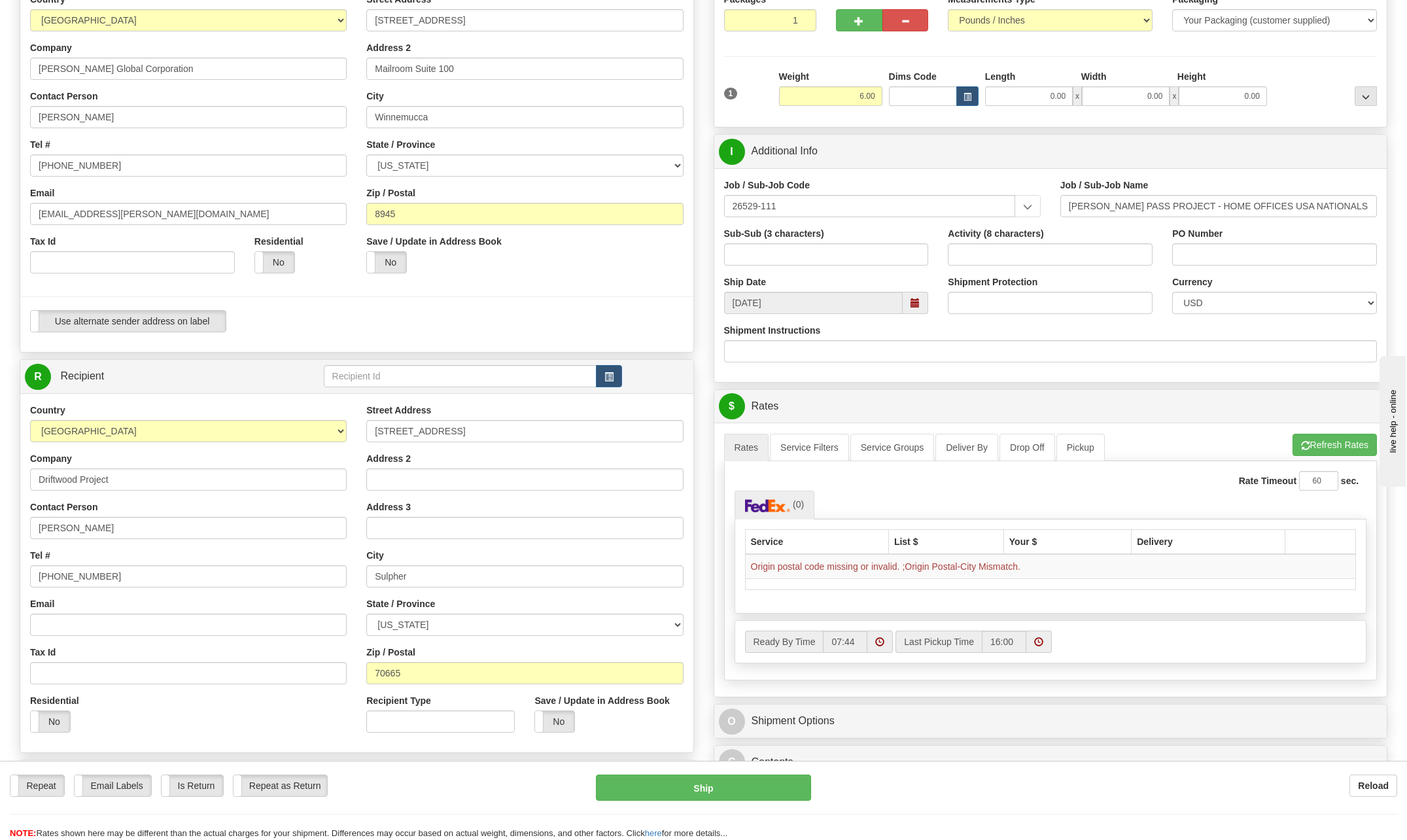
scroll to position [65, 0]
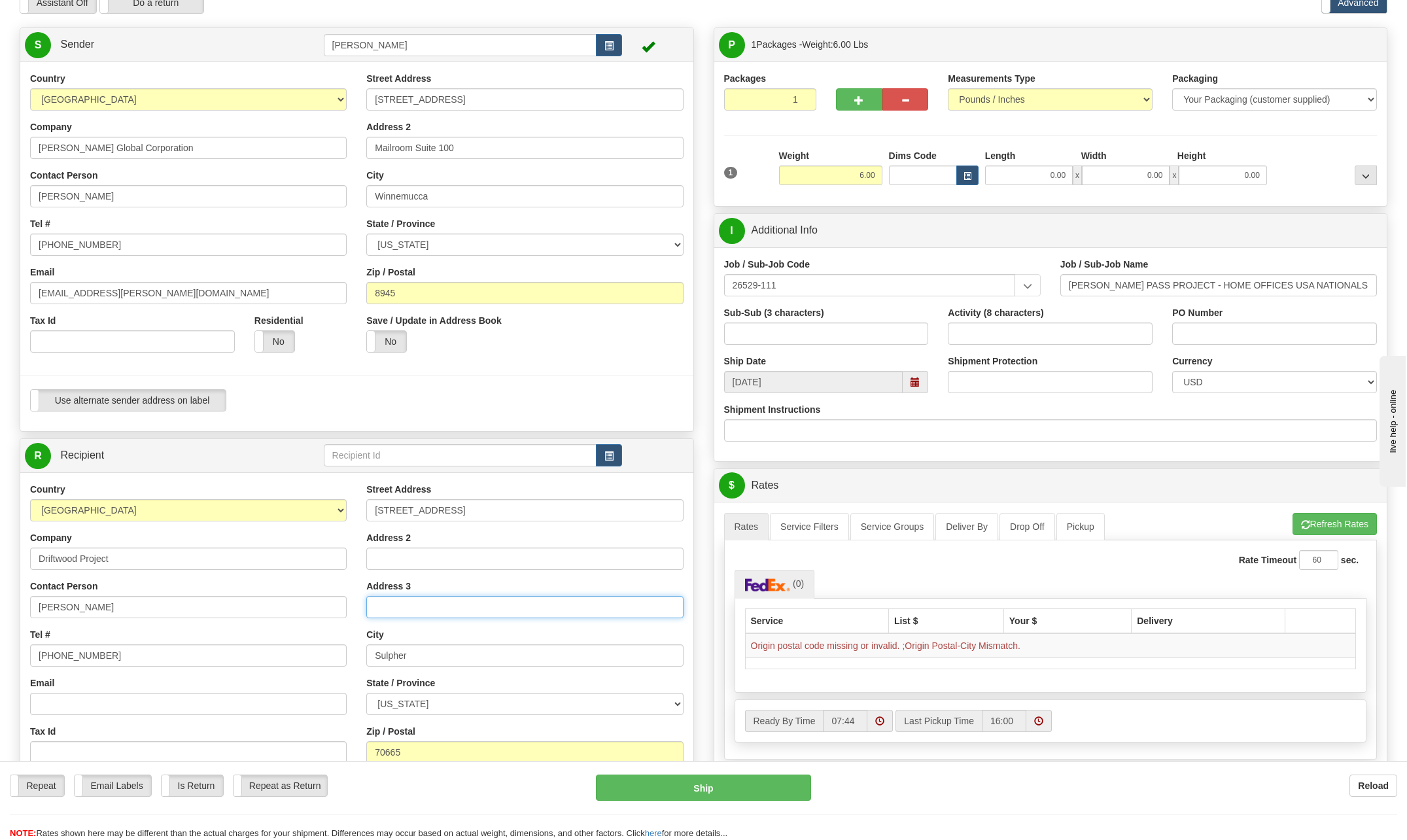
click at [591, 615] on input "Address 3" at bounding box center [524, 607] width 316 height 22
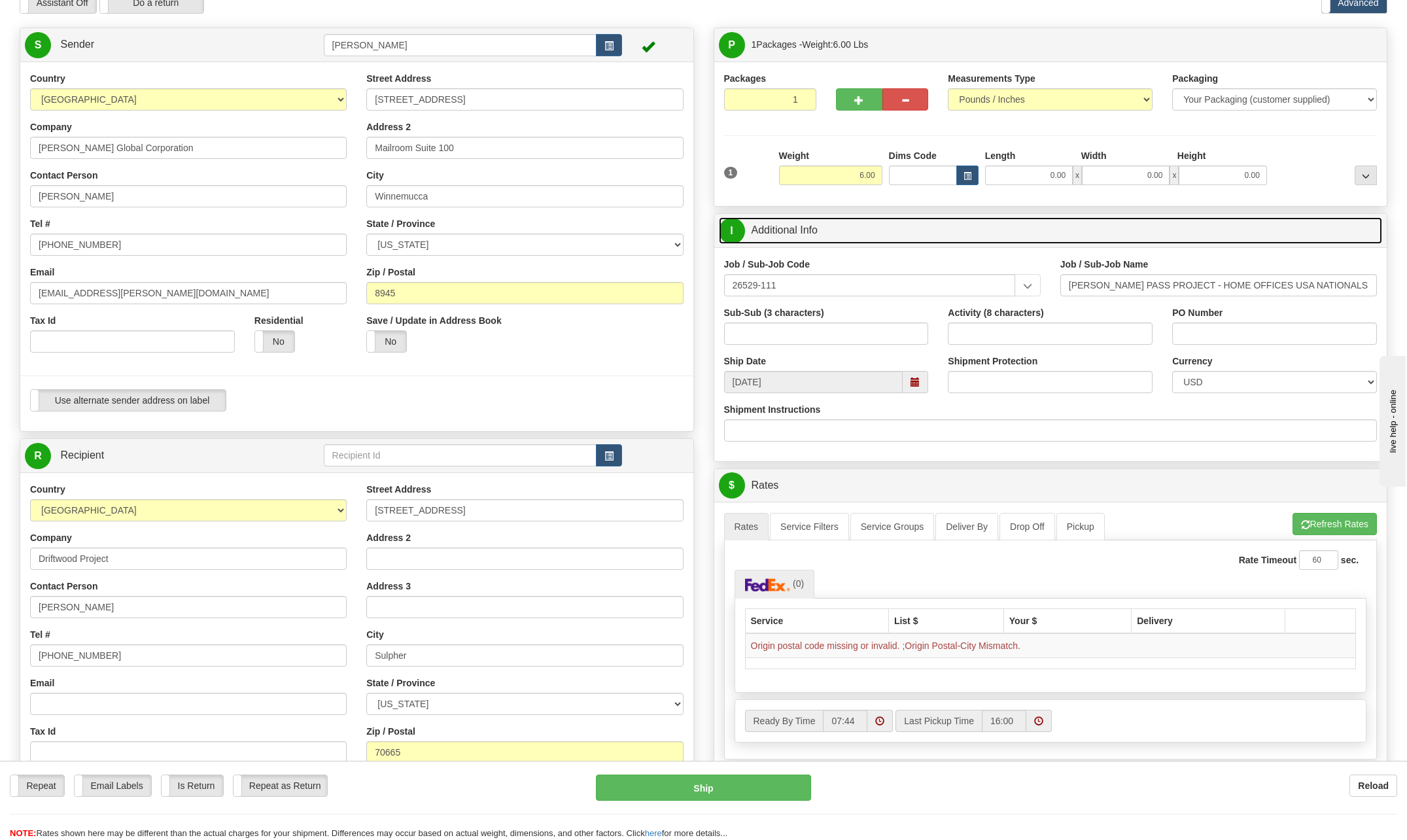
click at [727, 233] on span "I" at bounding box center [732, 231] width 26 height 26
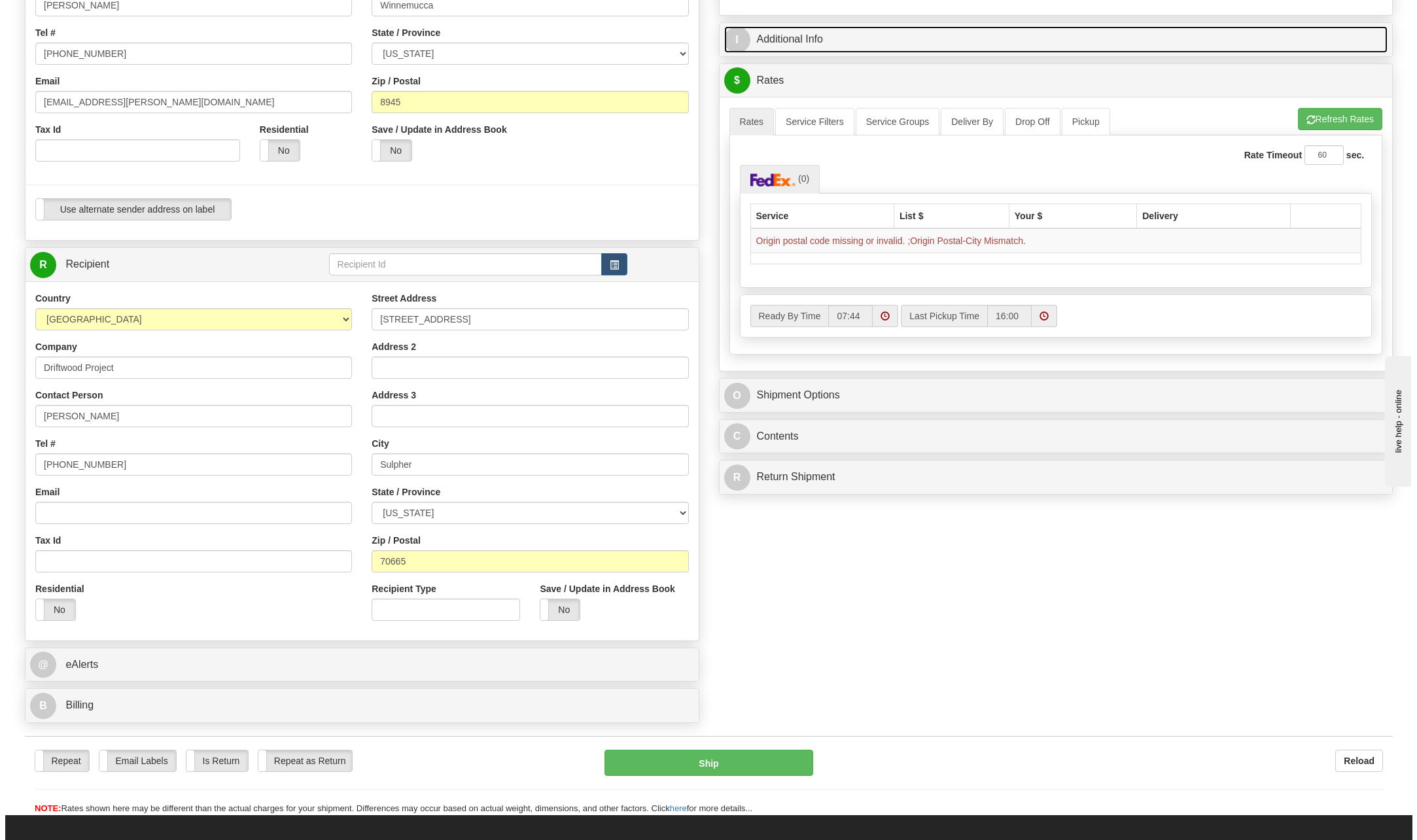
scroll to position [262, 0]
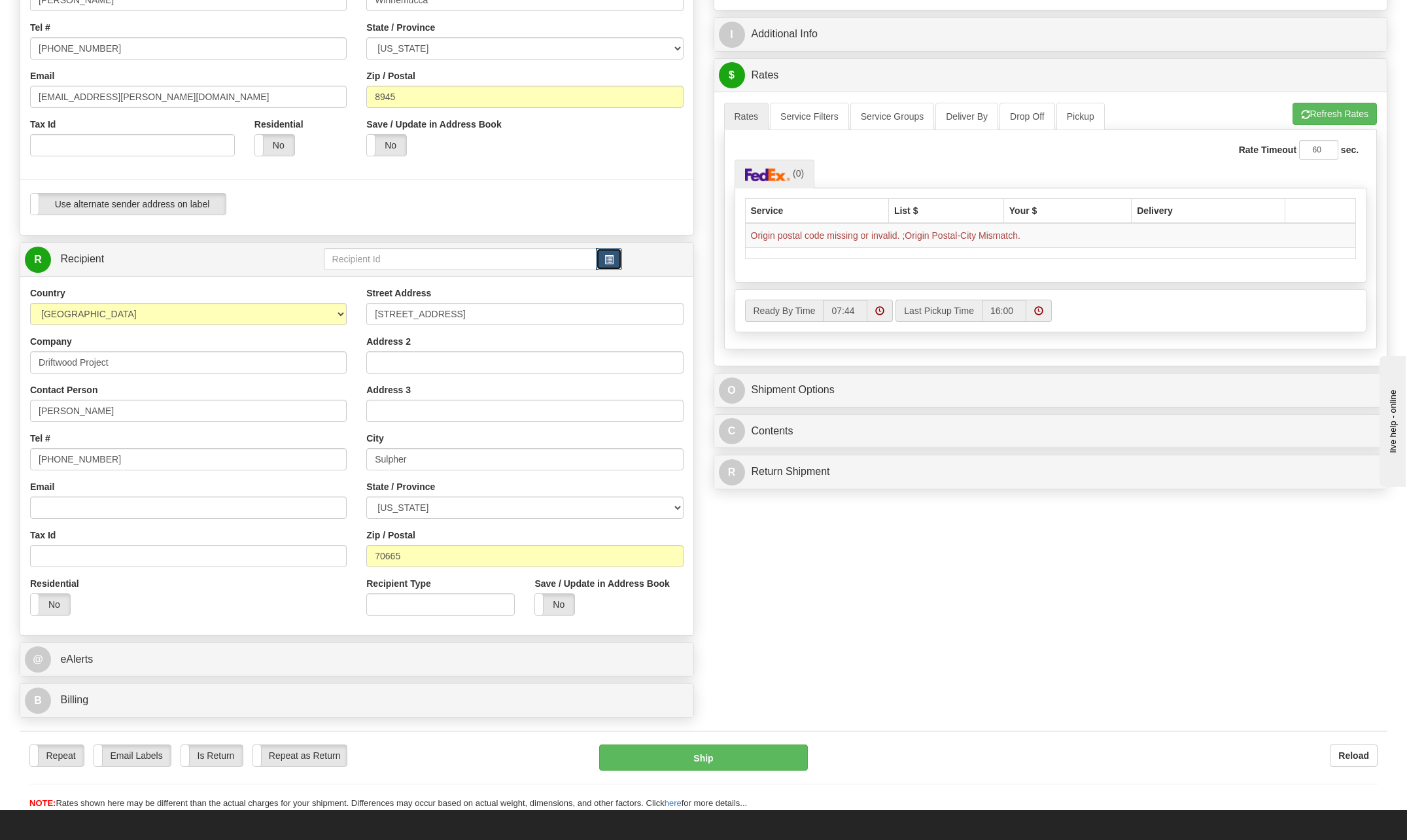
click at [605, 259] on span "button" at bounding box center [609, 260] width 9 height 8
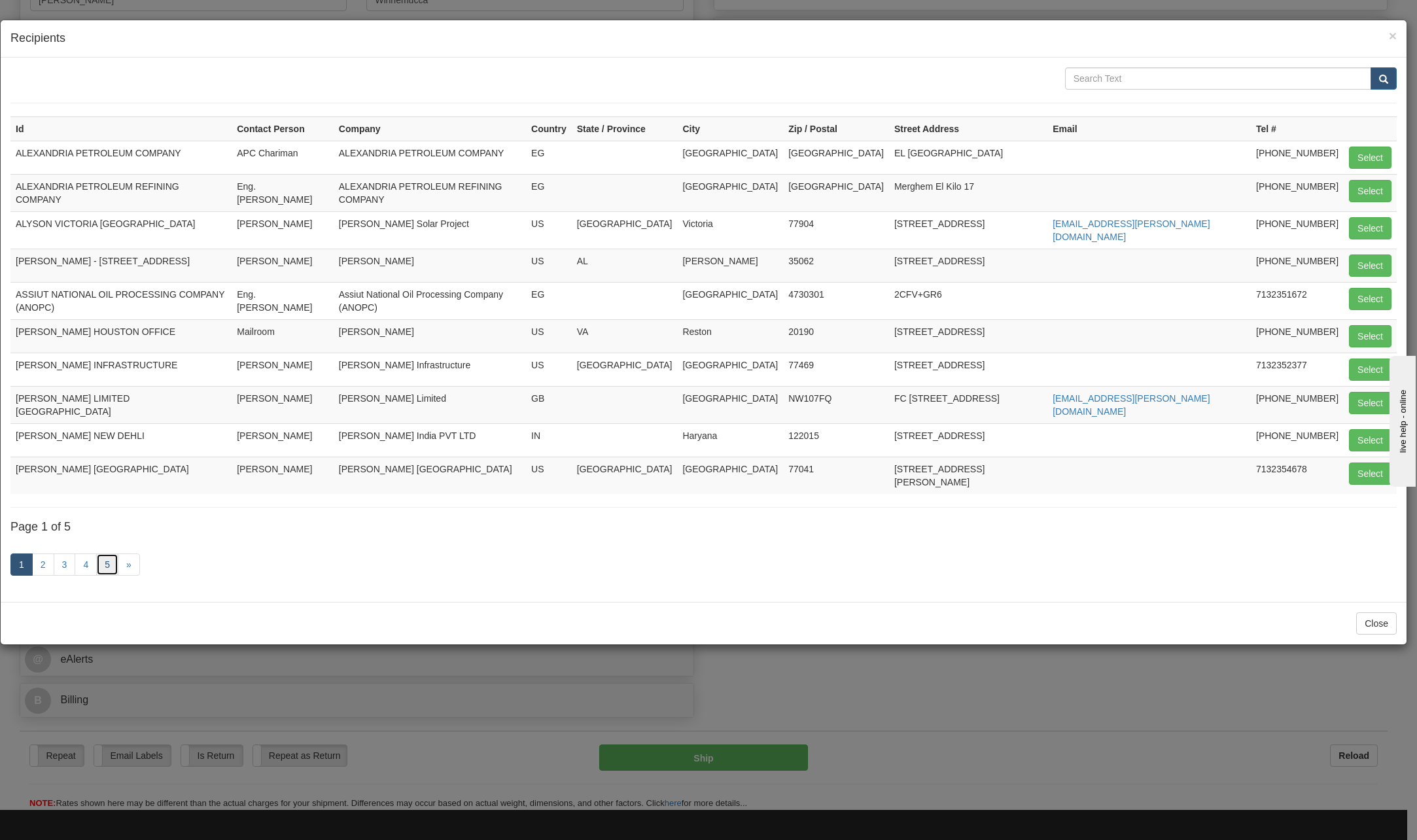
click at [104, 553] on link "5" at bounding box center [107, 564] width 22 height 22
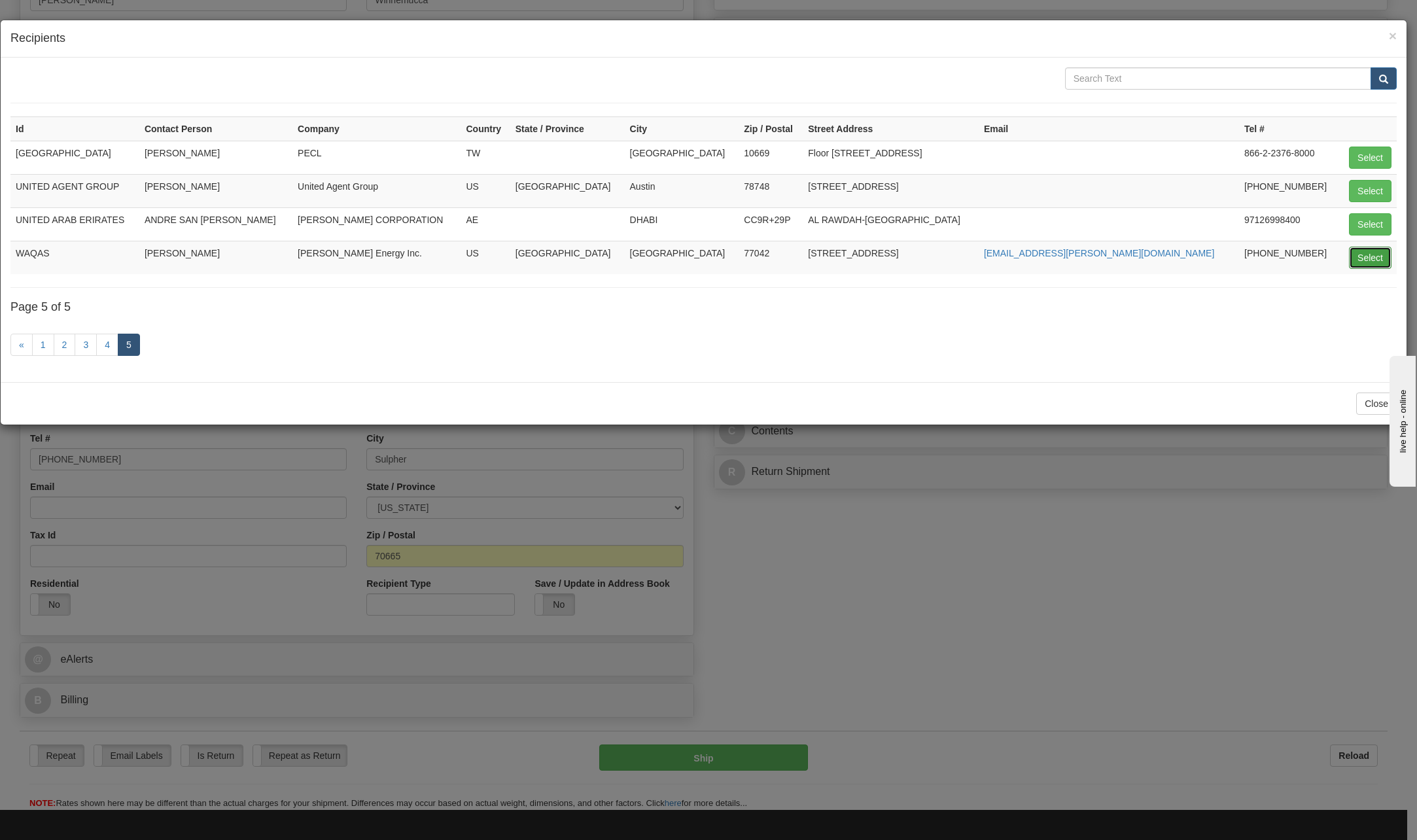
click at [1372, 260] on button "Select" at bounding box center [1370, 258] width 42 height 22
type input "WAQAS"
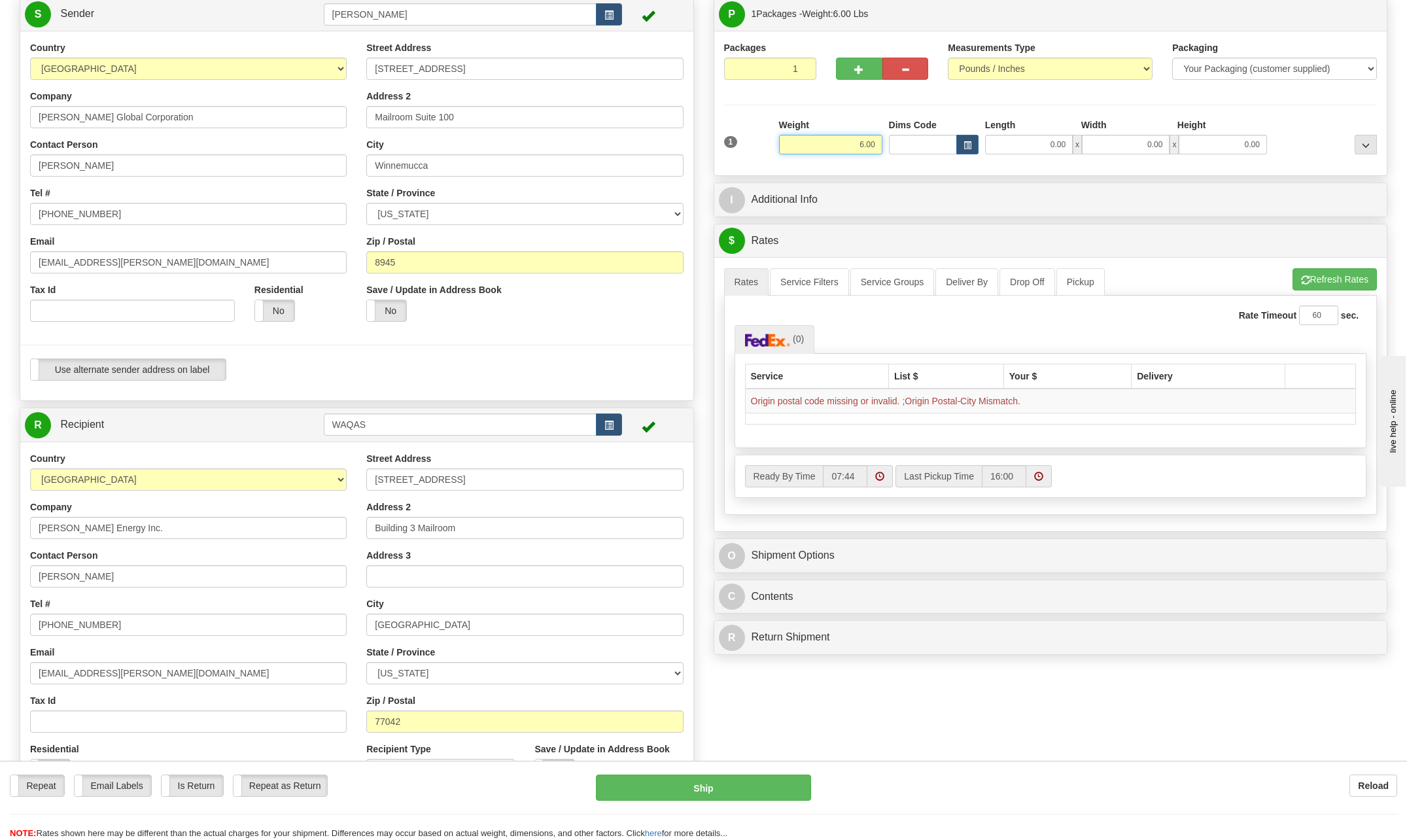
scroll to position [65, 0]
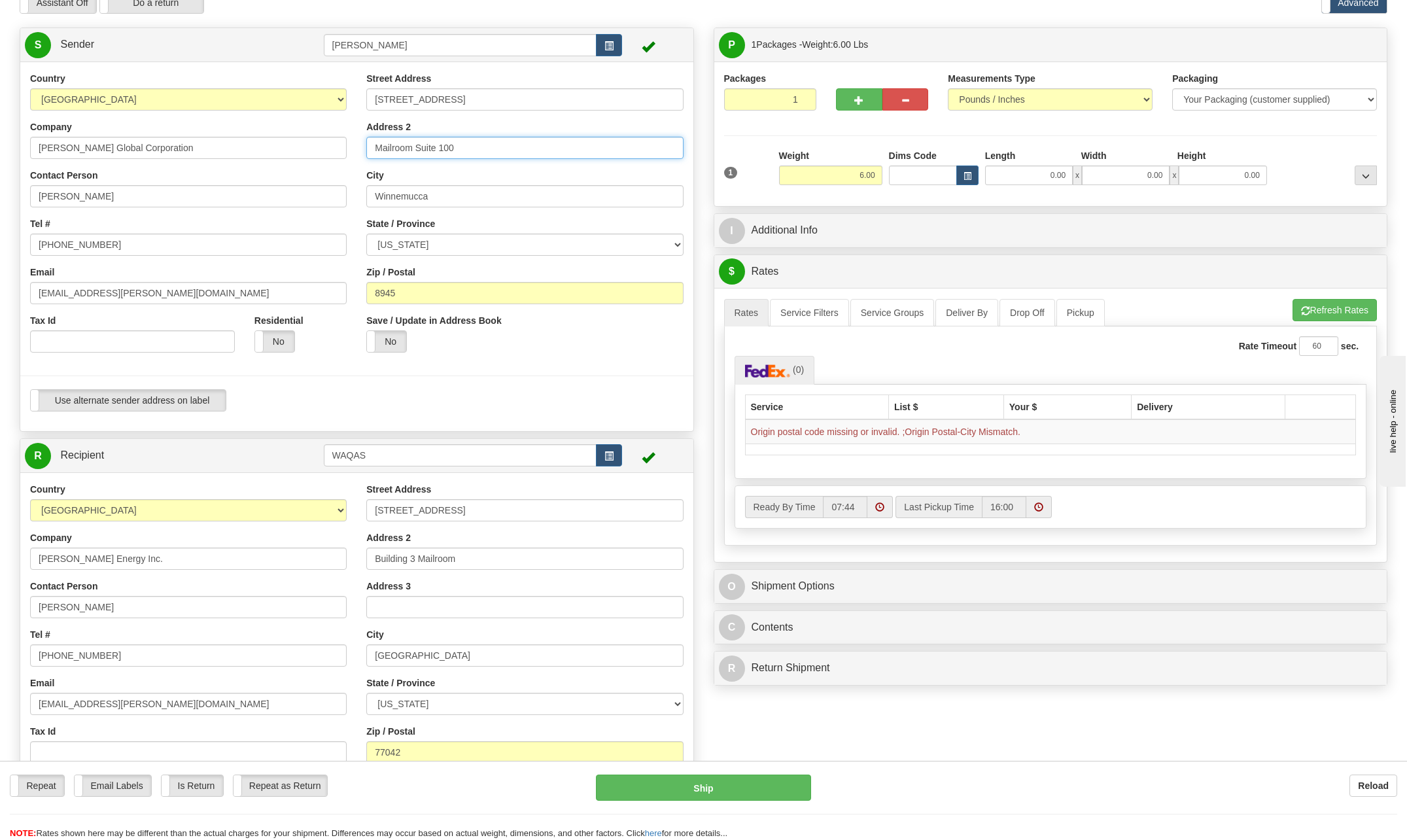
click at [479, 149] on input "Mailroom Suite 100" at bounding box center [524, 148] width 316 height 22
type input "M"
click at [134, 561] on input "[PERSON_NAME] Energy Inc." at bounding box center [188, 559] width 316 height 22
type input "[PERSON_NAME] Energy Inc./Driftwood"
click at [133, 607] on input "[PERSON_NAME]" at bounding box center [188, 607] width 316 height 22
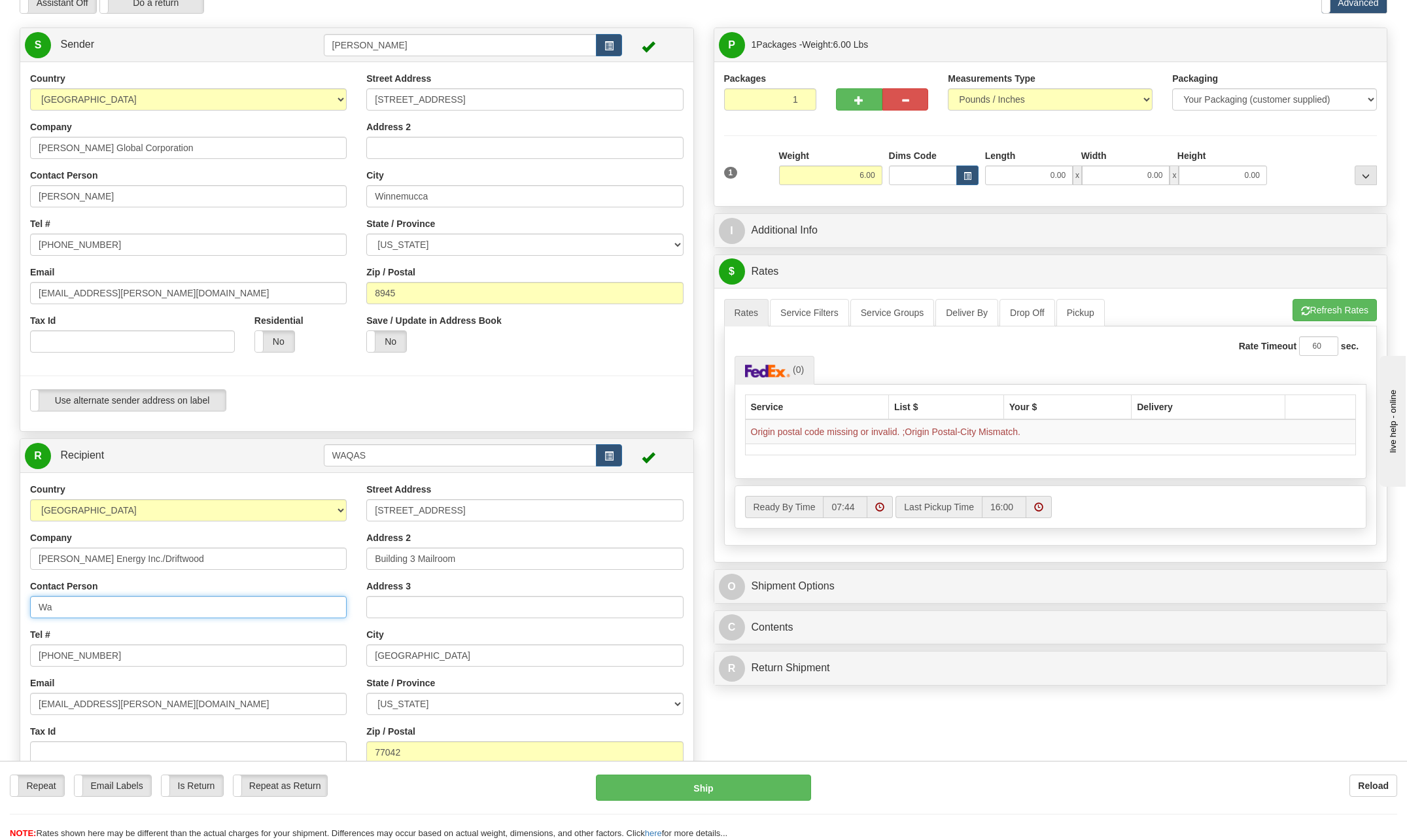
type input "W"
type input "[PERSON_NAME]"
click at [121, 662] on input "[PHONE_NUMBER]" at bounding box center [188, 655] width 316 height 22
type input "[PHONE_NUMBER]"
click at [176, 703] on input "[EMAIL_ADDRESS][PERSON_NAME][DOMAIN_NAME]" at bounding box center [188, 703] width 316 height 22
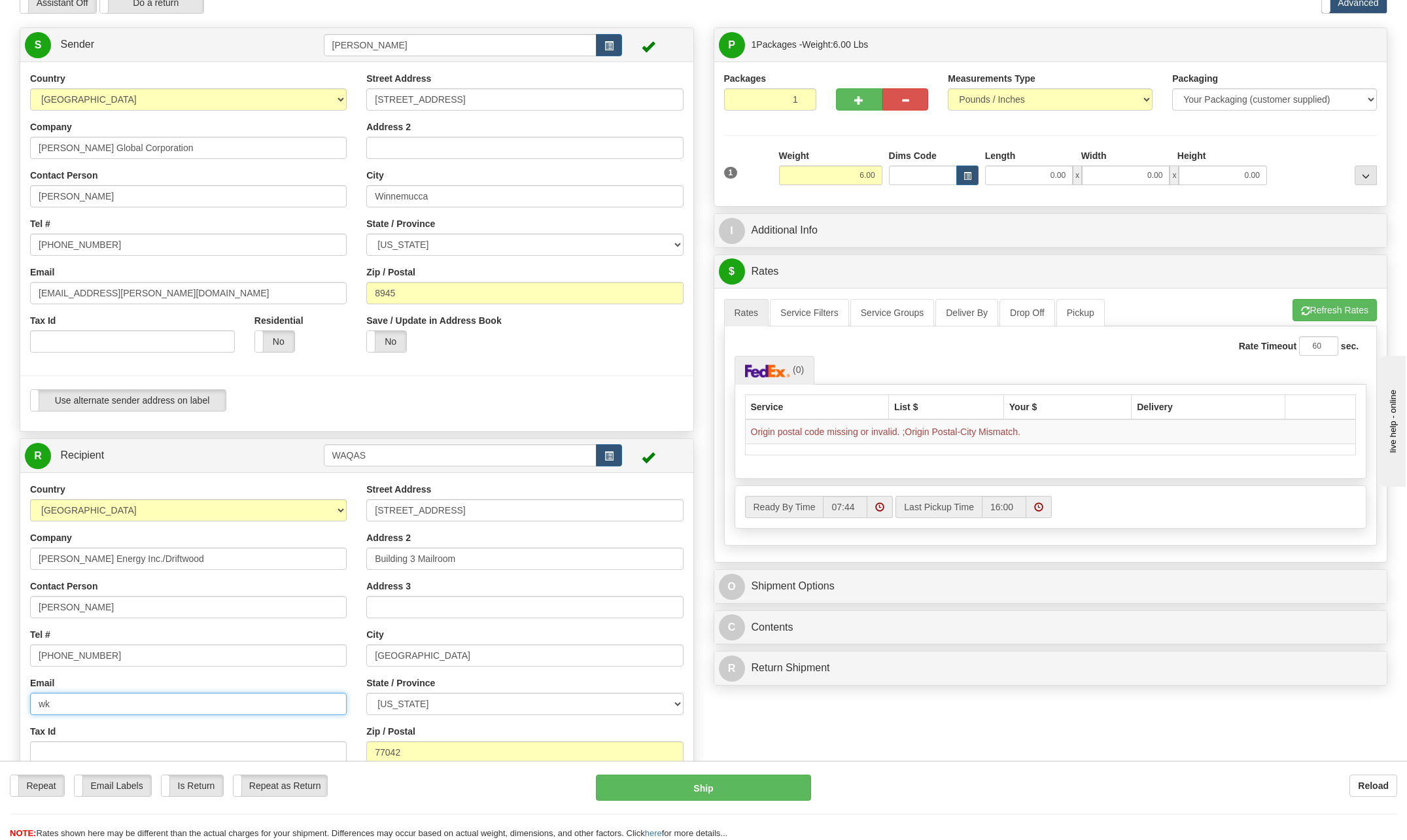
type input "w"
click at [462, 508] on input "[STREET_ADDRESS]" at bounding box center [524, 510] width 316 height 22
type input "2"
type input "[STREET_ADDRESS]"
type input "[EMAIL_ADDRESS][PERSON_NAME][DOMAIN_NAME]"
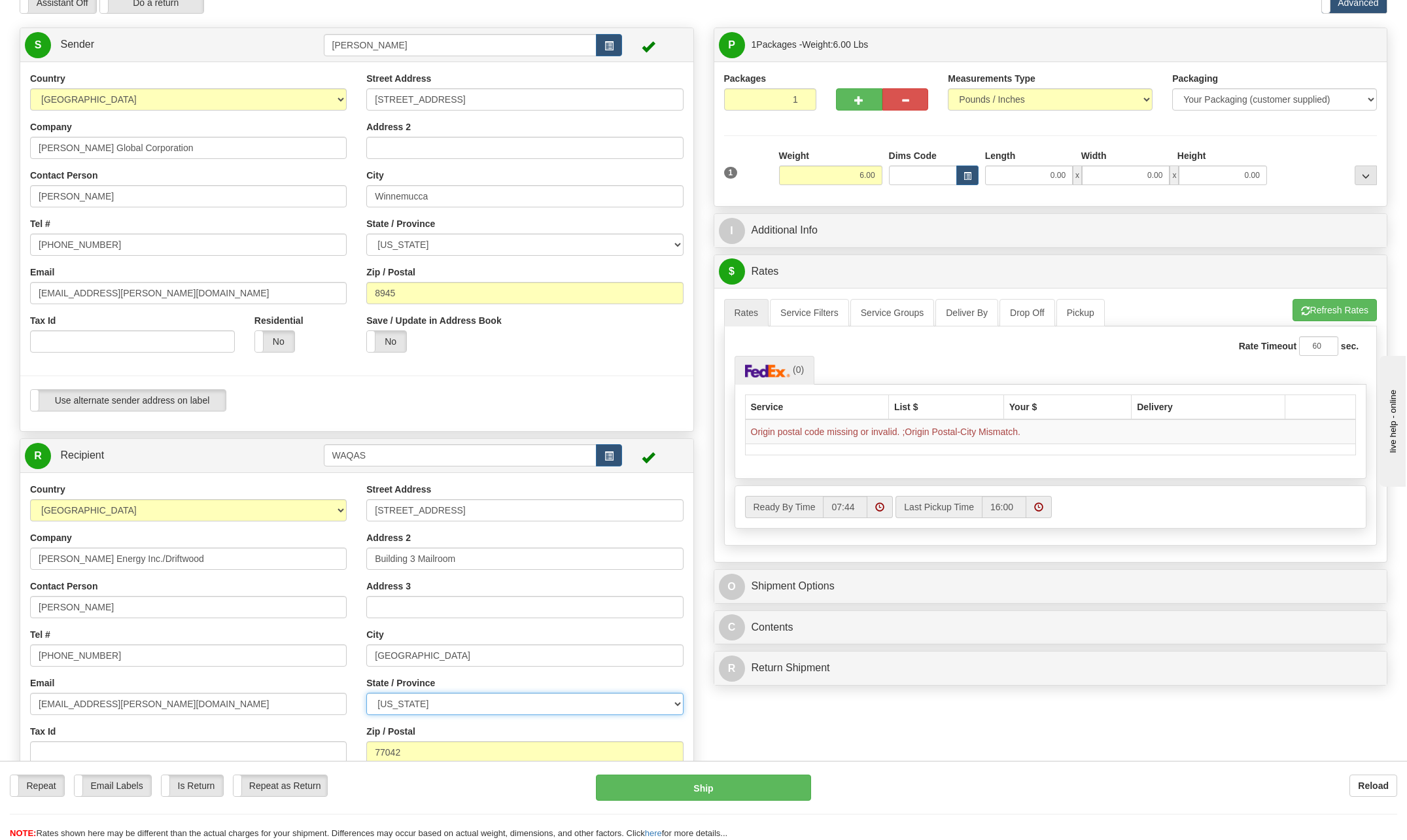
select select "LA"
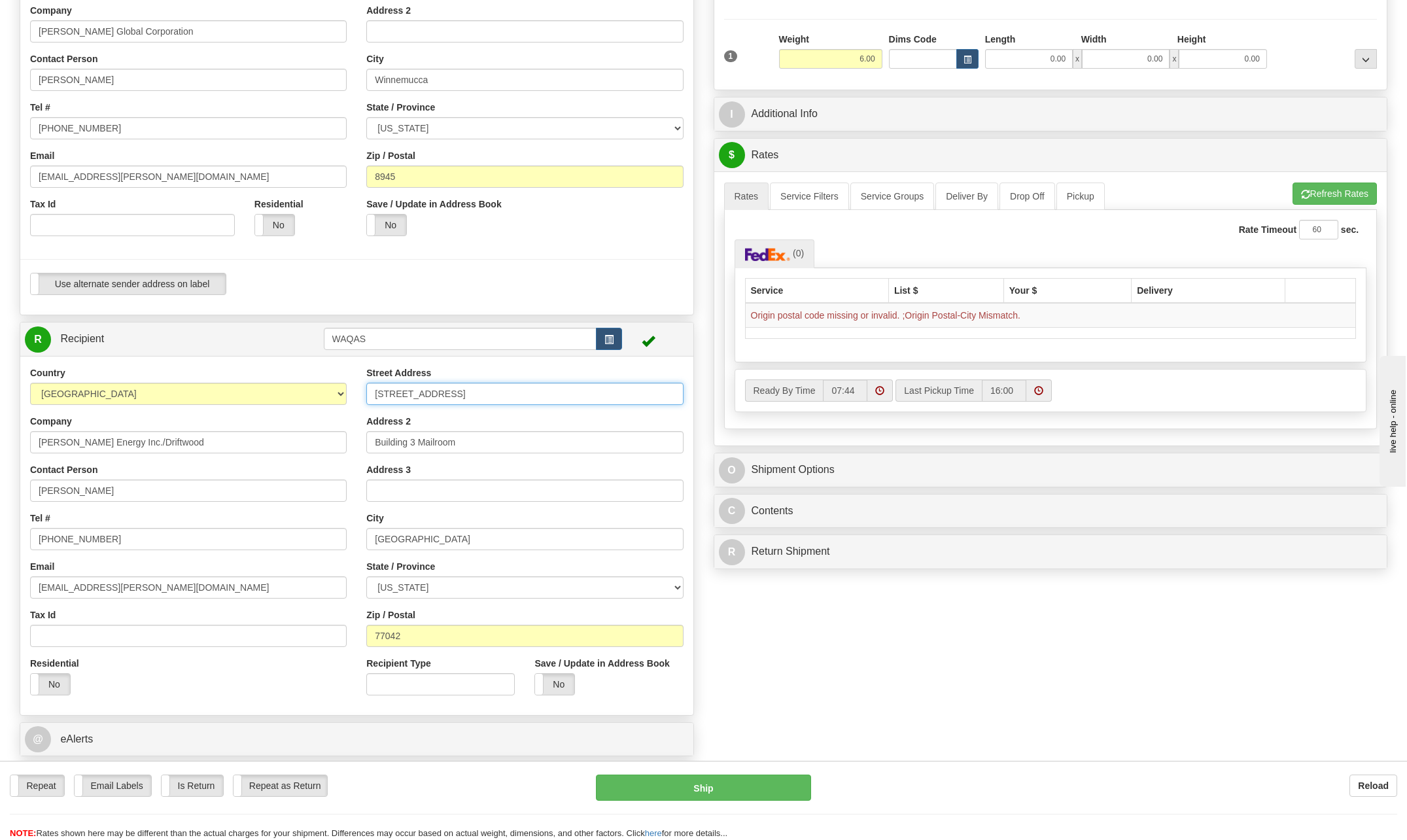
scroll to position [196, 0]
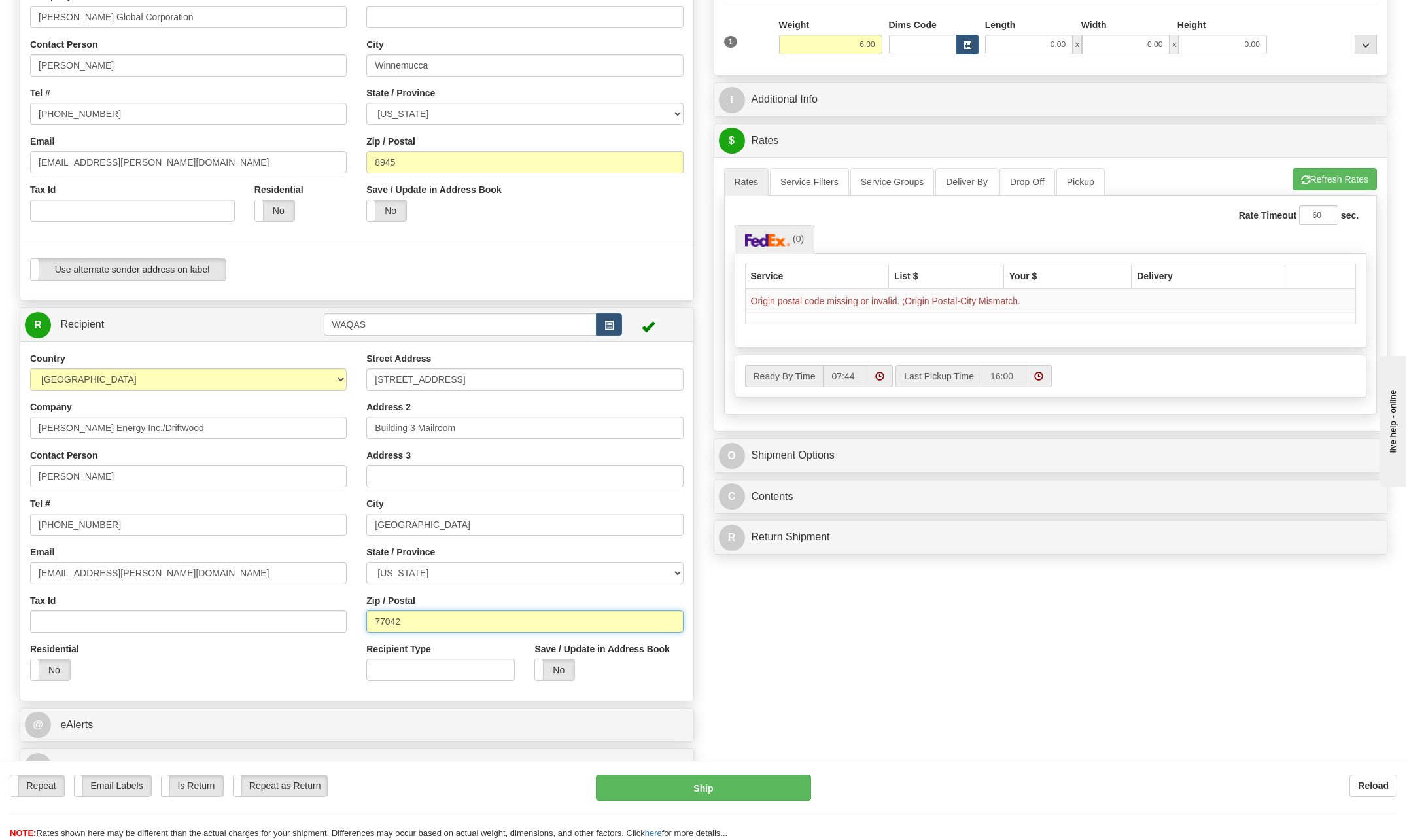
click at [419, 612] on input "77042" at bounding box center [524, 621] width 316 height 22
type input "7"
type input "70665"
click at [333, 642] on div "Residential Yes No" at bounding box center [188, 666] width 336 height 48
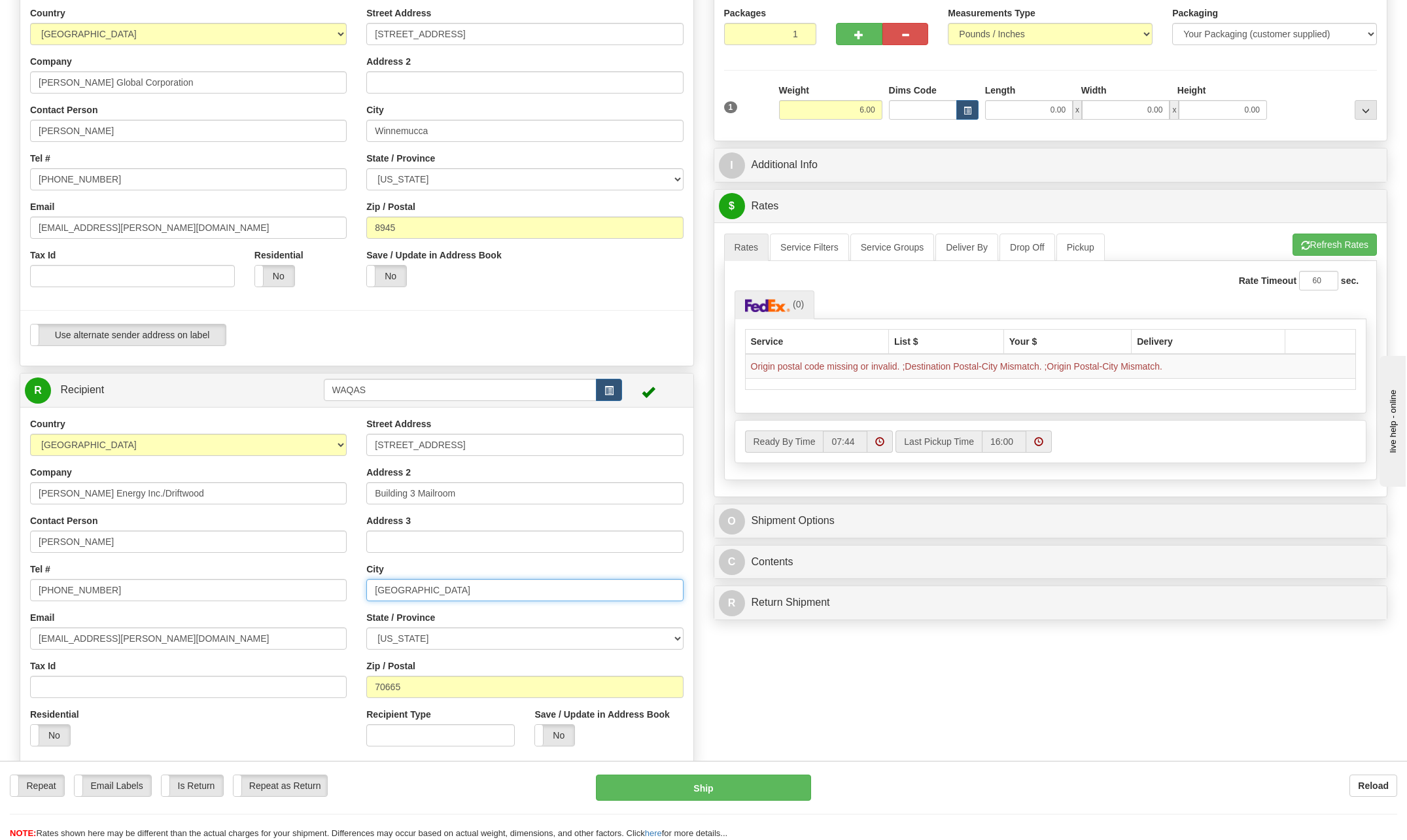
click at [446, 593] on input "[GEOGRAPHIC_DATA]" at bounding box center [524, 590] width 316 height 22
type input "H"
type input "Sulpher"
click at [460, 553] on div "Street Address [STREET_ADDRESS] Address 2 Building 3 Mailroom Address 3 City Su…" at bounding box center [524, 586] width 336 height 339
drag, startPoint x: 583, startPoint y: 634, endPoint x: 596, endPoint y: 638, distance: 13.6
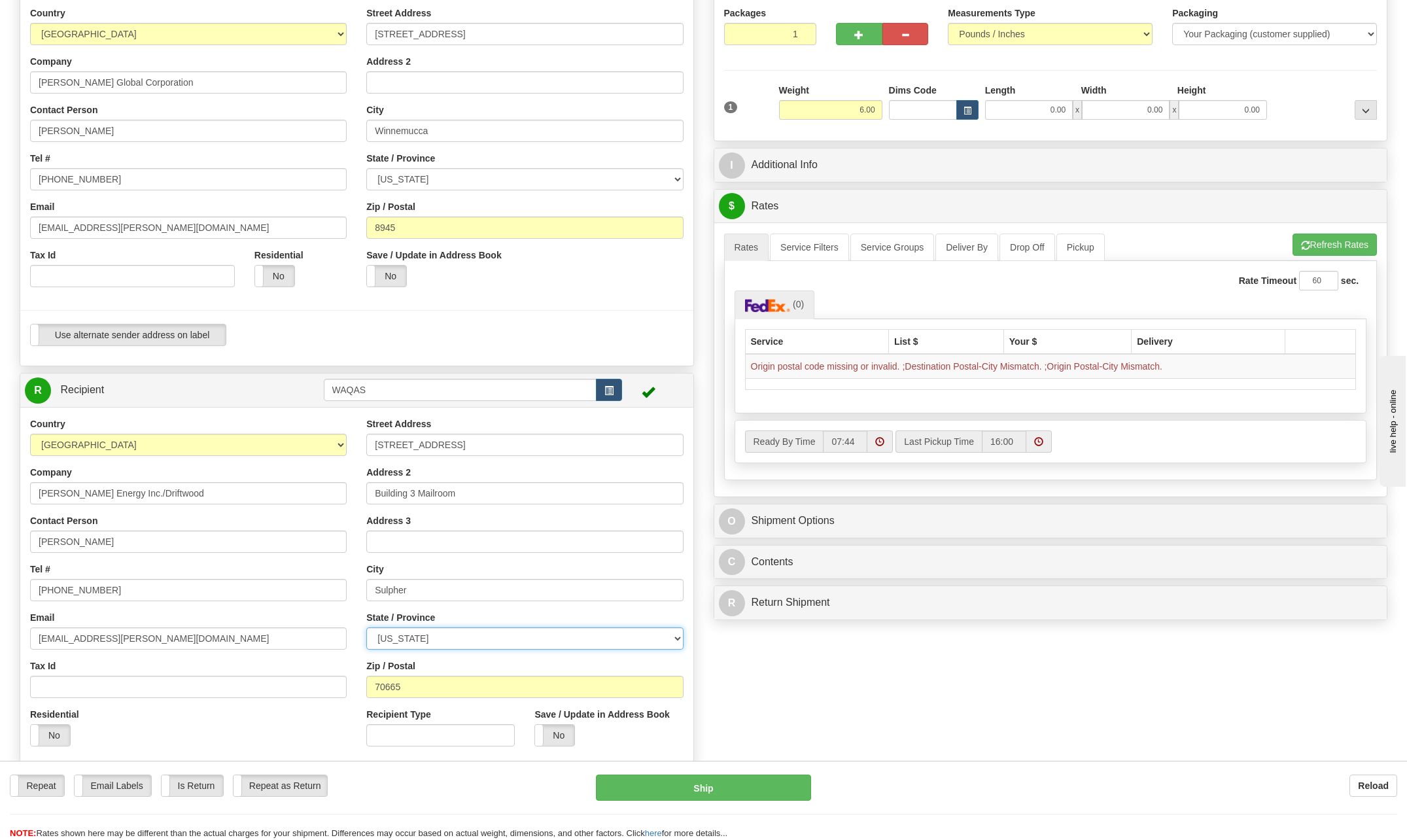
click at [596, 638] on select "[US_STATE] [US_STATE] [US_STATE] [US_STATE] Armed Forces America Armed Forces E…" at bounding box center [524, 638] width 316 height 22
click at [835, 359] on td "Origin postal code missing or invalid. ;Destination Postal-City Mismatch. ;Orig…" at bounding box center [1050, 366] width 611 height 25
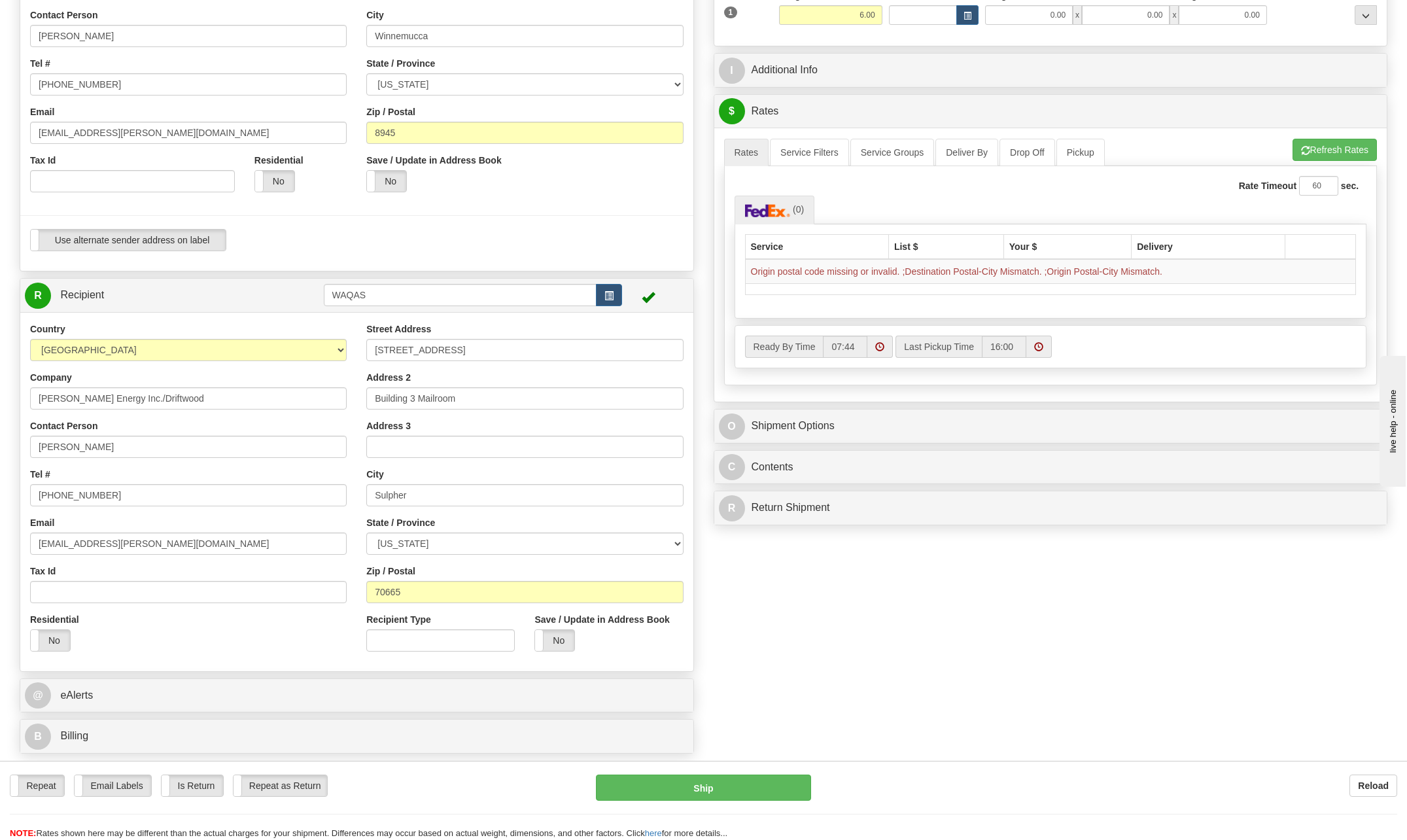
scroll to position [196, 0]
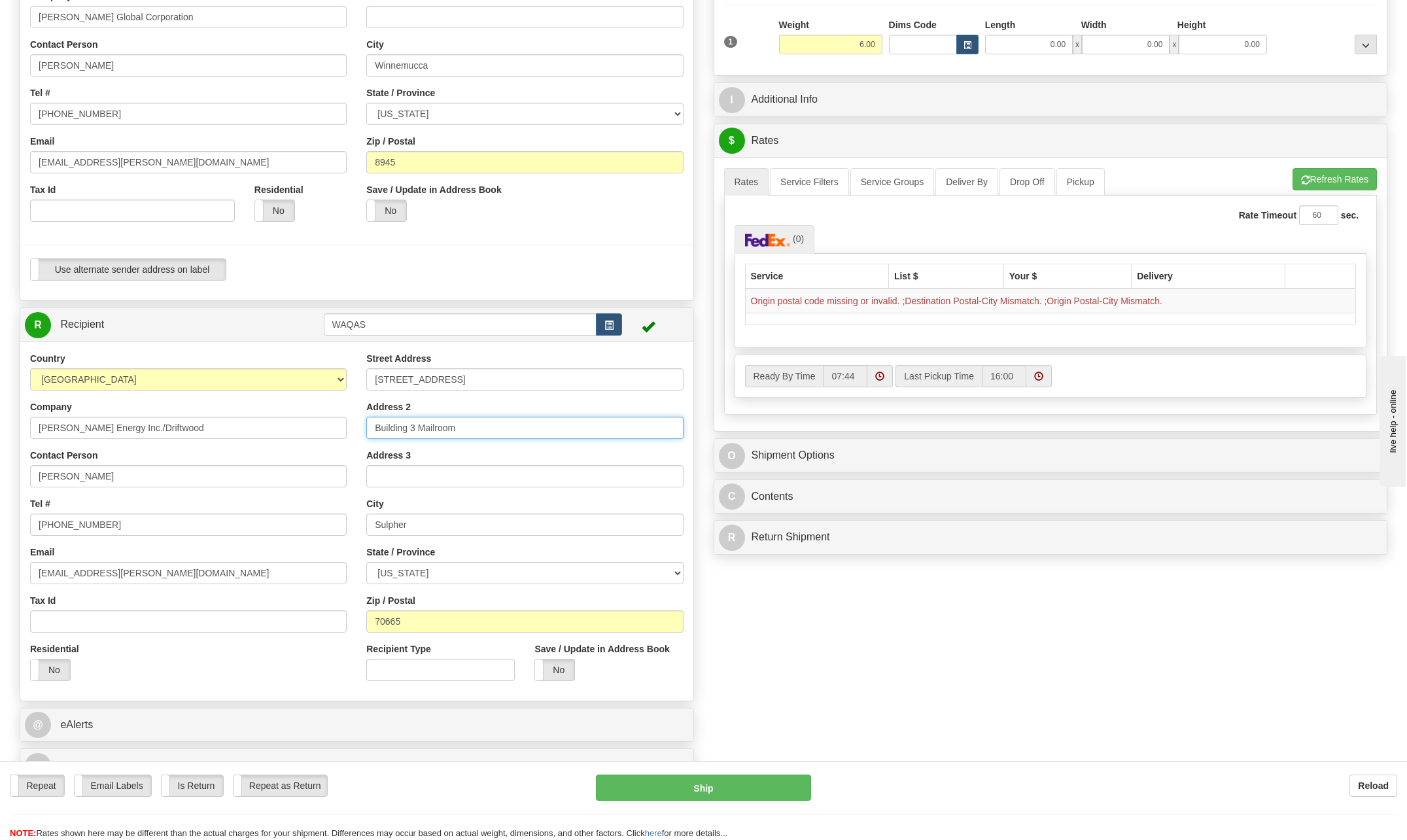
click at [485, 423] on input "Building 3 Mailroom" at bounding box center [524, 428] width 316 height 22
type input "B"
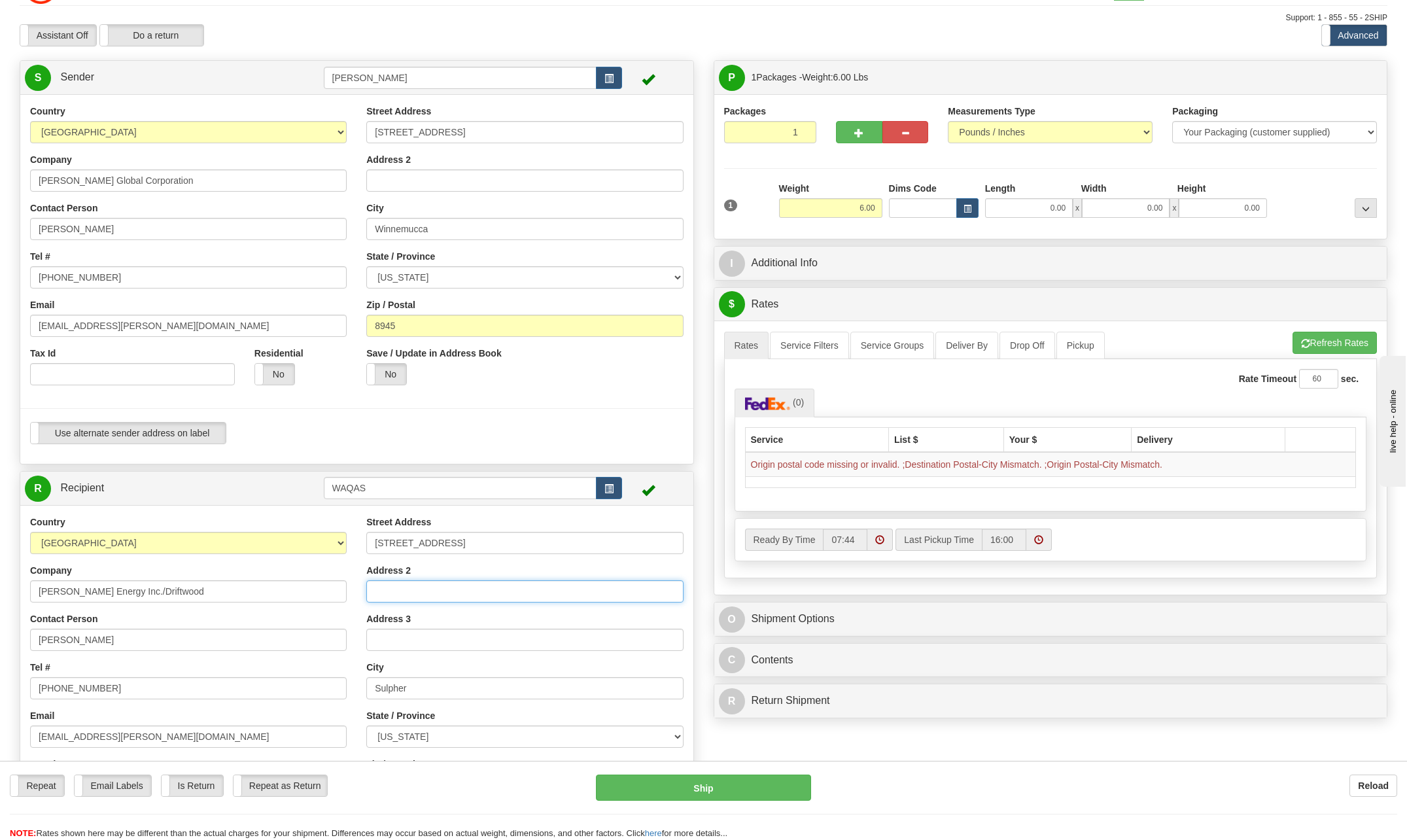
scroll to position [0, 0]
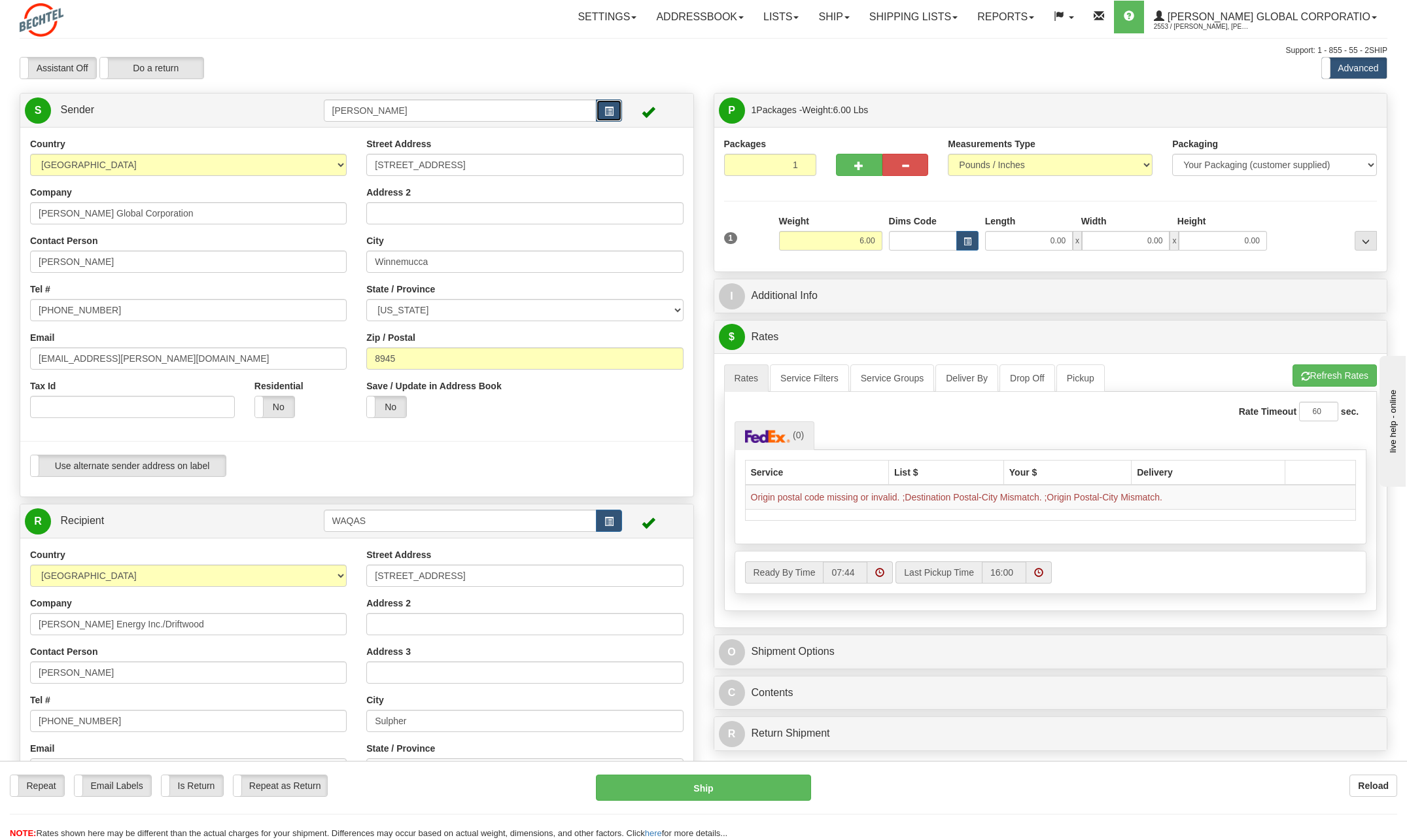
click at [610, 111] on span "button" at bounding box center [609, 111] width 9 height 8
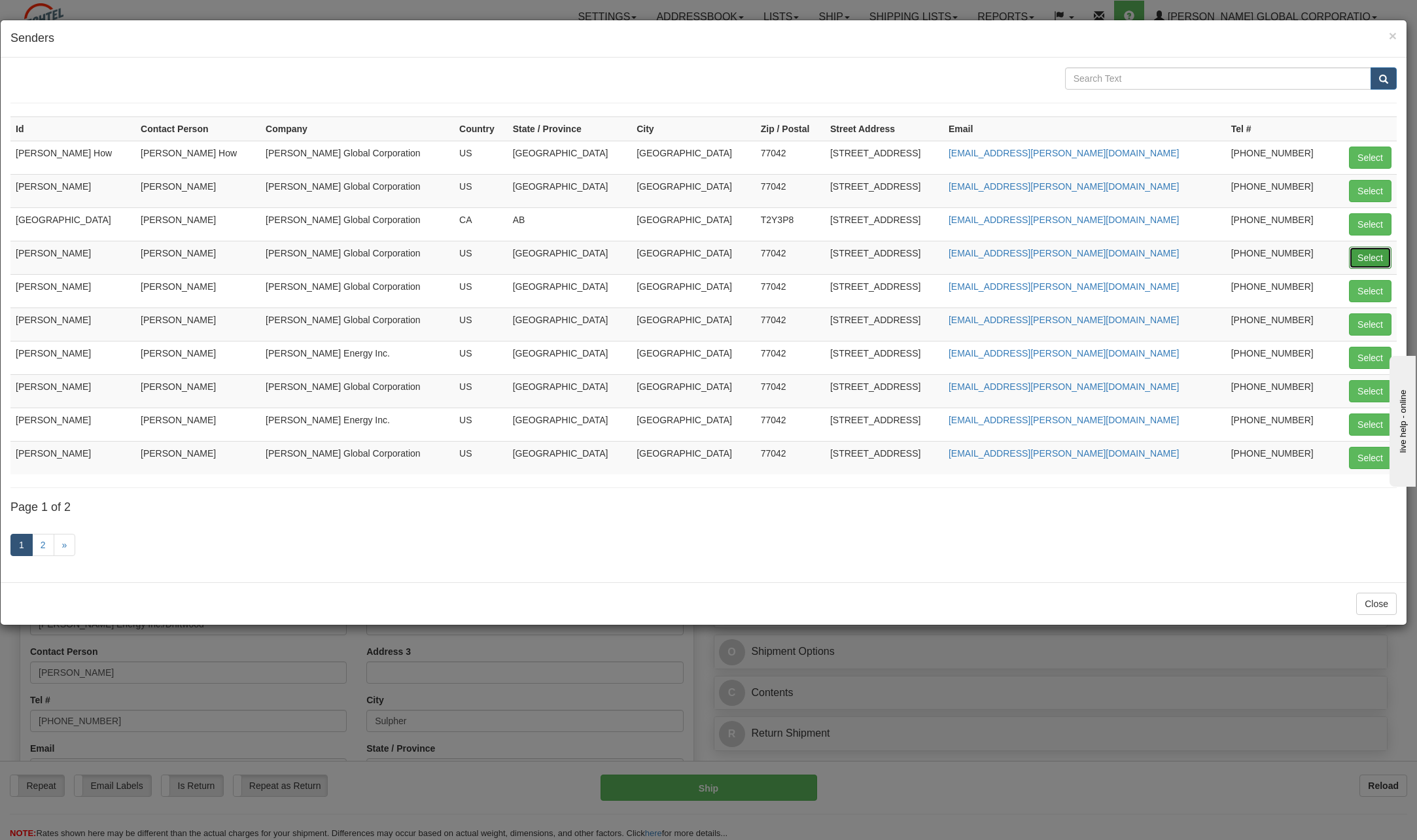
click at [1361, 256] on button "Select" at bounding box center [1370, 258] width 42 height 22
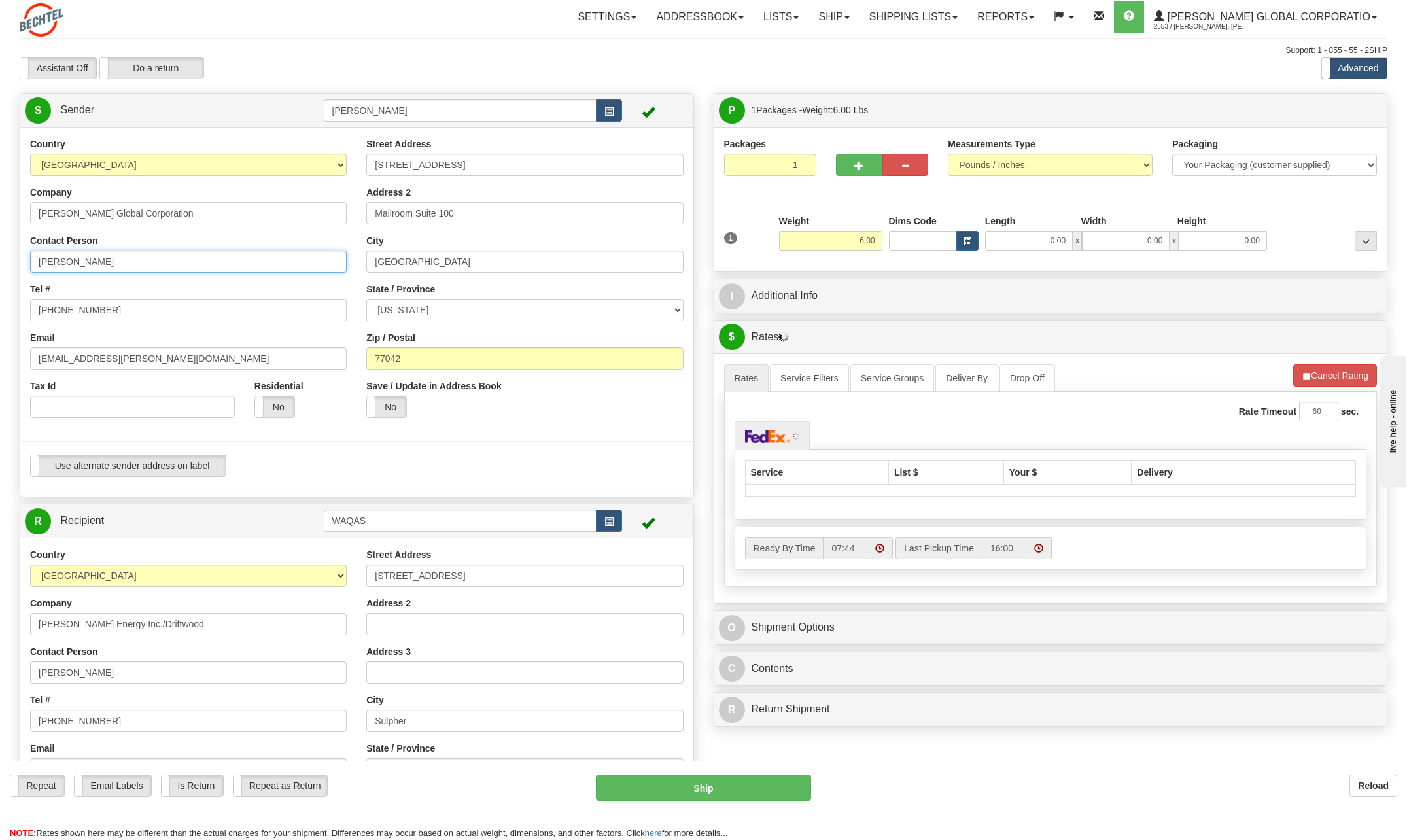
click at [148, 265] on input "[PERSON_NAME]" at bounding box center [188, 262] width 316 height 22
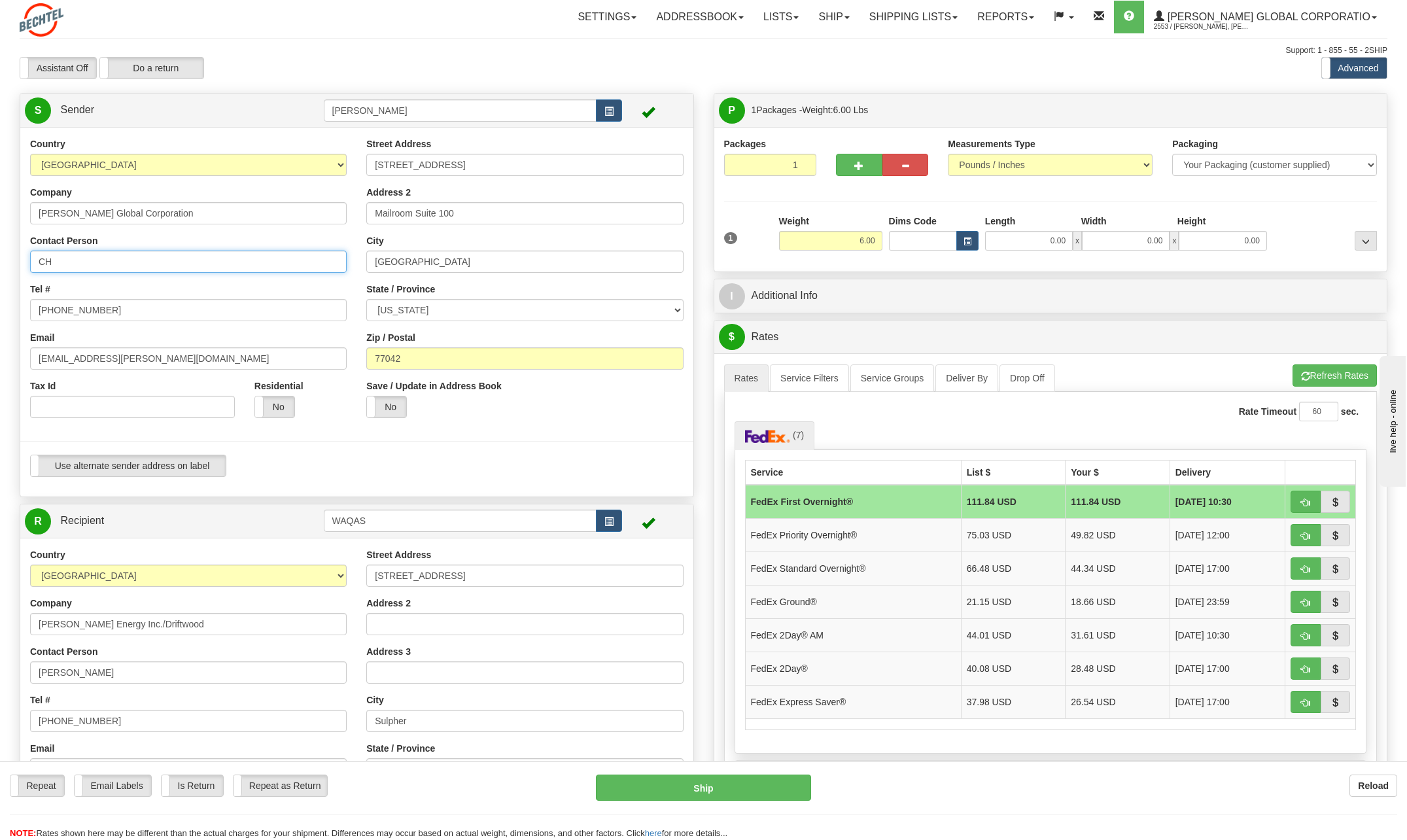
type input "C"
type input "[PERSON_NAME]"
click at [292, 280] on div "Country [GEOGRAPHIC_DATA] [GEOGRAPHIC_DATA] [GEOGRAPHIC_DATA] [GEOGRAPHIC_DATA]…" at bounding box center [188, 282] width 336 height 290
click at [137, 316] on input "[PHONE_NUMBER]" at bounding box center [188, 310] width 316 height 22
type input "[PHONE_NUMBER]"
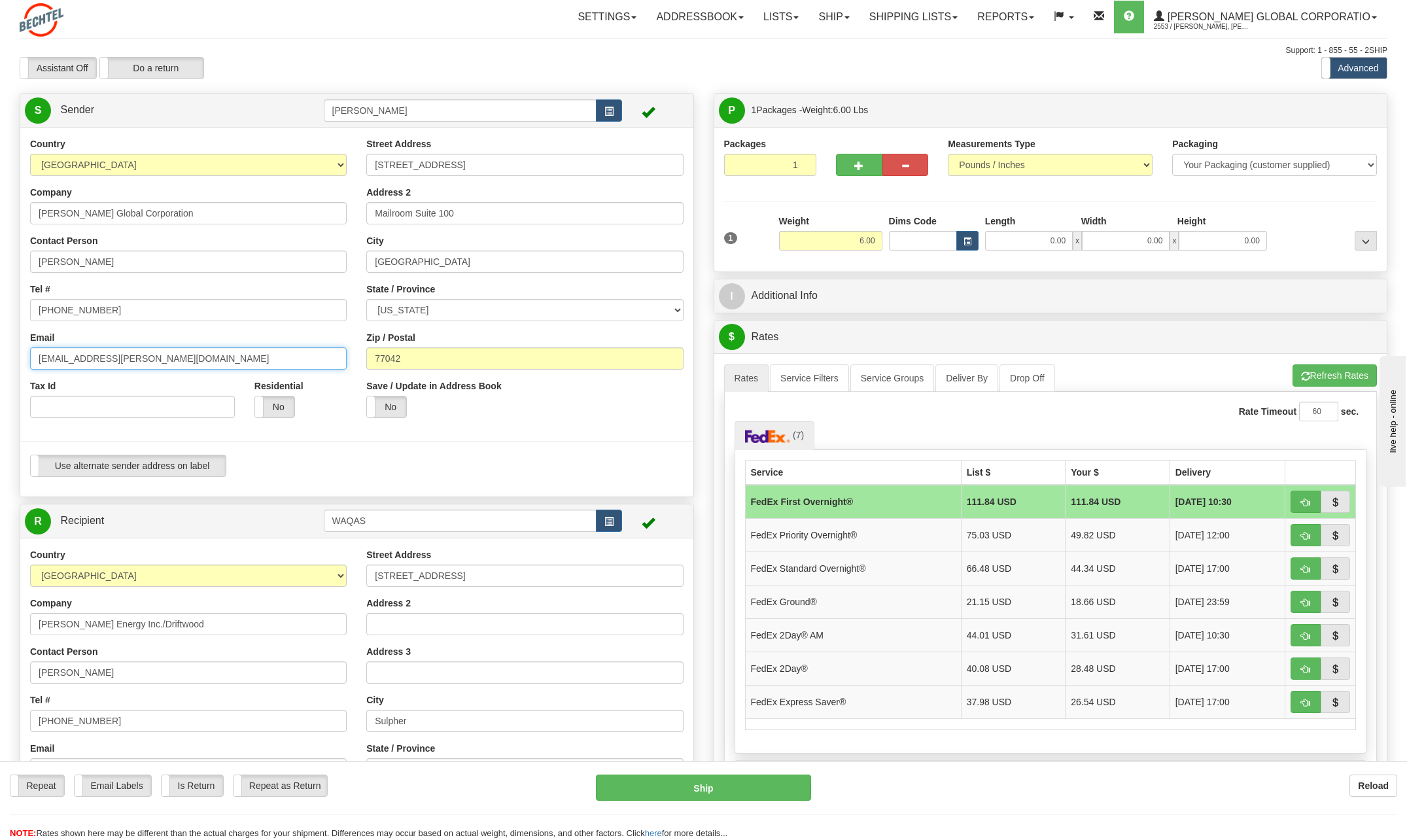
drag, startPoint x: 79, startPoint y: 359, endPoint x: -38, endPoint y: 350, distance: 117.3
click at [0, 350] on html "Training Course Close Toggle navigation Settings Shipping Preferences New Sende…" at bounding box center [704, 420] width 1407 height 840
type input "[EMAIL_ADDRESS][PERSON_NAME][DOMAIN_NAME]"
click at [480, 167] on input "[STREET_ADDRESS]" at bounding box center [524, 165] width 316 height 22
click at [447, 332] on div "Zip / Postal 77042" at bounding box center [524, 350] width 316 height 38
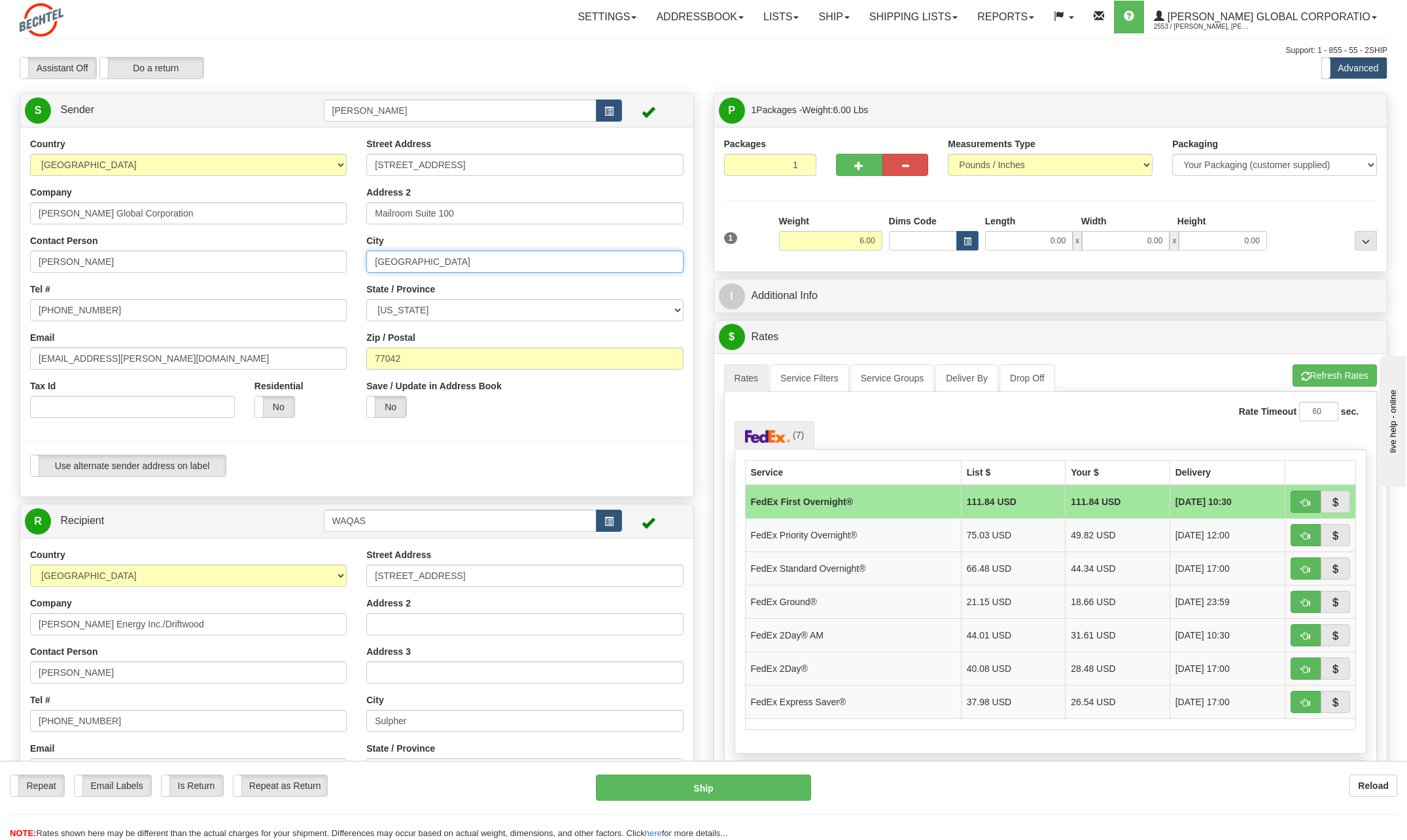
click at [423, 263] on input "[GEOGRAPHIC_DATA]" at bounding box center [524, 262] width 316 height 22
type input "H"
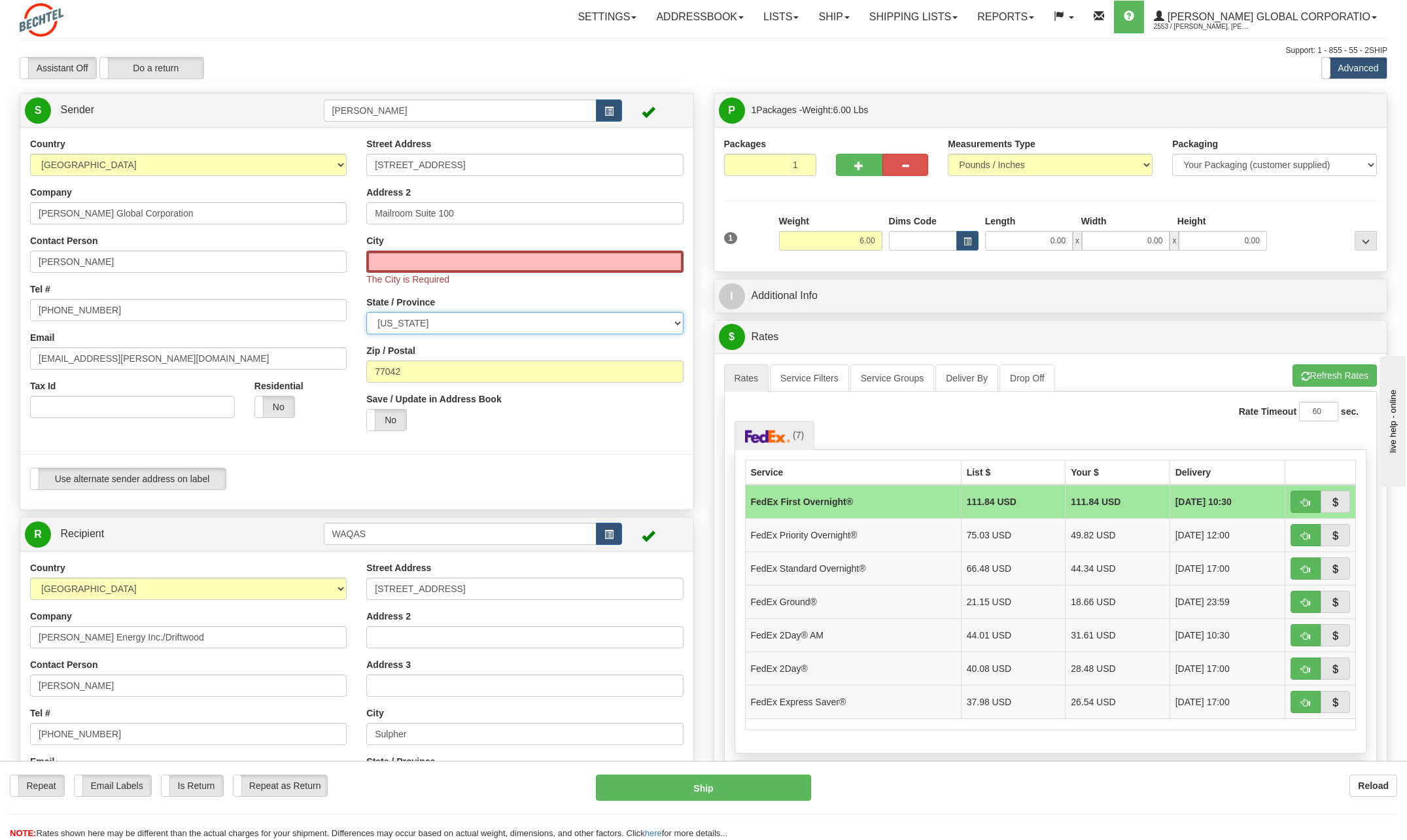
click at [423, 329] on select "[US_STATE] [US_STATE] [US_STATE] [US_STATE] Armed Forces America Armed Forces E…" at bounding box center [524, 323] width 316 height 22
click at [467, 208] on input "Mailroom Suite 100" at bounding box center [524, 213] width 316 height 22
type input "M"
click at [418, 260] on input "City" at bounding box center [524, 262] width 316 height 22
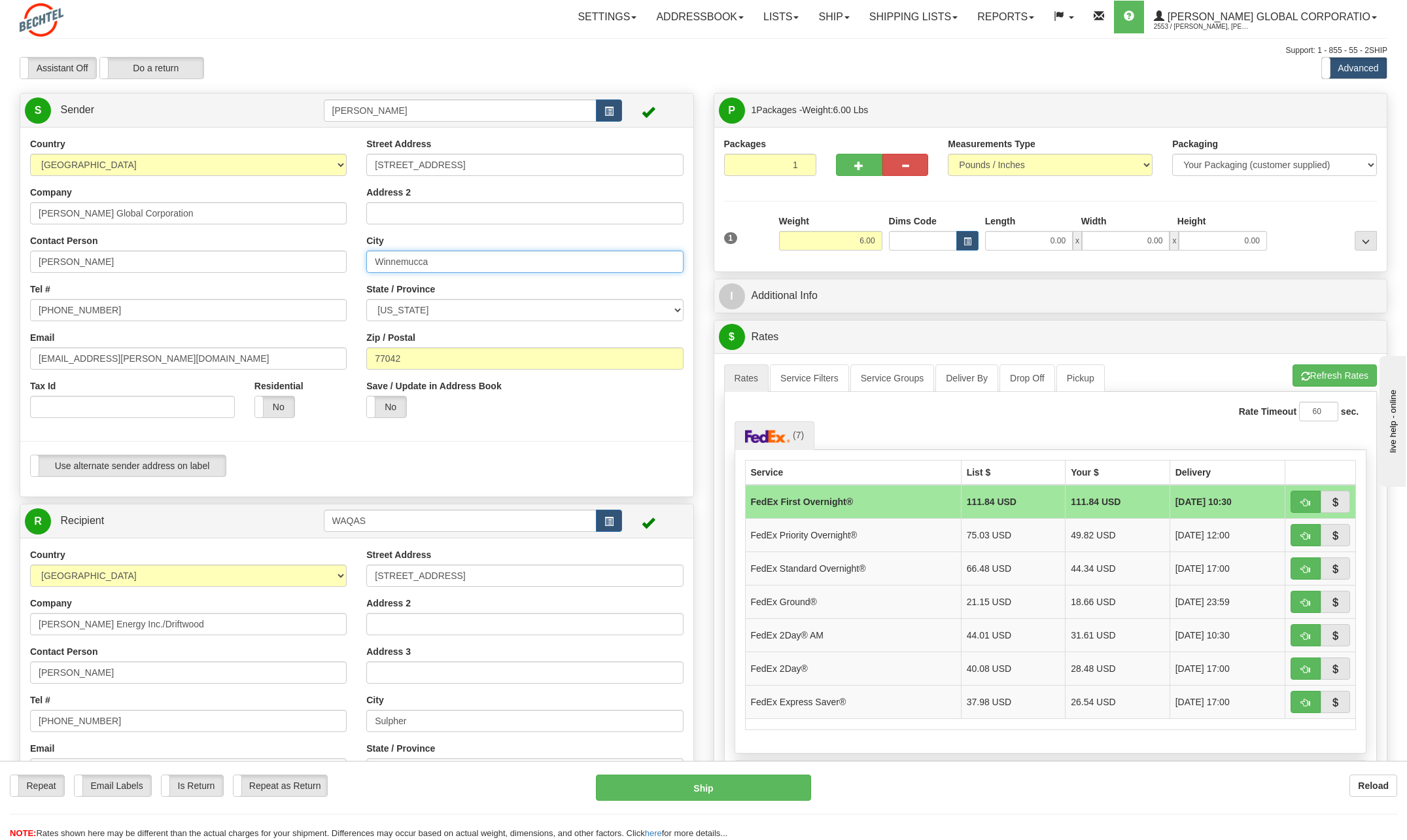
type input "Winnemucca"
click at [674, 307] on select "[US_STATE] [US_STATE] [US_STATE] [US_STATE] Armed Forces America Armed Forces E…" at bounding box center [524, 310] width 316 height 22
select select "NV"
click at [366, 299] on select "[US_STATE] [US_STATE] [US_STATE] [US_STATE] Armed Forces America Armed Forces E…" at bounding box center [524, 310] width 316 height 22
click at [412, 355] on input "77042" at bounding box center [524, 359] width 316 height 22
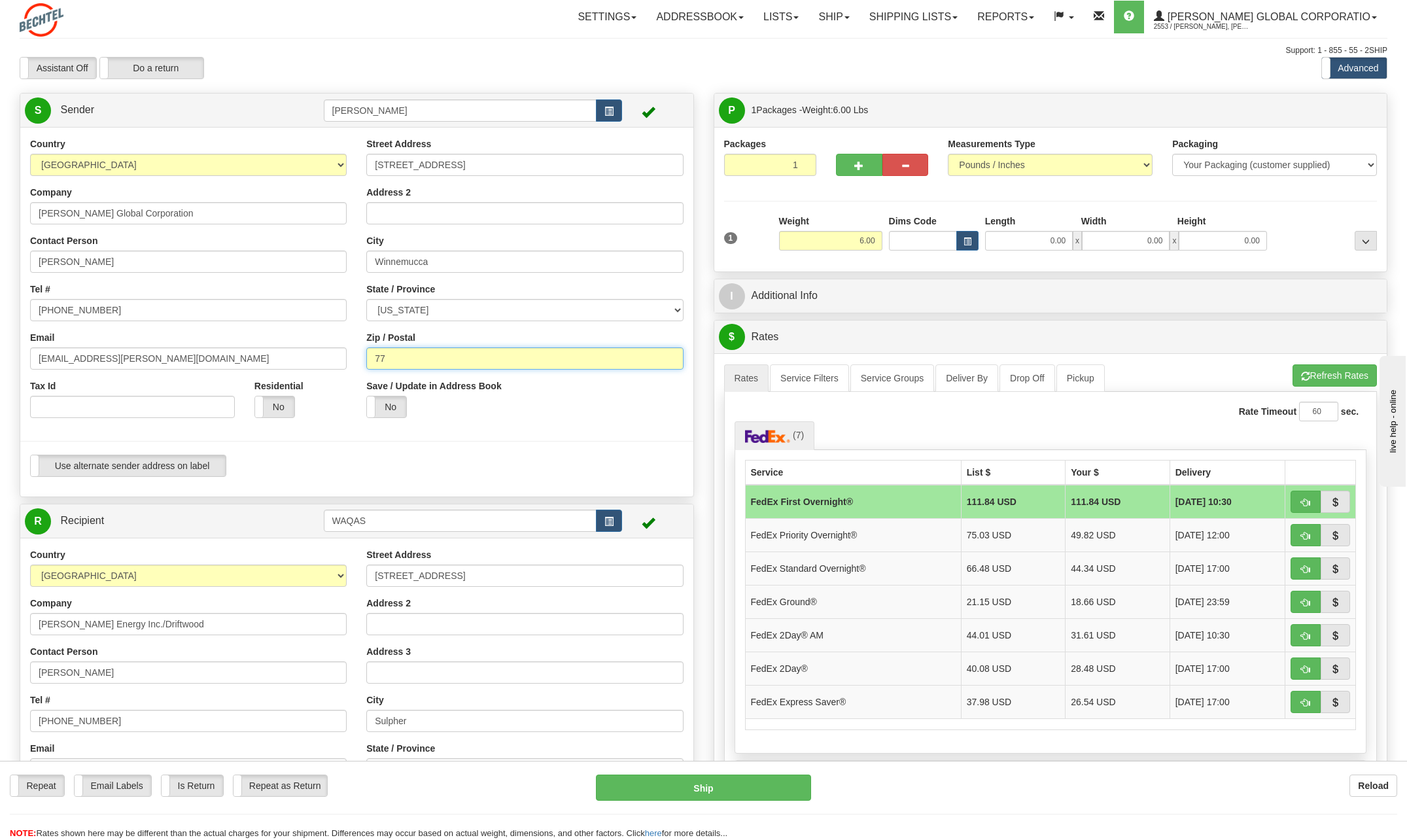
type input "7"
type input "89445"
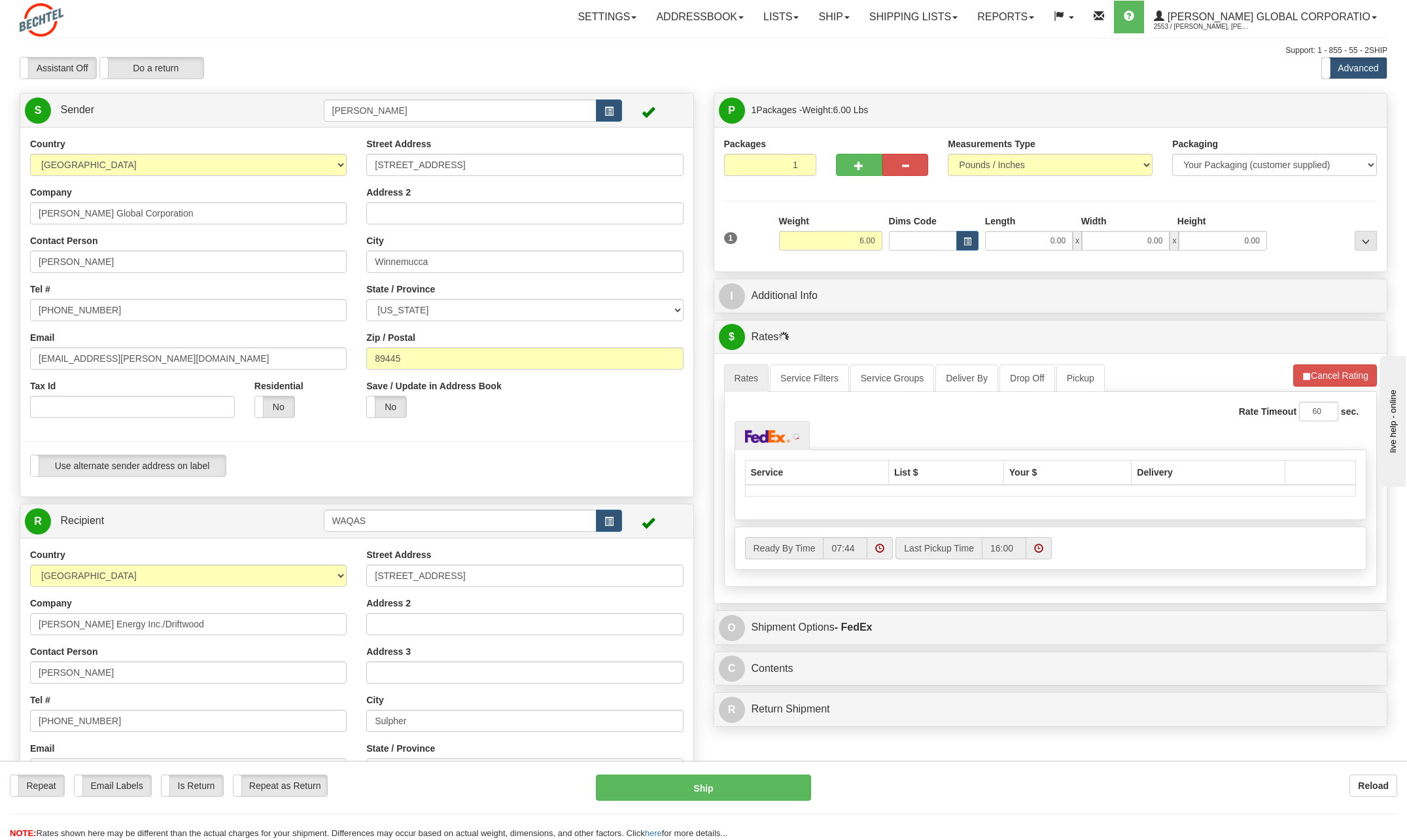
click at [356, 412] on div "Residential Yes No" at bounding box center [300, 403] width 112 height 48
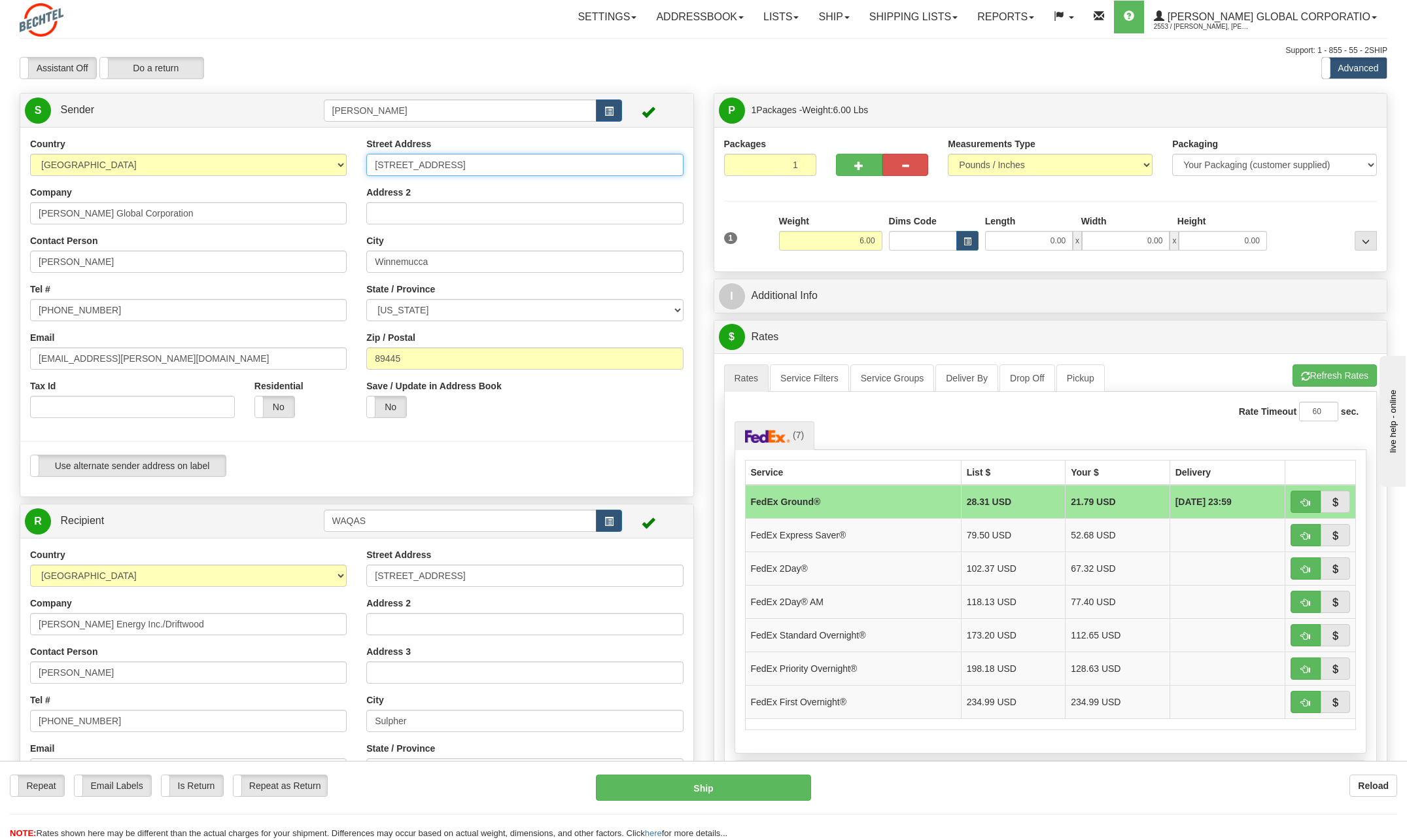
click at [495, 165] on input "[STREET_ADDRESS]" at bounding box center [524, 165] width 316 height 22
type input "2"
type input "[STREET_ADDRESS]"
click at [645, 237] on div "City [GEOGRAPHIC_DATA]" at bounding box center [524, 253] width 316 height 38
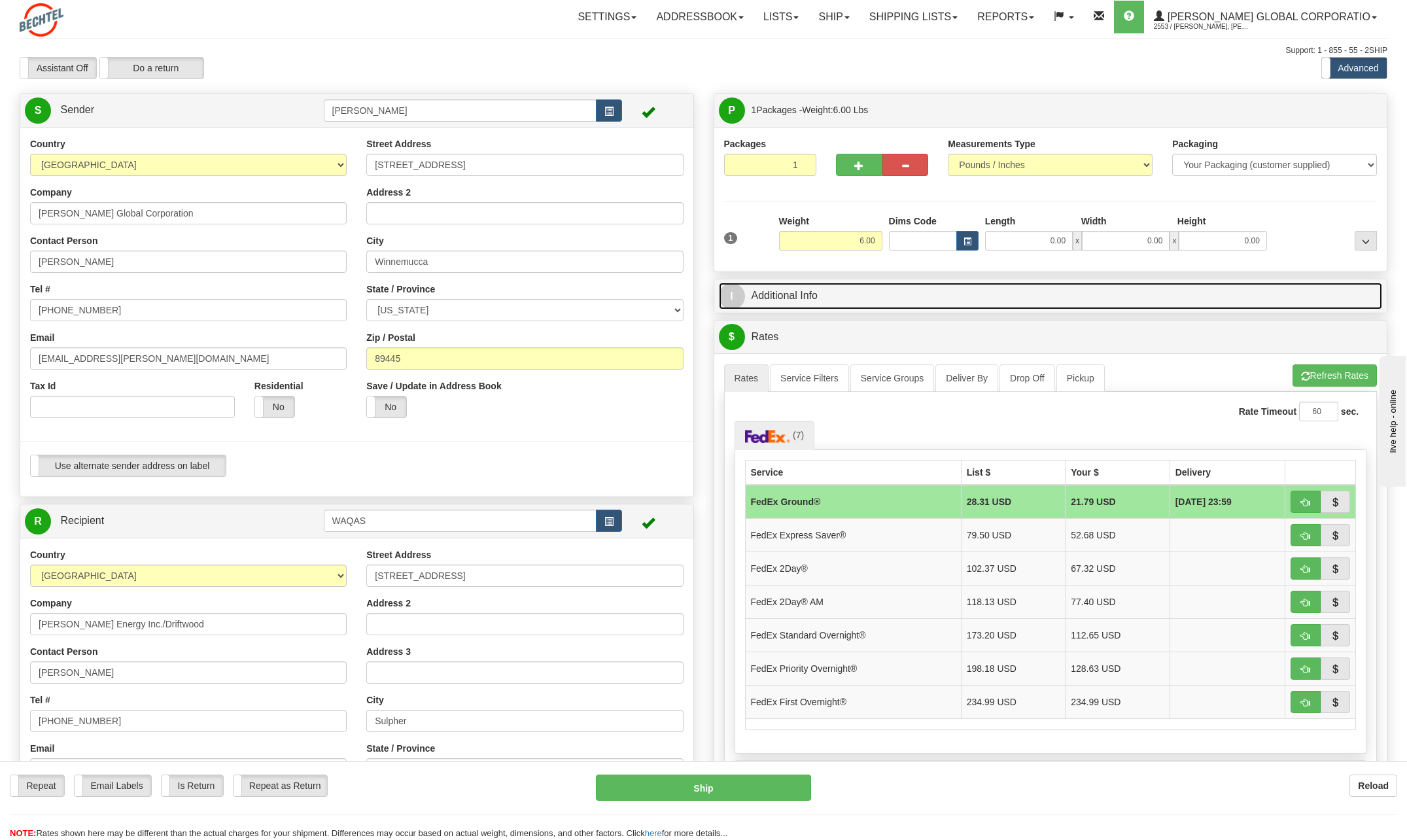
click at [740, 294] on span "I" at bounding box center [732, 297] width 26 height 26
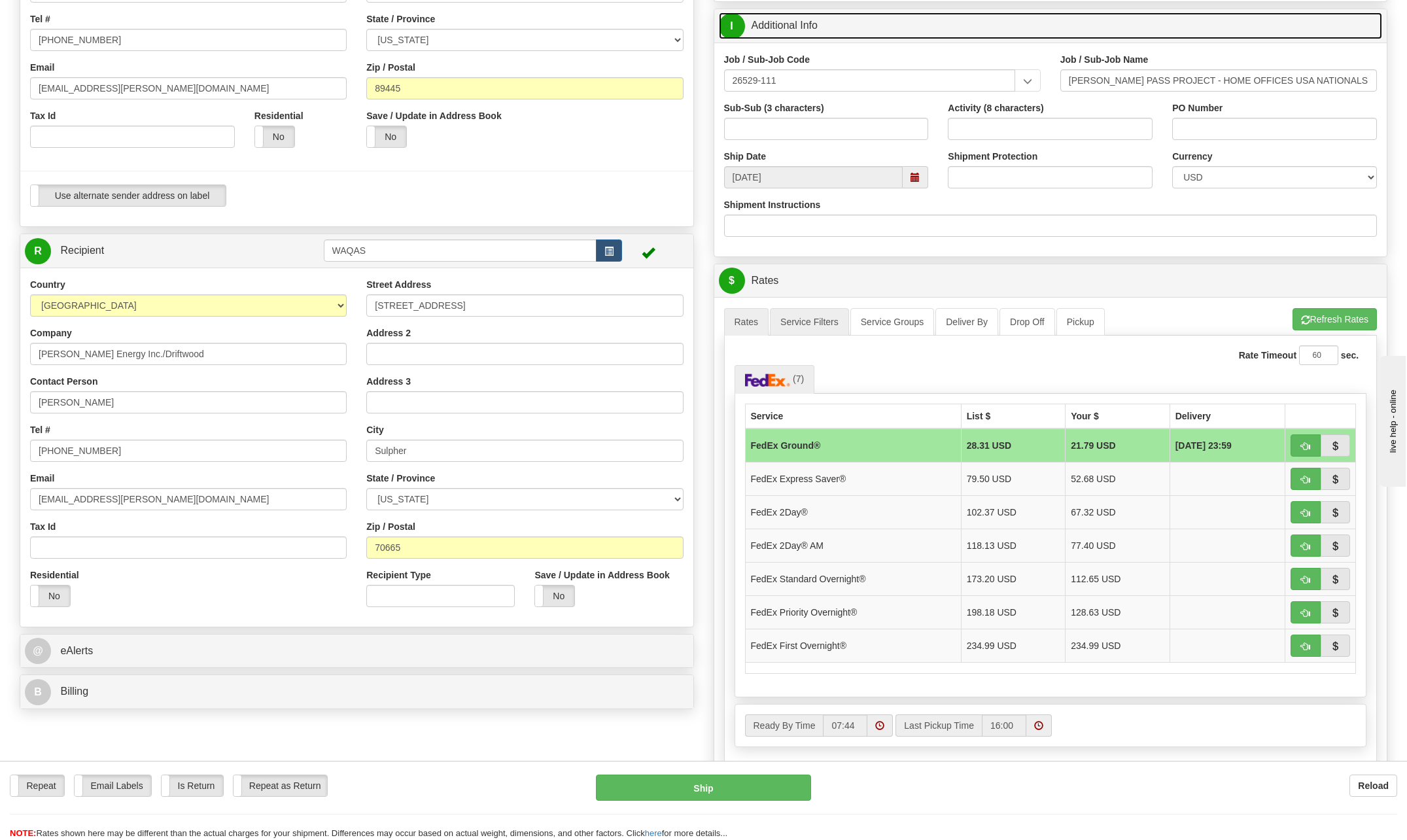
scroll to position [327, 0]
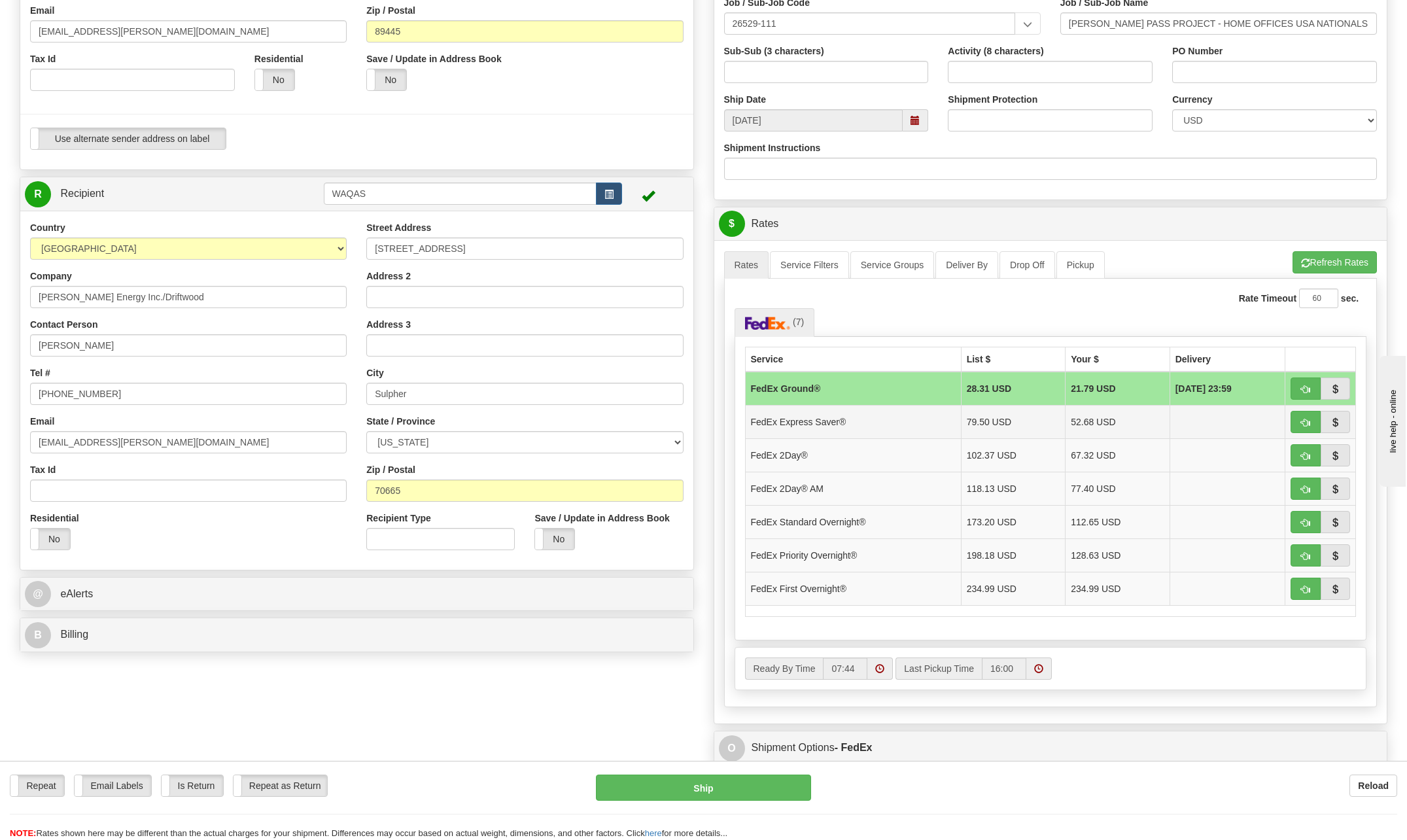
click at [792, 426] on td "FedEx Express Saver®" at bounding box center [853, 421] width 216 height 33
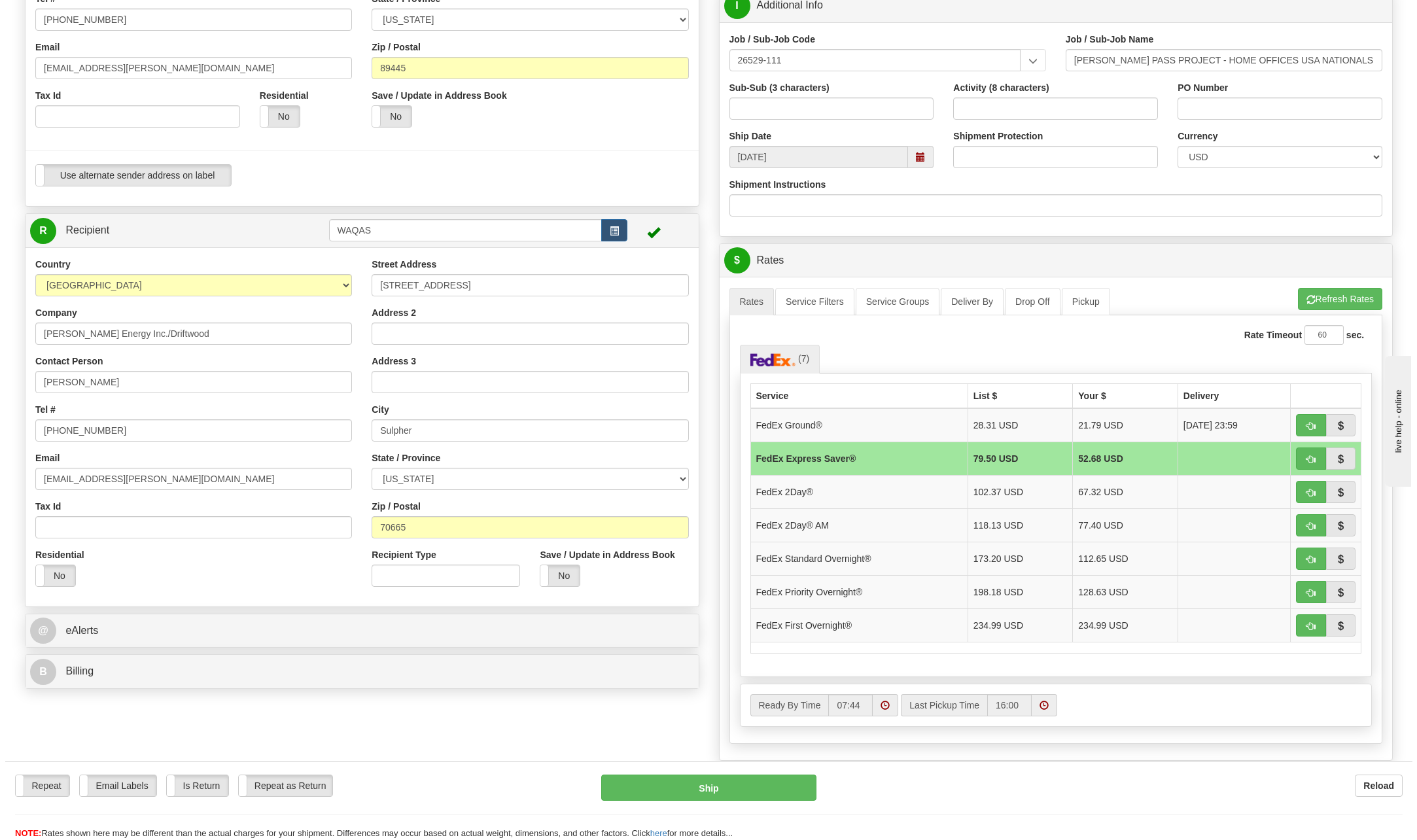
scroll to position [262, 0]
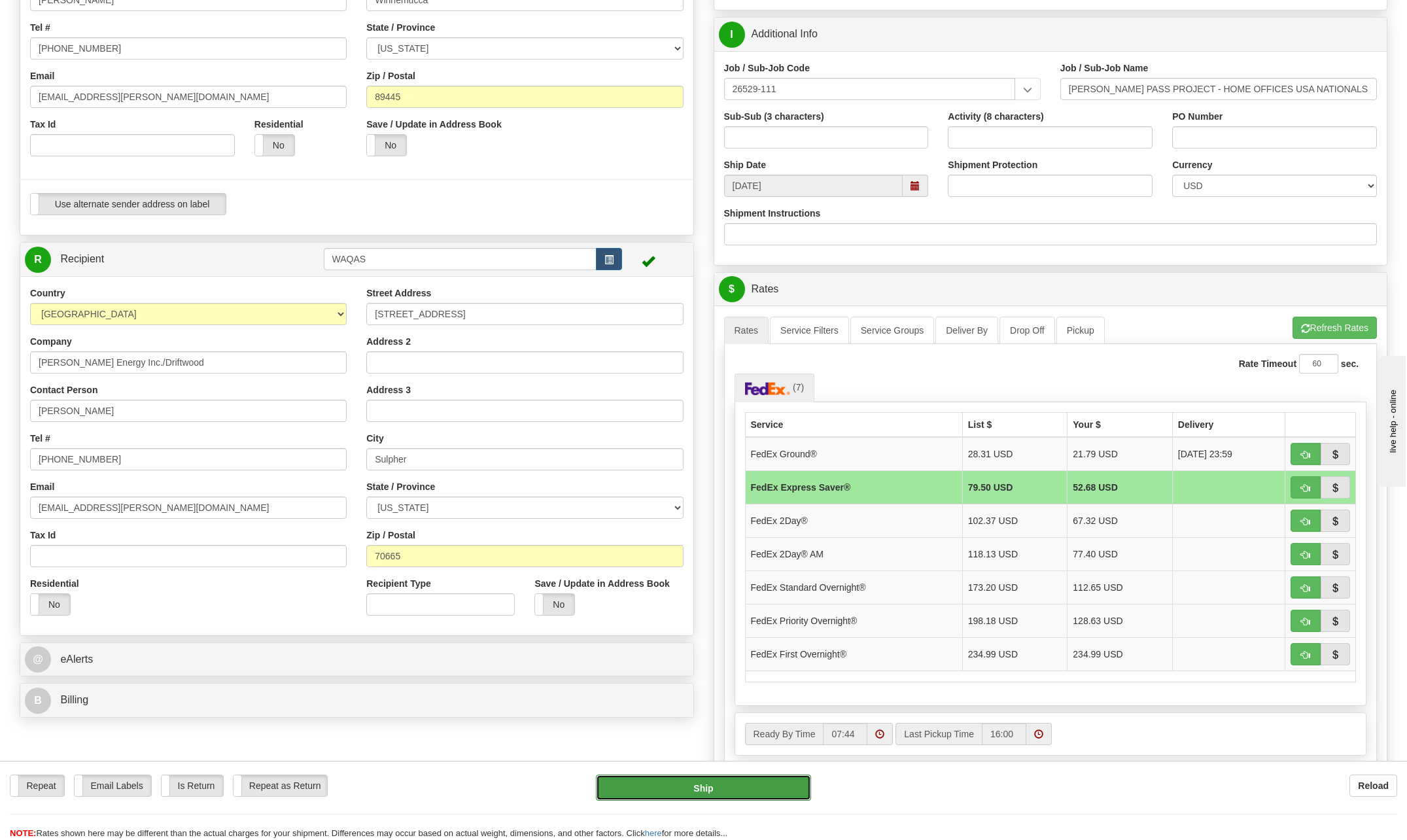
click at [725, 792] on button "Ship" at bounding box center [703, 788] width 215 height 26
type input "20"
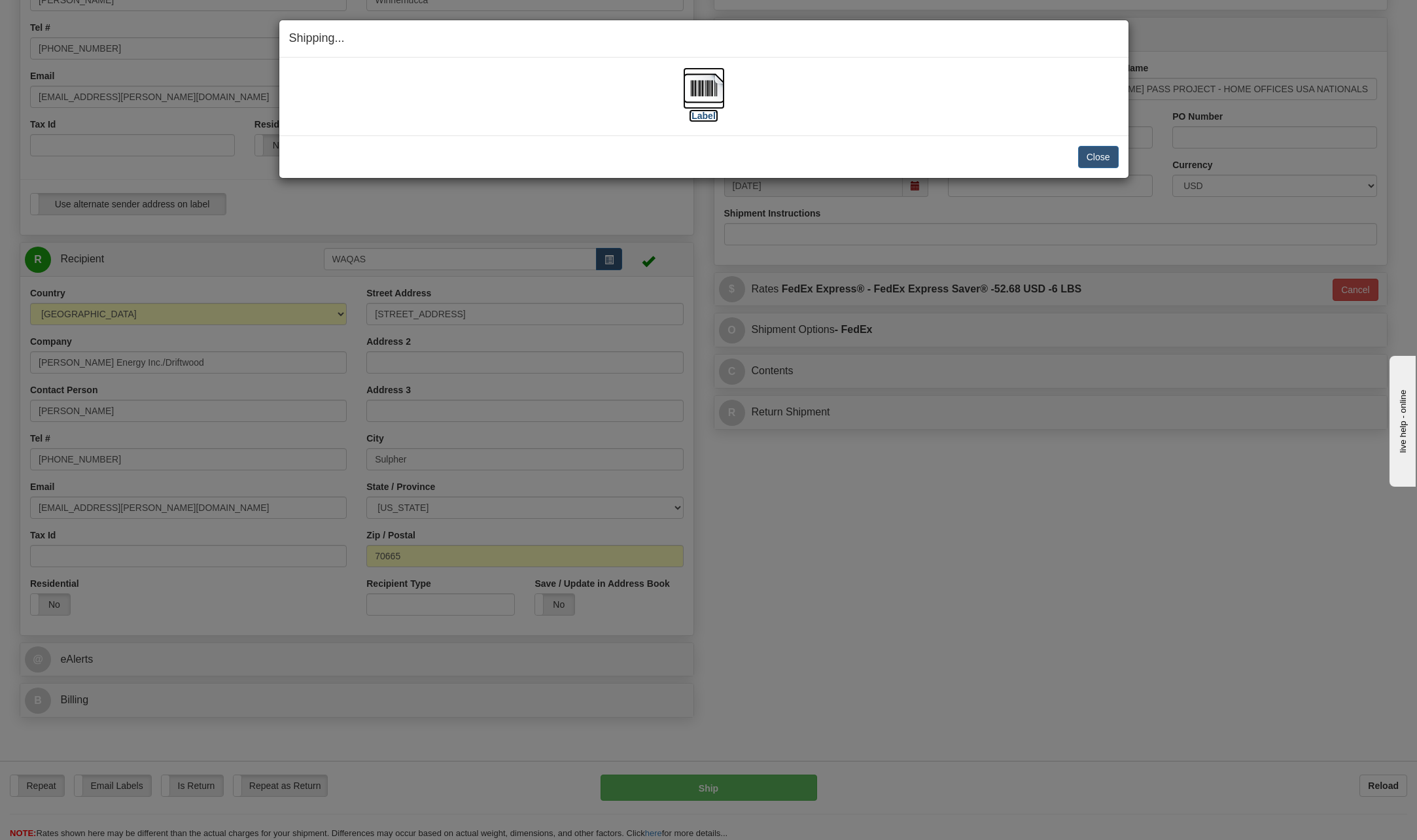
click at [698, 86] on img at bounding box center [704, 88] width 42 height 42
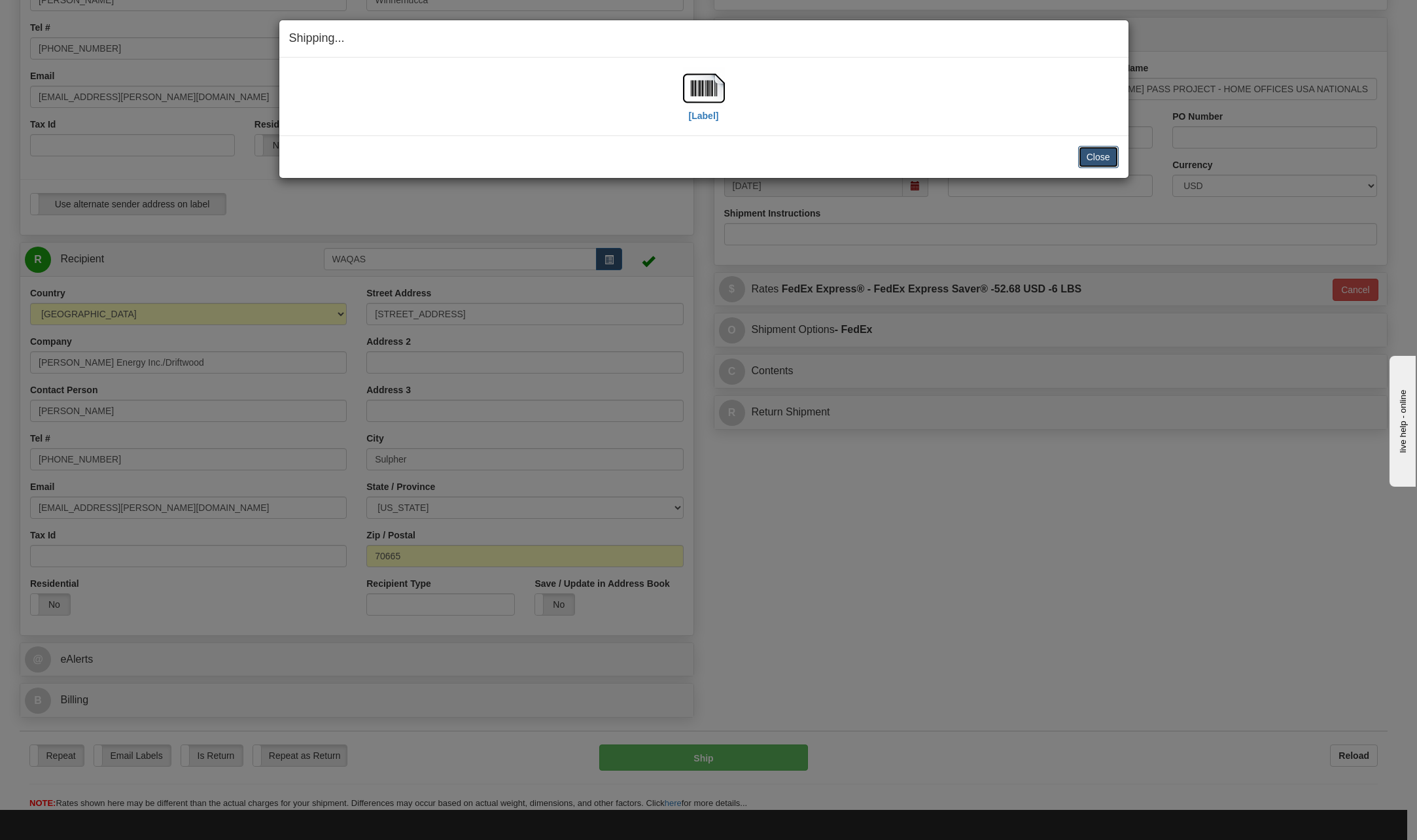
click at [1092, 160] on button "Close" at bounding box center [1098, 157] width 40 height 22
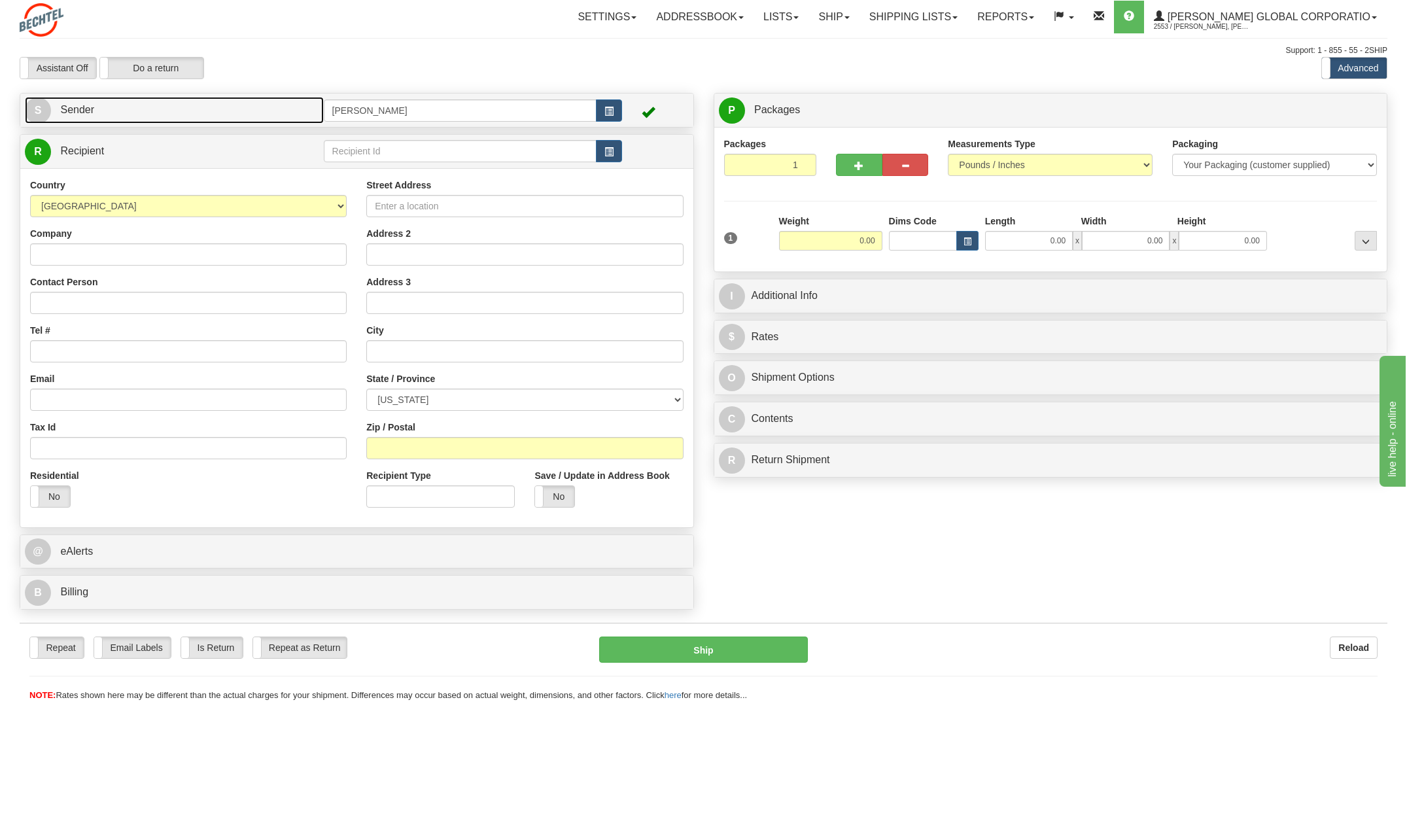
click at [37, 116] on span "S" at bounding box center [38, 111] width 26 height 26
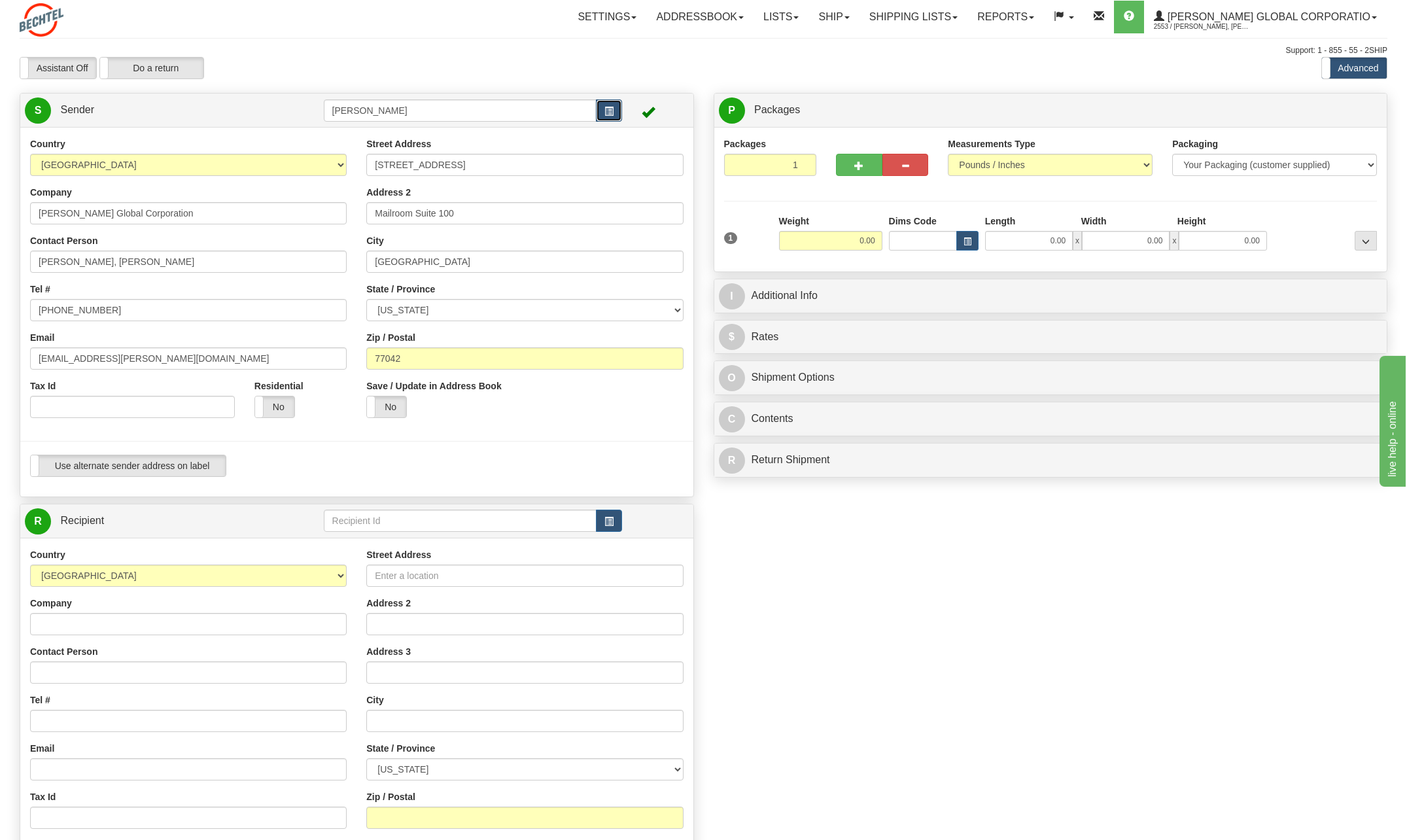
click at [609, 107] on span "button" at bounding box center [609, 111] width 9 height 8
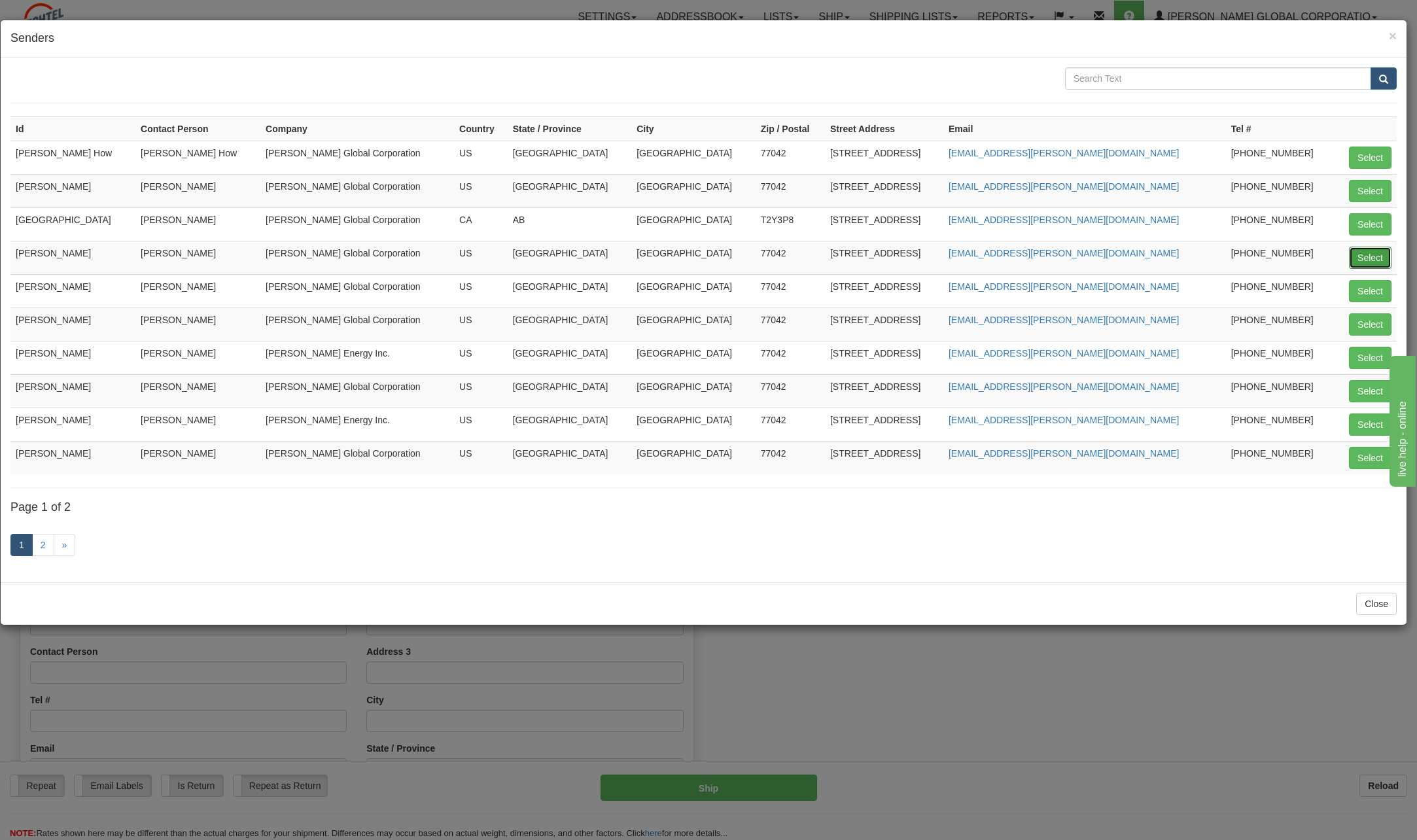
click at [1365, 259] on button "Select" at bounding box center [1370, 258] width 42 height 22
type input "[PERSON_NAME]"
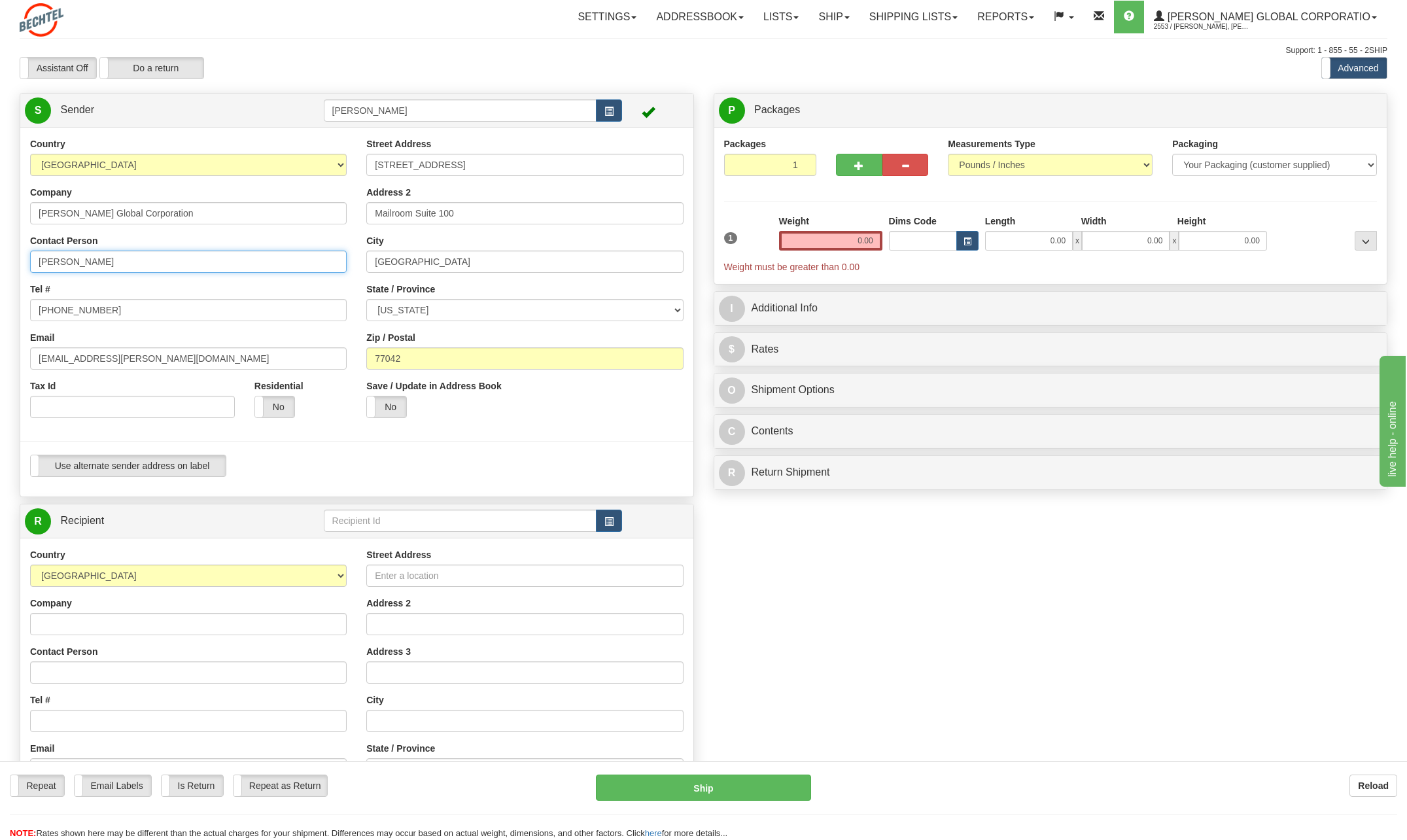
click at [158, 260] on input "[PERSON_NAME]" at bounding box center [188, 262] width 316 height 22
type input "C"
click at [212, 265] on input "[PERSON_NAME]" at bounding box center [188, 262] width 316 height 22
type input "[PERSON_NAME]"
click at [302, 287] on div "Tel # 713 235-9527" at bounding box center [188, 302] width 316 height 38
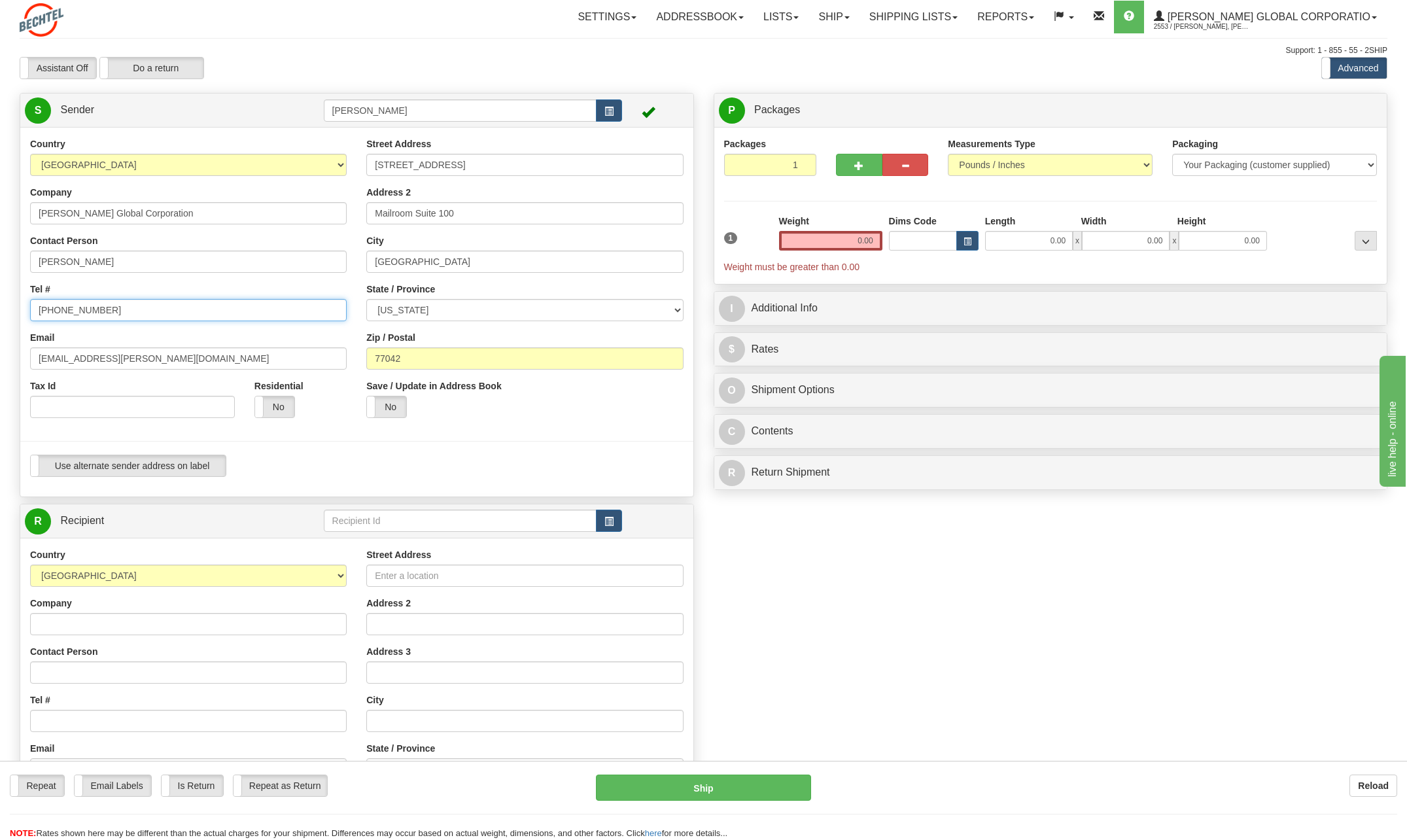
click at [116, 306] on input "[PHONE_NUMBER]" at bounding box center [188, 310] width 316 height 22
type input "[PHONE_NUMBER]"
drag, startPoint x: 81, startPoint y: 358, endPoint x: 9, endPoint y: 348, distance: 72.7
click at [10, 352] on div "Create a label for the return Create Pickup Without Label S Sender CHARLIE NGUY…" at bounding box center [357, 539] width 694 height 893
type input "[EMAIL_ADDRESS][PERSON_NAME][DOMAIN_NAME]"
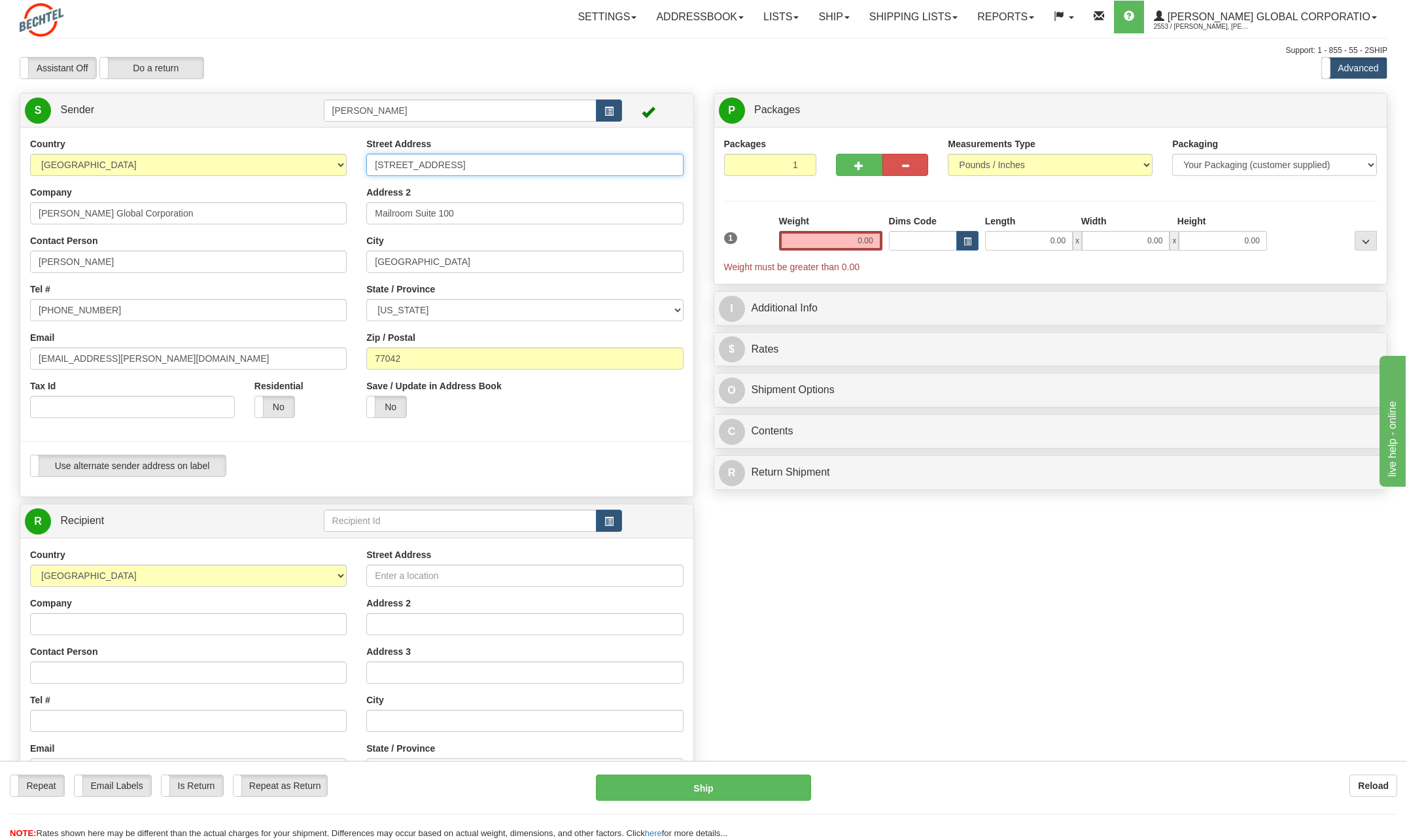
click at [483, 171] on input "[STREET_ADDRESS]" at bounding box center [524, 165] width 316 height 22
type input "2"
type input "[STREET_ADDRESS]"
click at [645, 189] on div "Address 2 Mailroom Suite 100" at bounding box center [524, 205] width 316 height 38
click at [483, 209] on input "Mailroom Suite 100" at bounding box center [524, 213] width 316 height 22
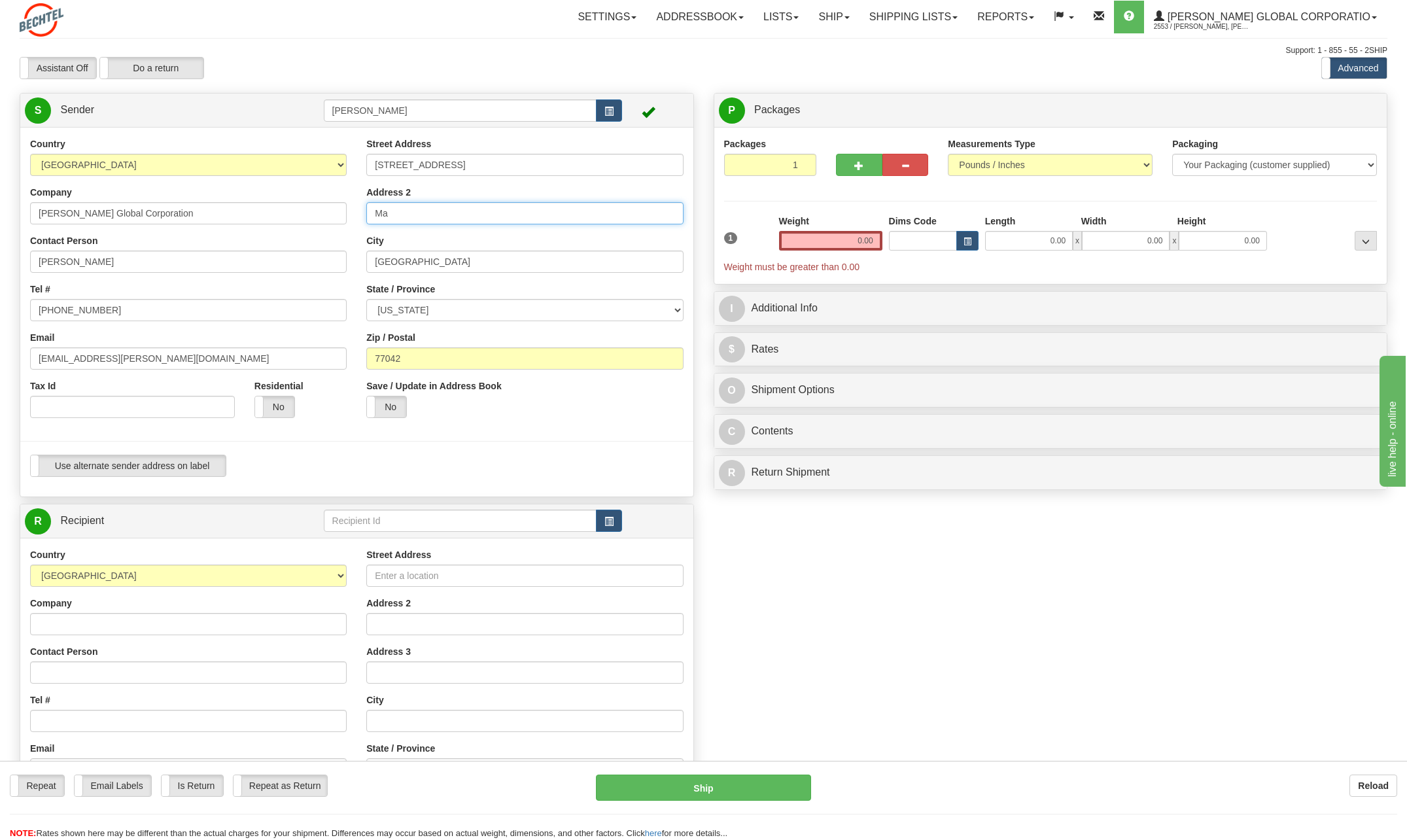
type input "M"
click at [435, 260] on input "[GEOGRAPHIC_DATA]" at bounding box center [524, 262] width 316 height 22
type input "H"
type input "Winnemucca"
click at [646, 279] on div "Street Address 35 West 1st Street Address 2 City Winnemucca State / Province AL…" at bounding box center [524, 282] width 336 height 290
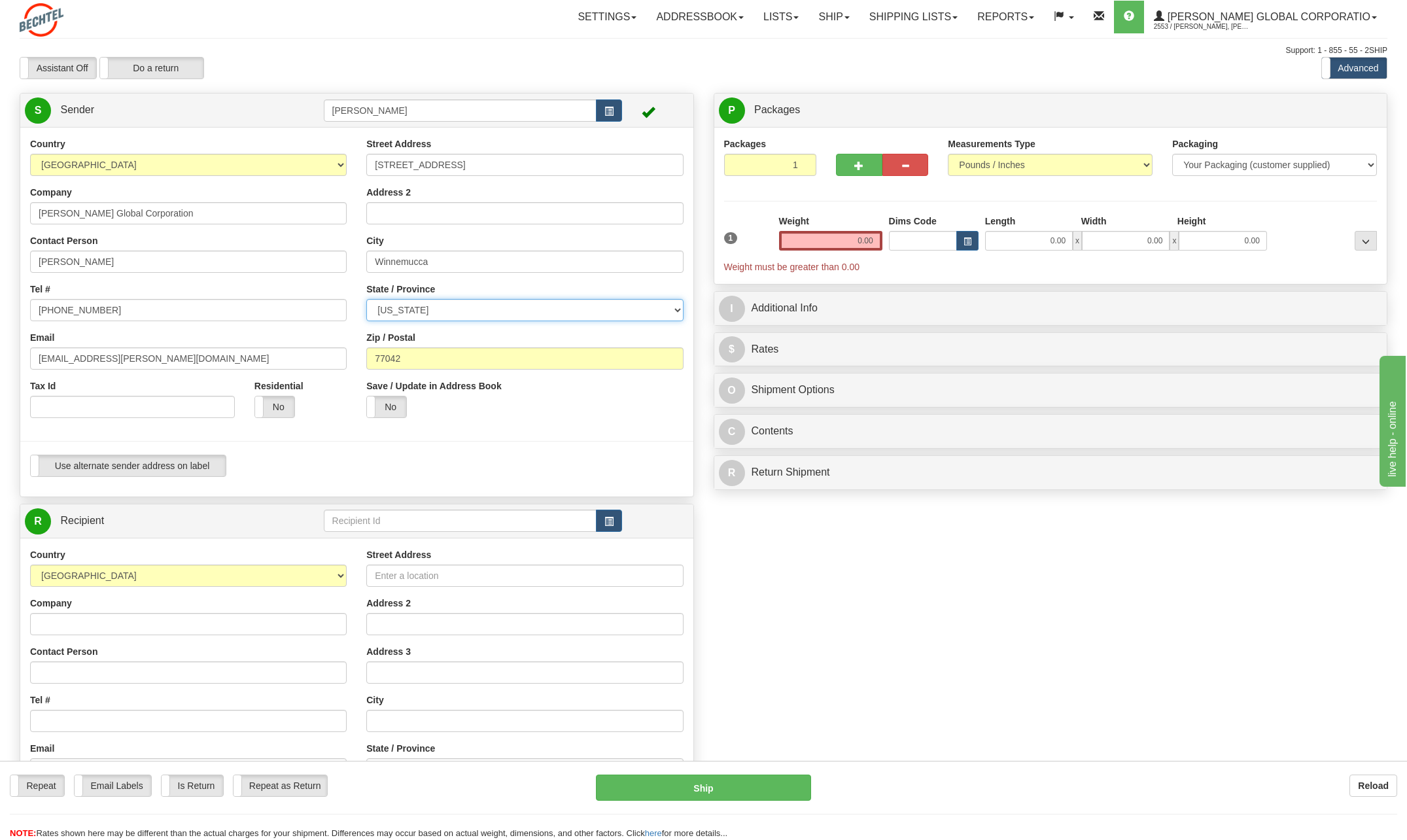
click at [676, 309] on select "[US_STATE] [US_STATE] [US_STATE] [US_STATE] Armed Forces America Armed Forces E…" at bounding box center [524, 310] width 316 height 22
select select "NV"
click at [366, 299] on select "[US_STATE] [US_STATE] [US_STATE] [US_STATE] Armed Forces America Armed Forces E…" at bounding box center [524, 310] width 316 height 22
click at [419, 351] on input "77042" at bounding box center [524, 359] width 316 height 22
type input "7"
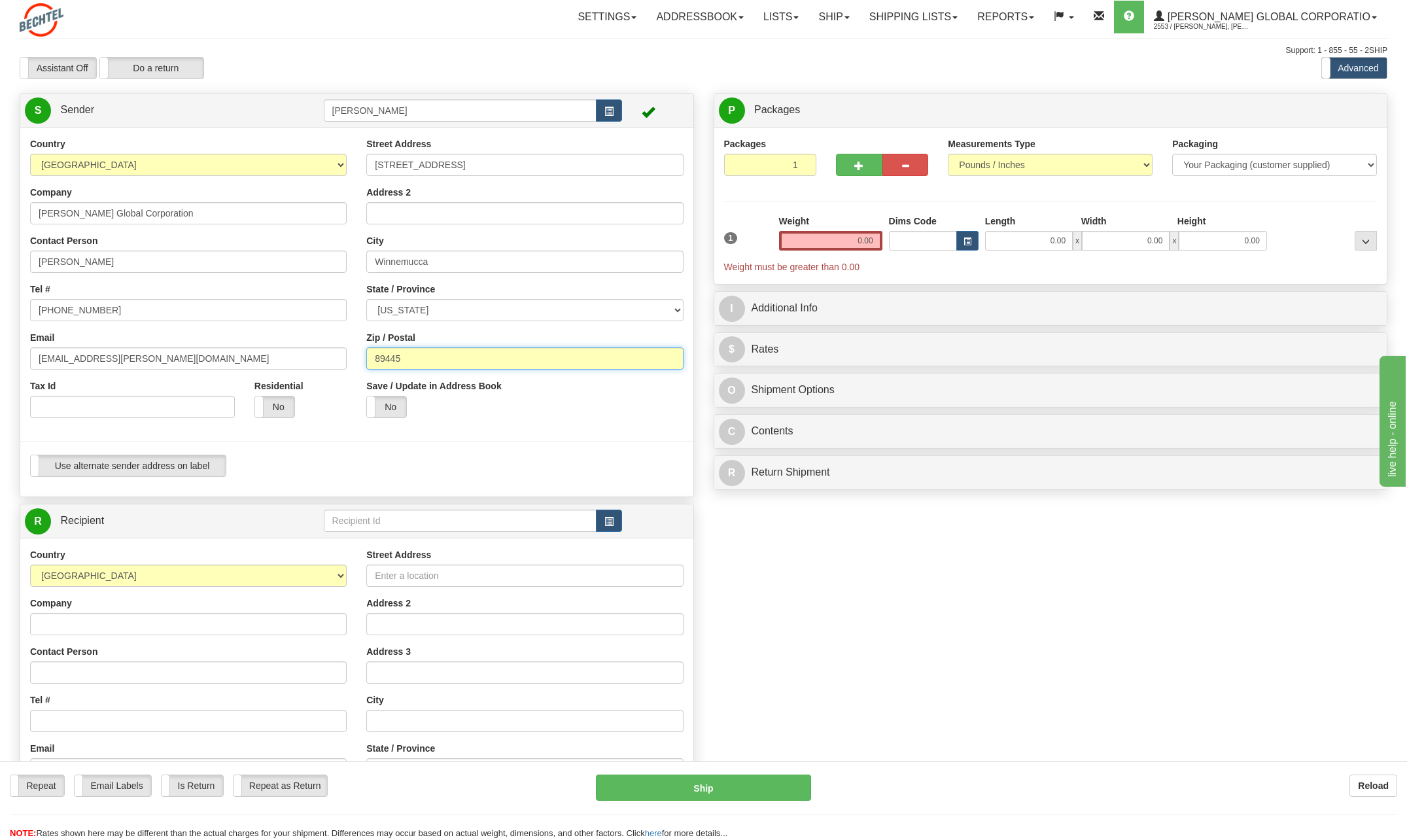
type input "89445"
click at [905, 570] on div "Create a label for the return Create Pickup Without Label S" at bounding box center [703, 539] width 1387 height 893
drag, startPoint x: 856, startPoint y: 239, endPoint x: 931, endPoint y: 242, distance: 75.1
click at [931, 242] on div "1 Weight 0.00 Dims Code 0.00" at bounding box center [1050, 244] width 660 height 59
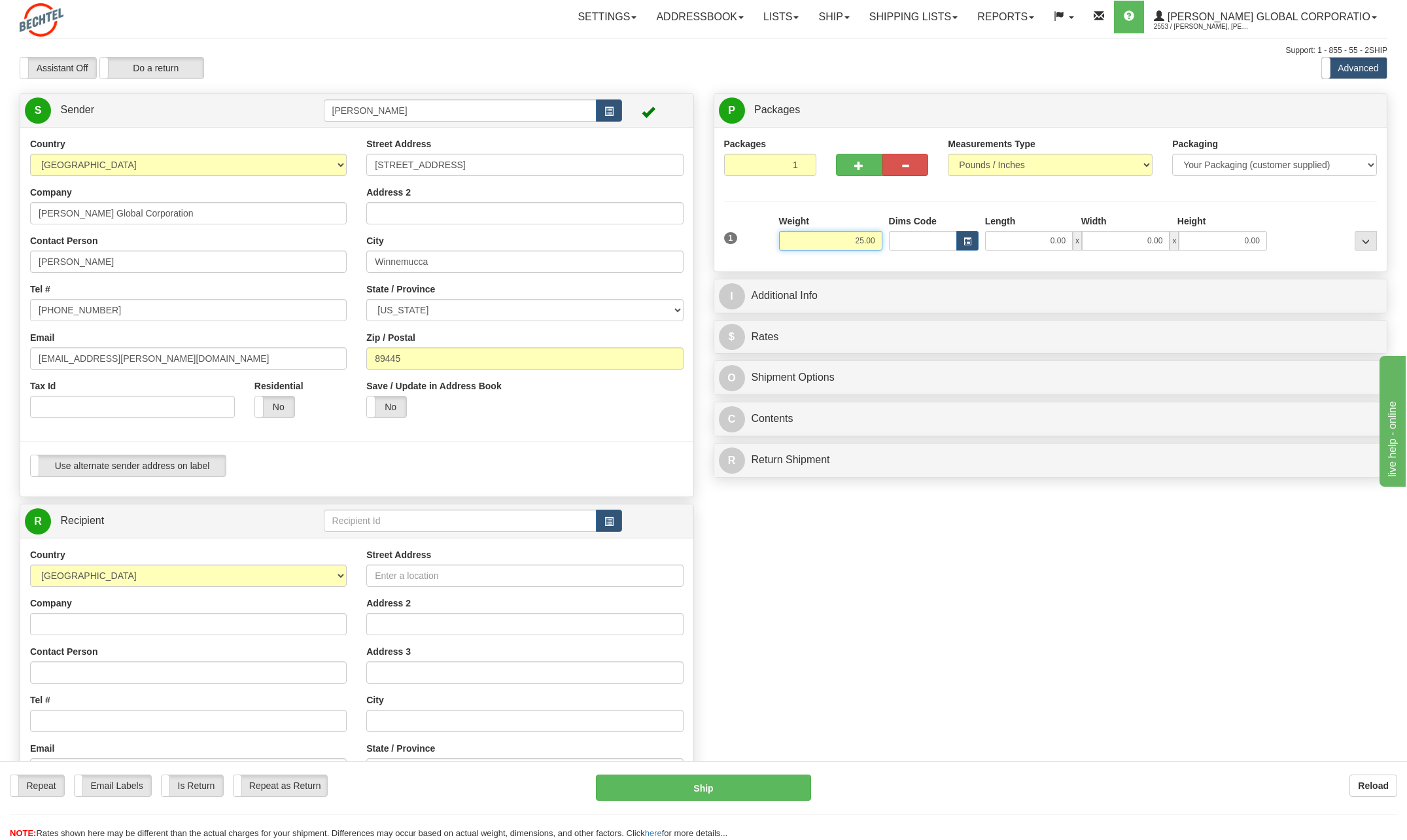
type input "25.00"
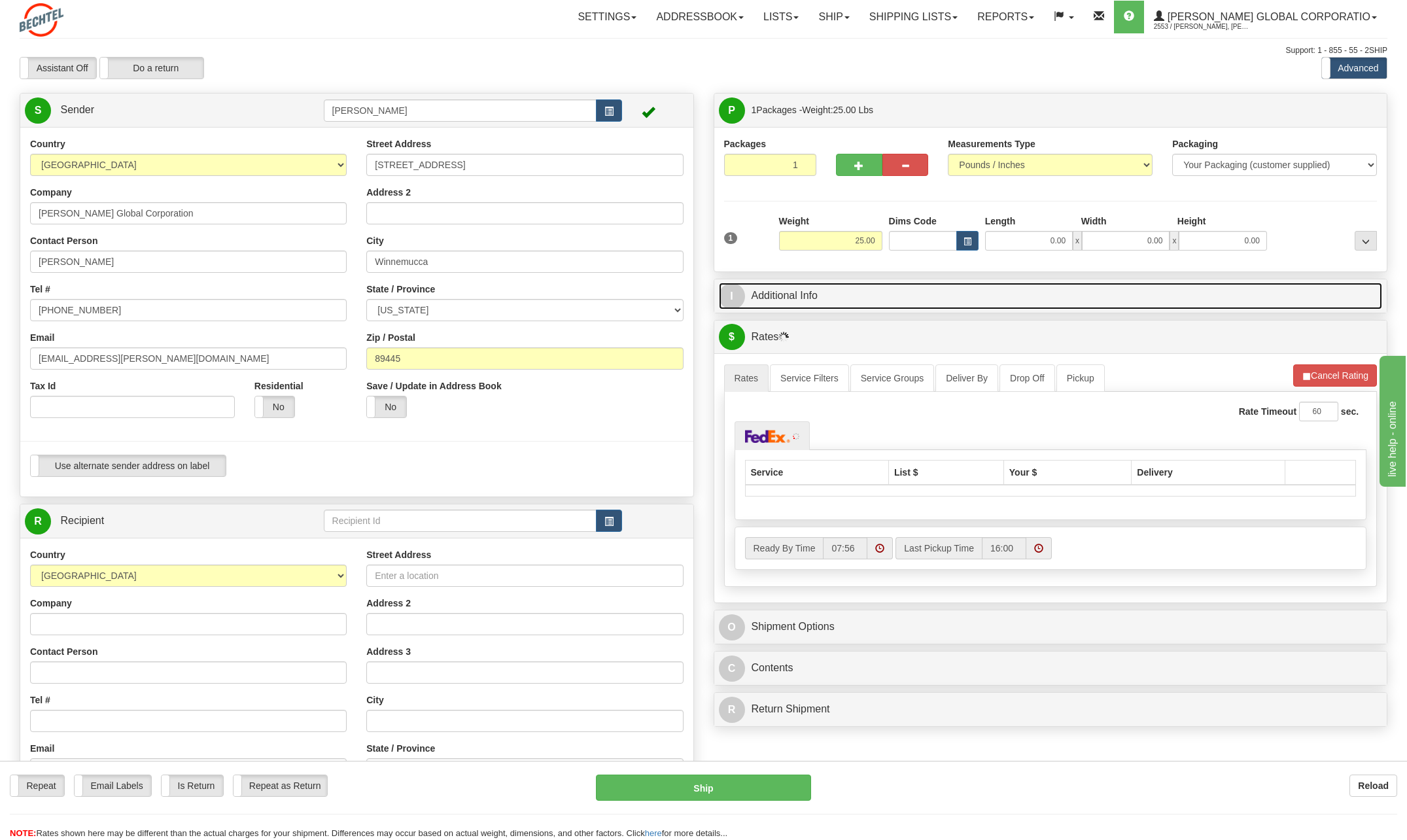
click at [735, 293] on span "I" at bounding box center [732, 297] width 26 height 26
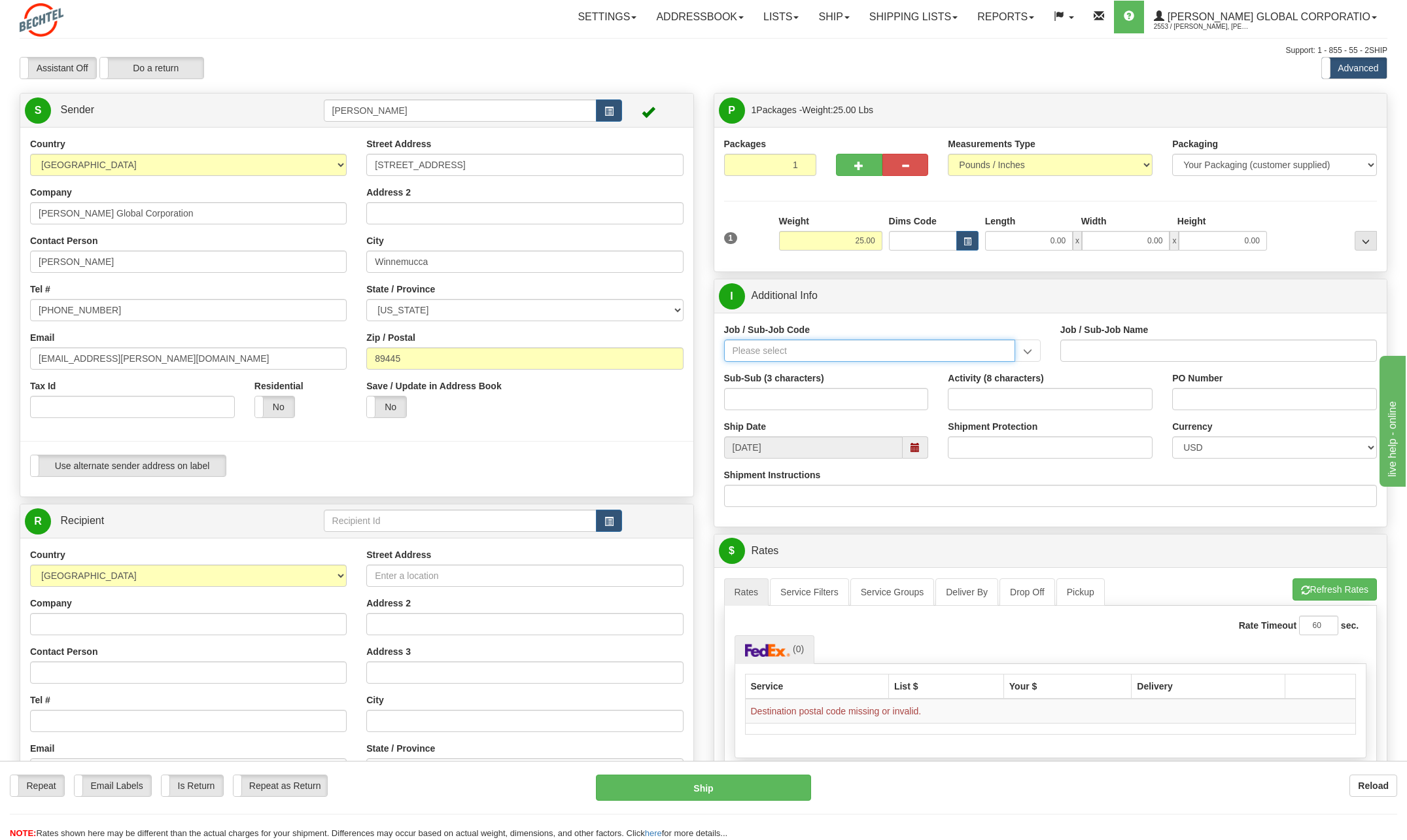
click at [768, 343] on input "Job / Sub-Job Code" at bounding box center [869, 350] width 291 height 22
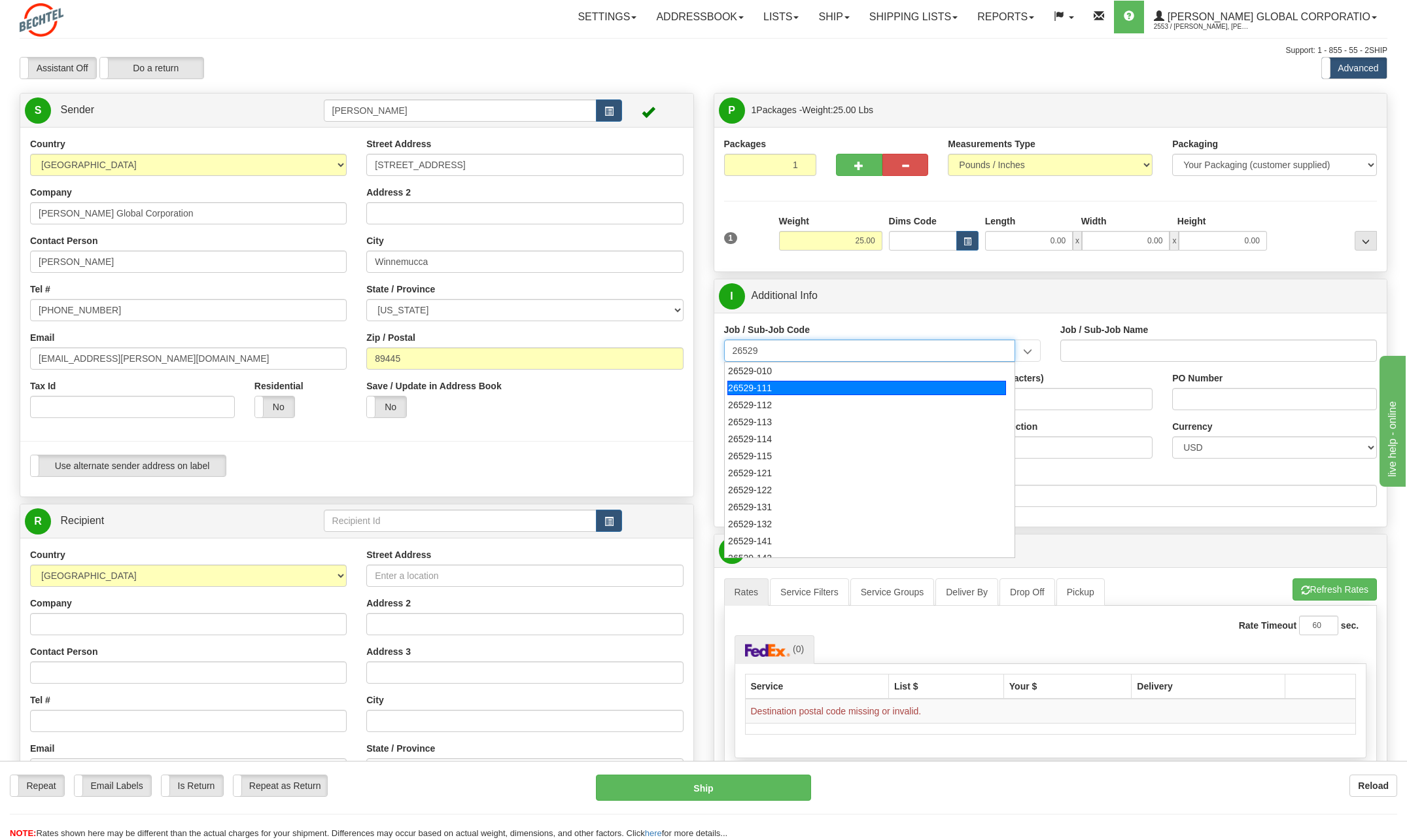
click at [754, 387] on div "26529-111" at bounding box center [866, 387] width 279 height 15
type input "26529-111"
type input "[PERSON_NAME] PASS PROJECT - HOME OFFICES USA NATIONALS"
type input "26529-111"
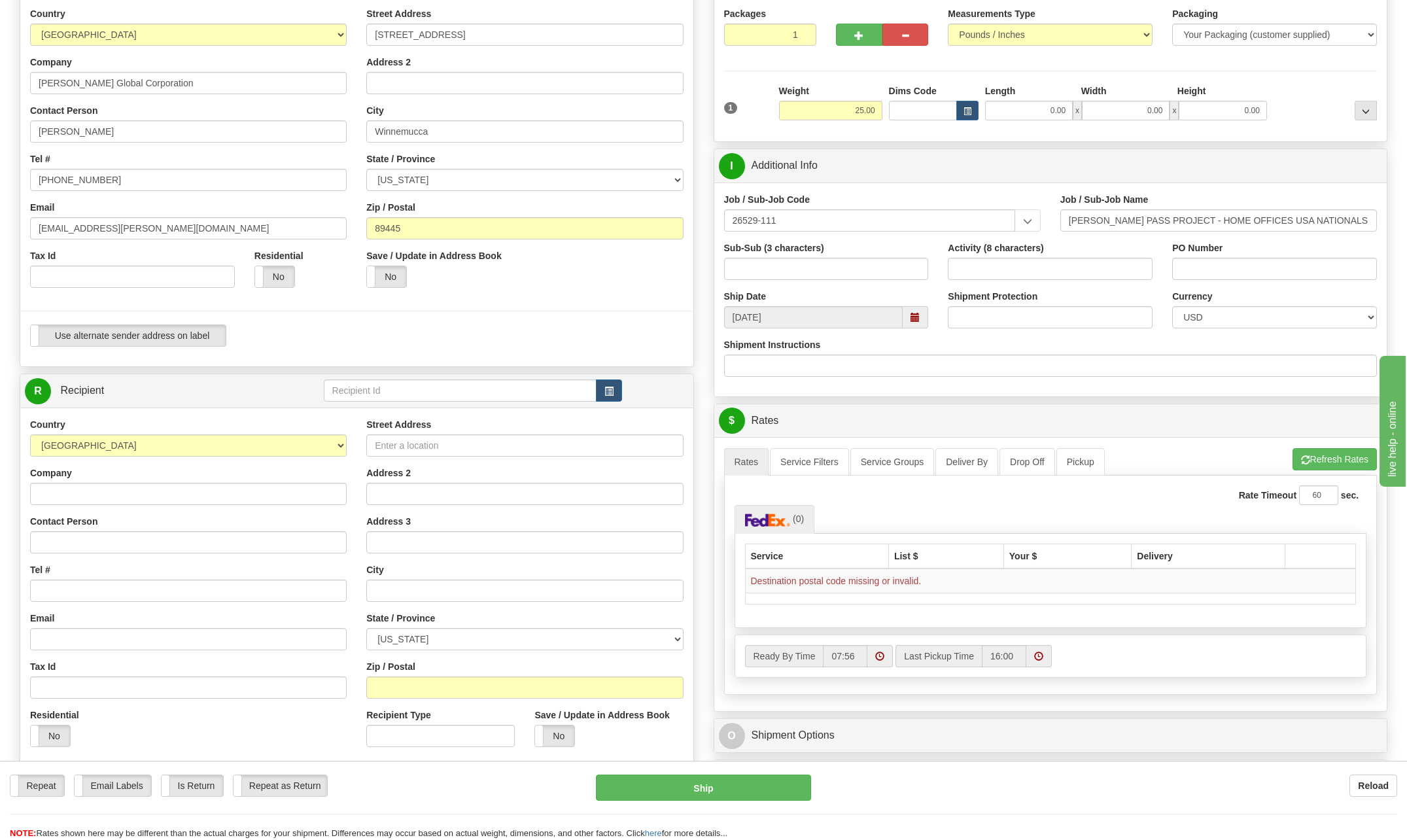
scroll to position [131, 0]
click at [91, 495] on input "Company" at bounding box center [188, 493] width 316 height 22
type input "BEO Sugarland"
type input "Sharon Rose"
type input "1006 Park West Drive"
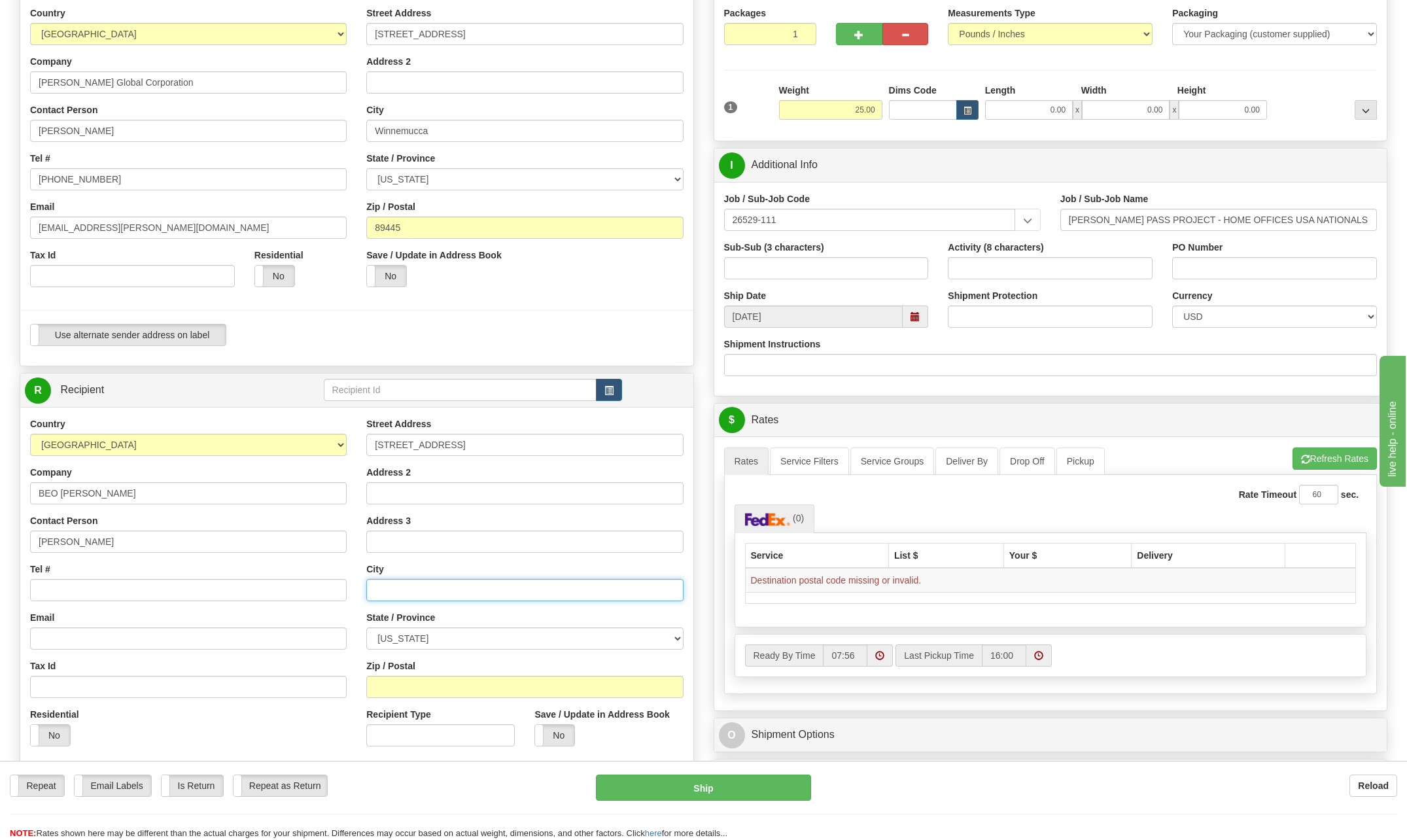
type input "Sugarland"
select select "[GEOGRAPHIC_DATA]"
type input "77478"
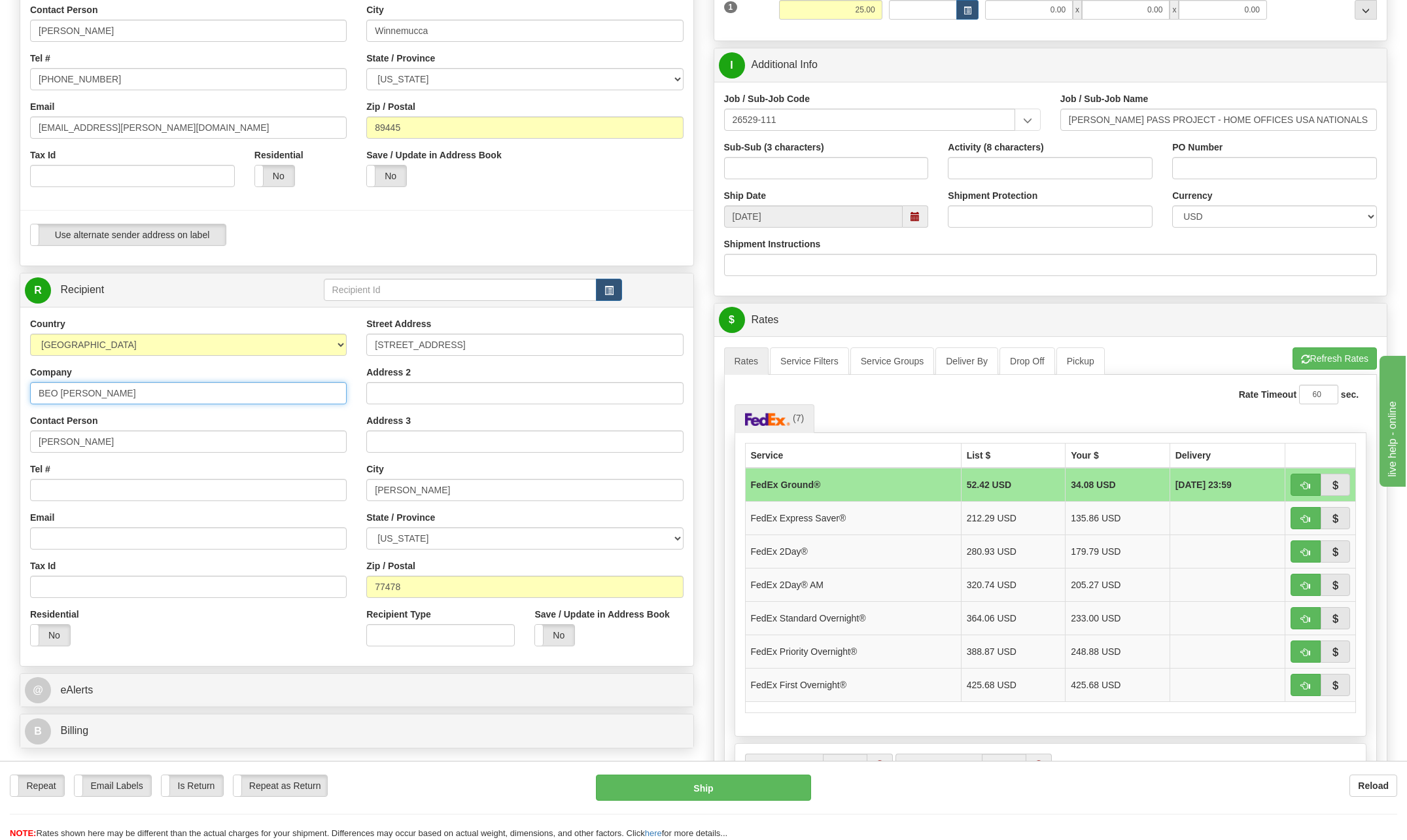
scroll to position [262, 0]
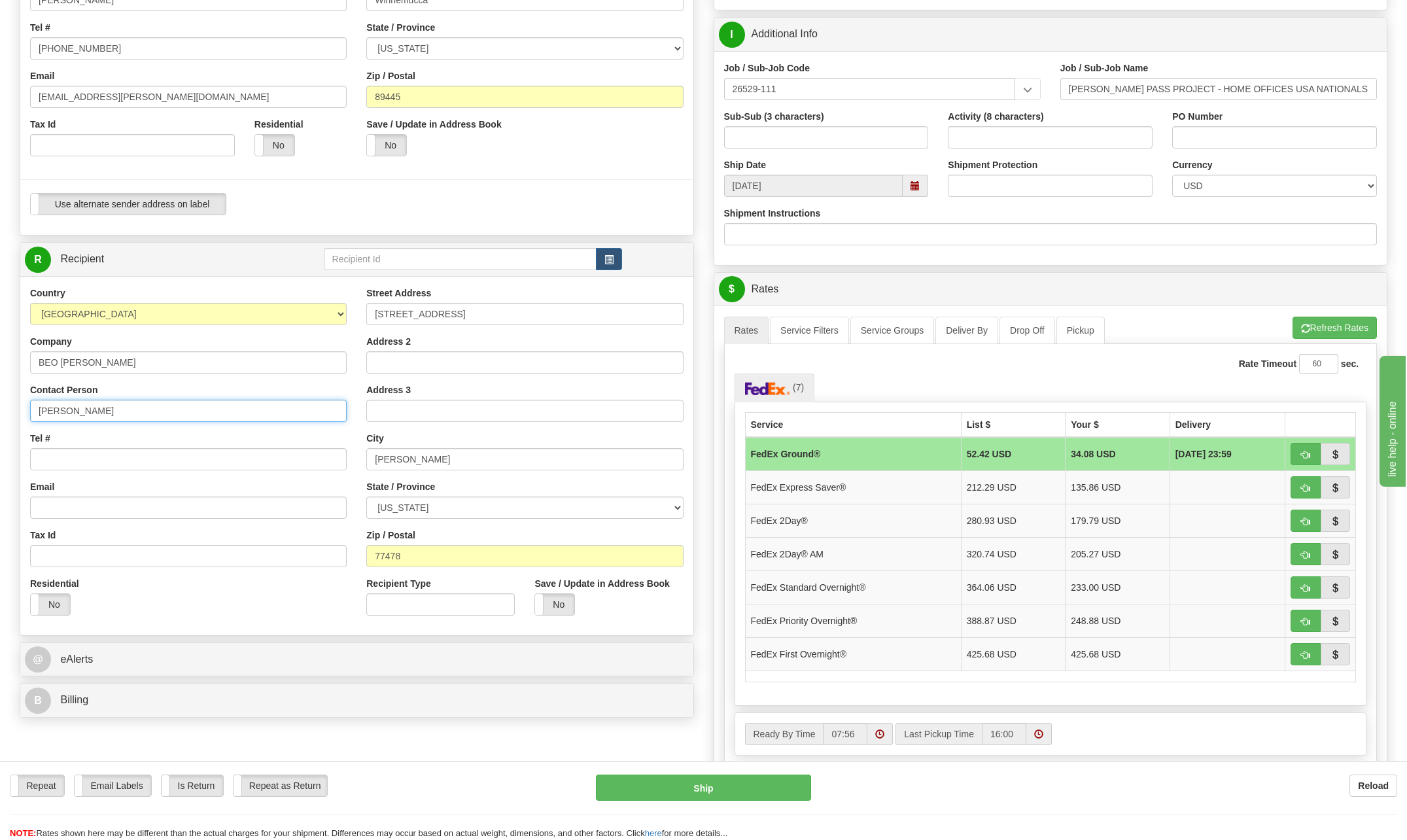
click at [102, 412] on input "Sharon Rose" at bounding box center [188, 411] width 316 height 22
type input "S"
type input "Mark E. Ashburn"
click at [62, 455] on input "Tel #" at bounding box center [188, 459] width 316 height 22
type input "281 637-4263"
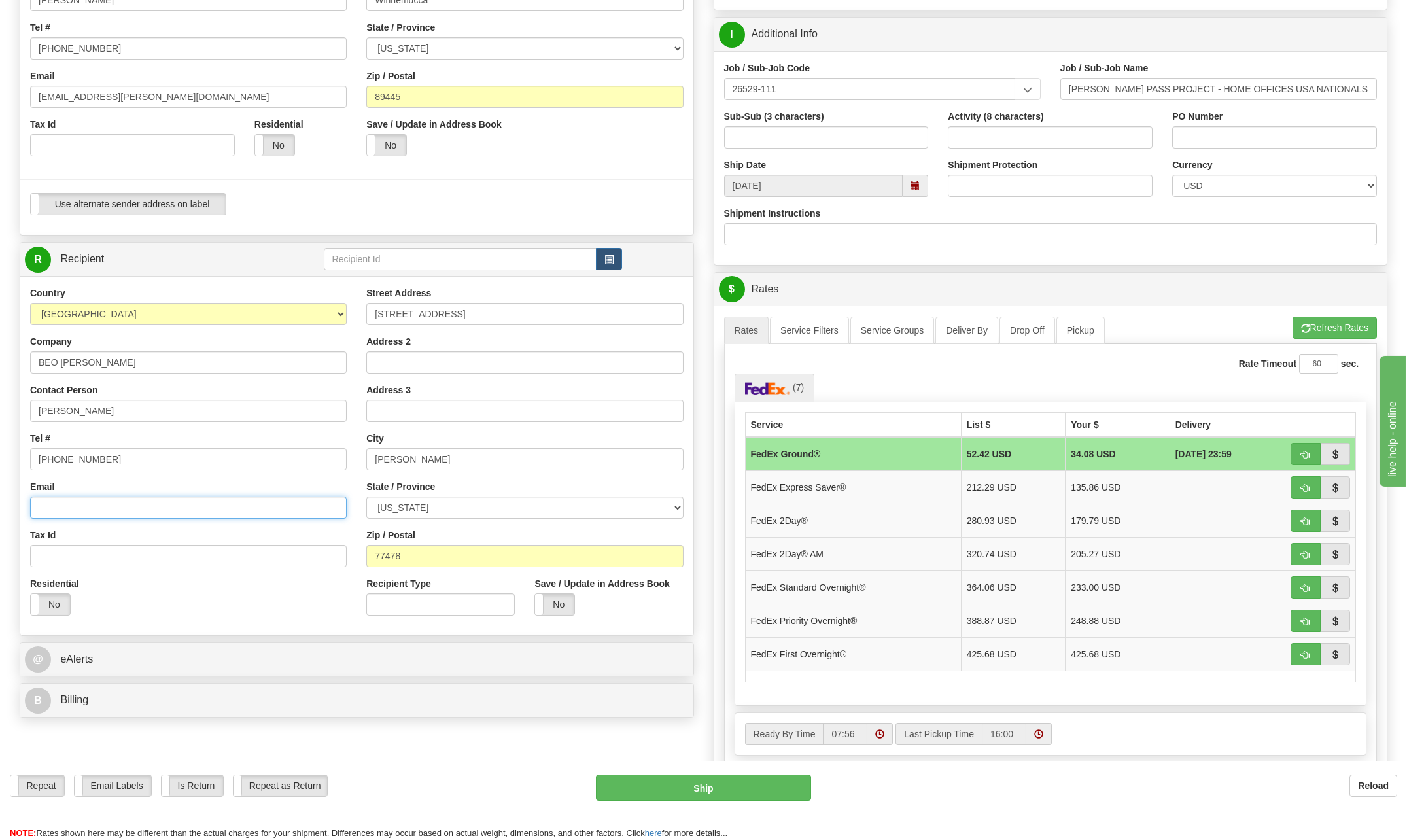
click at [59, 506] on input "Email" at bounding box center [188, 508] width 316 height 22
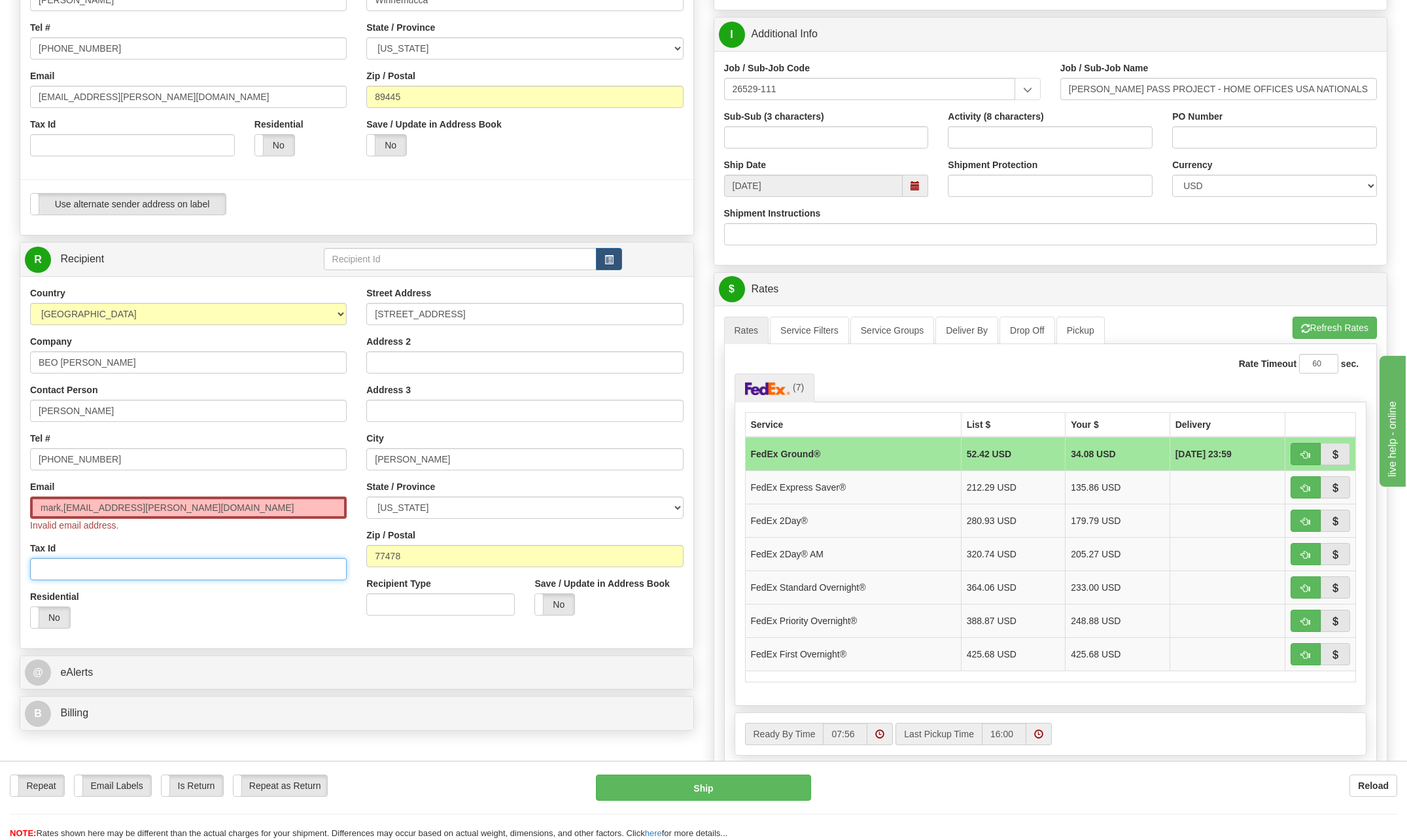
click at [189, 561] on input "Tax Id" at bounding box center [188, 569] width 316 height 22
click at [267, 448] on input "281 637-4263" at bounding box center [188, 459] width 316 height 22
click at [160, 500] on input "mark,ashburn@bechtel.com" at bounding box center [188, 508] width 316 height 22
click at [174, 513] on input "mark,ashburn@bechtel.com" at bounding box center [188, 508] width 316 height 22
type input "m"
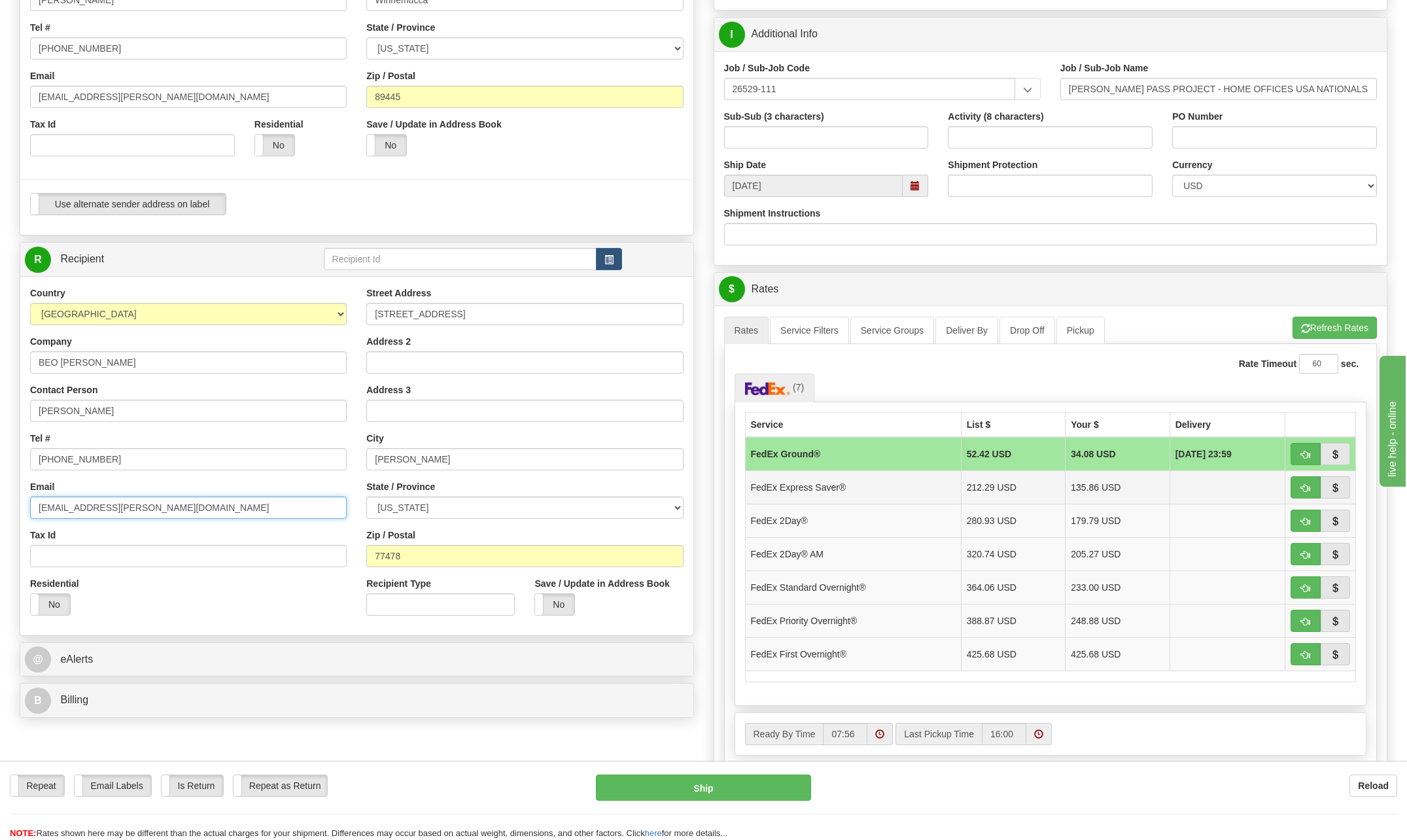
type input "meashbur@bechtel.com"
click at [828, 485] on td "FedEx Express Saver®" at bounding box center [853, 487] width 216 height 33
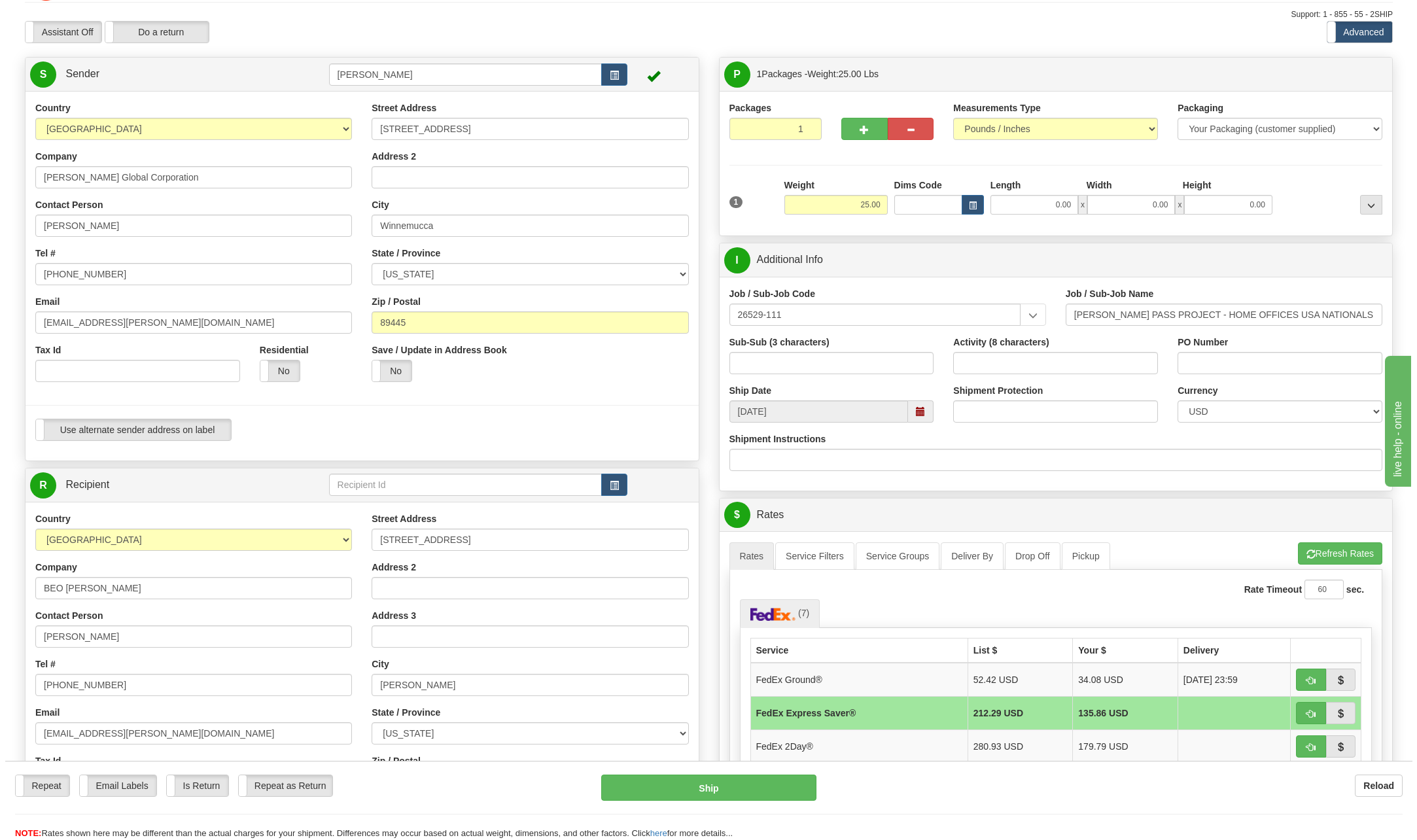
scroll to position [0, 0]
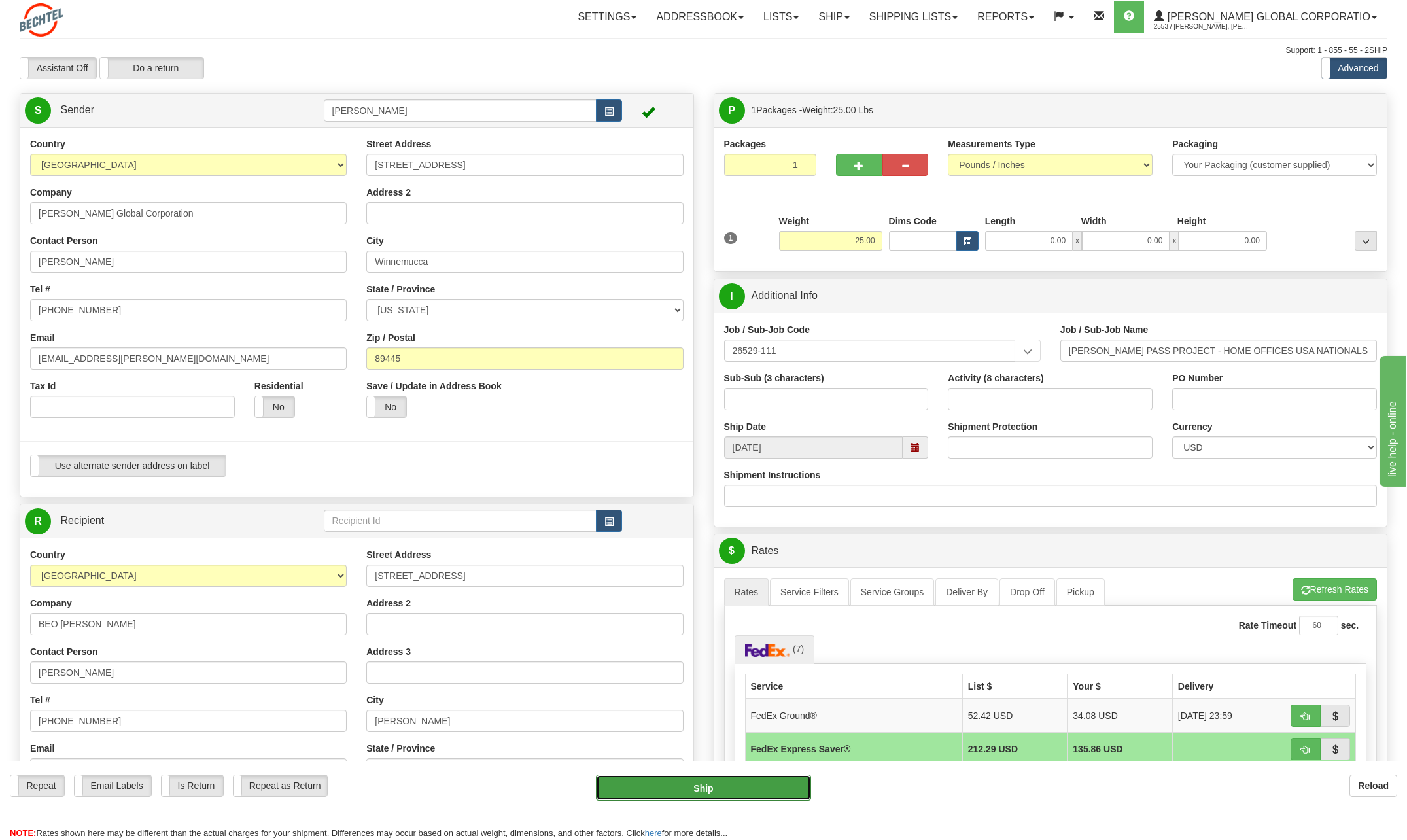
click at [755, 788] on button "Ship" at bounding box center [703, 788] width 215 height 26
type input "20"
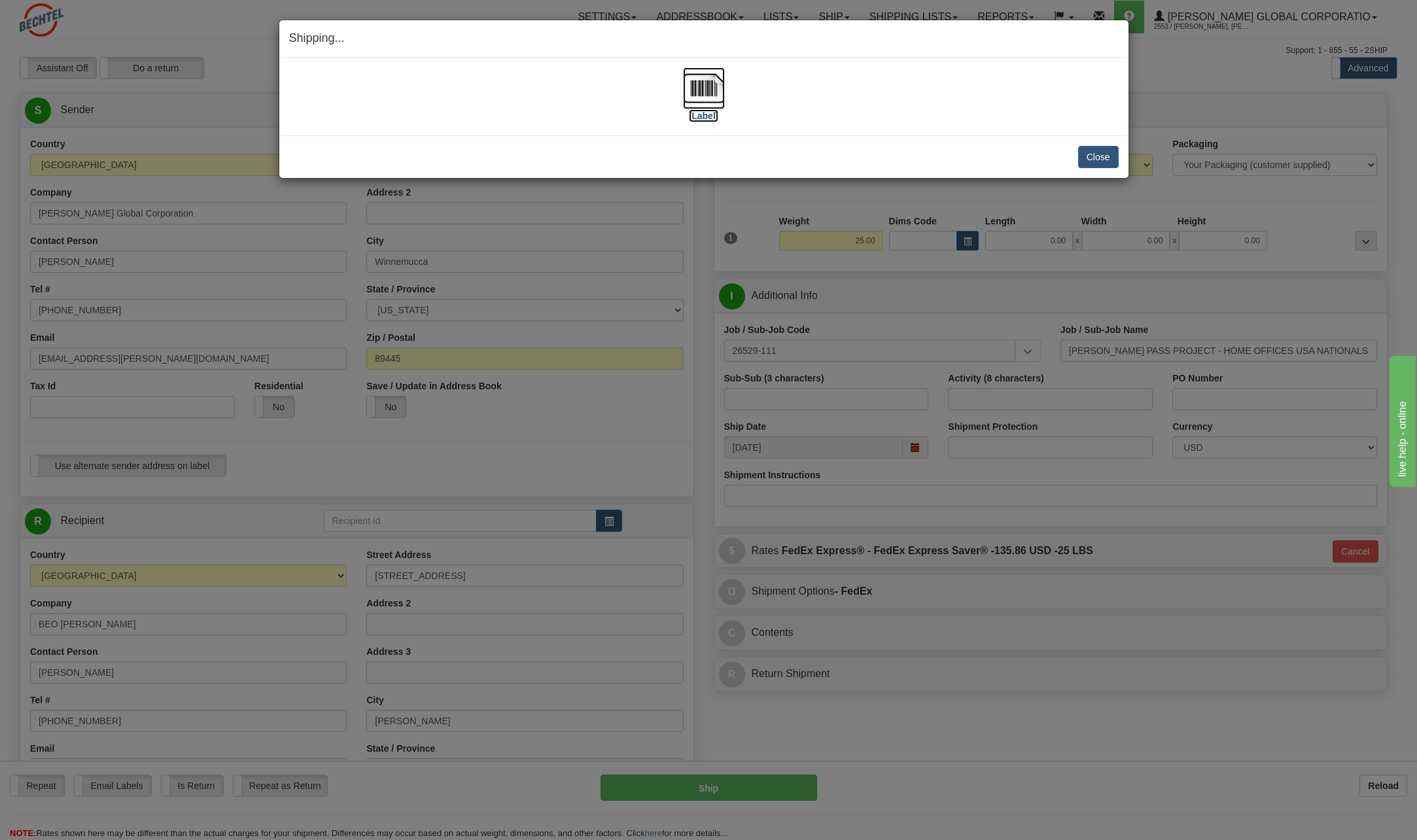
click at [697, 91] on img at bounding box center [704, 88] width 42 height 42
